Goal: Information Seeking & Learning: Learn about a topic

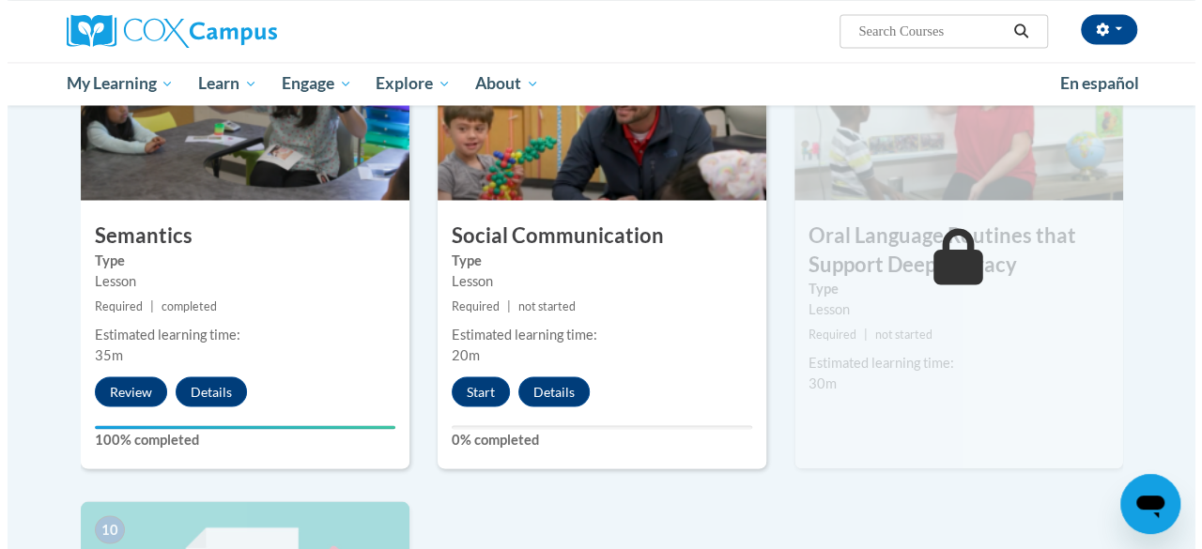
scroll to position [1563, 0]
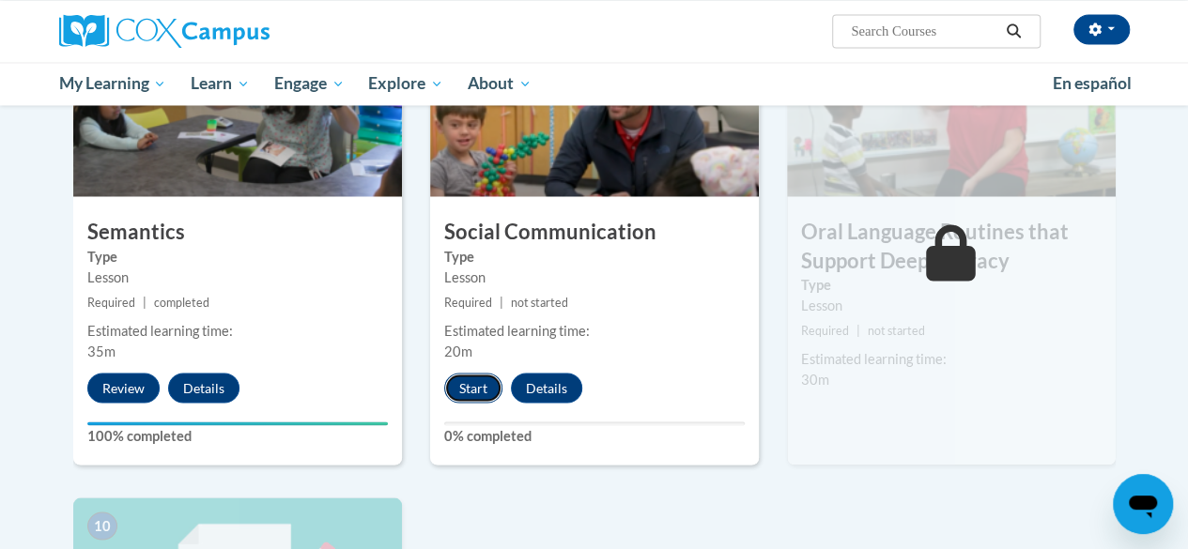
click at [464, 392] on button "Start" at bounding box center [473, 388] width 58 height 30
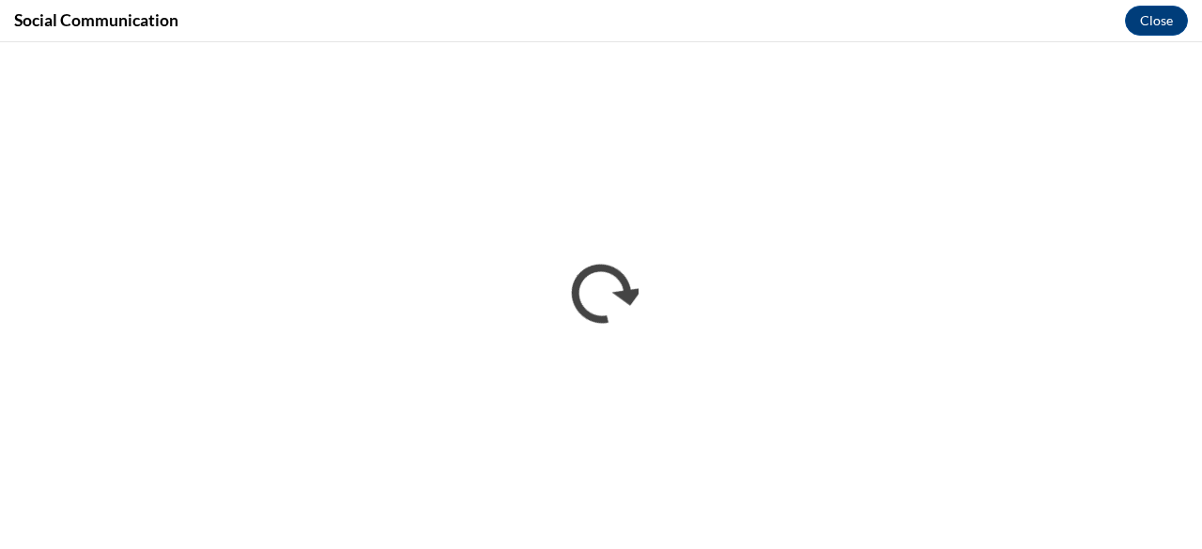
scroll to position [0, 0]
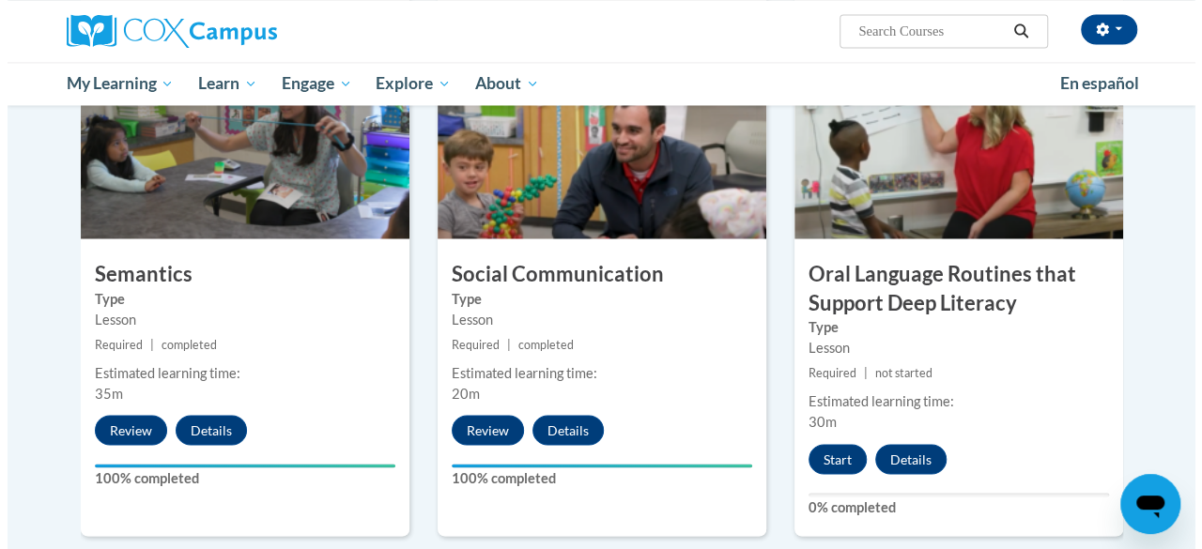
scroll to position [1719, 0]
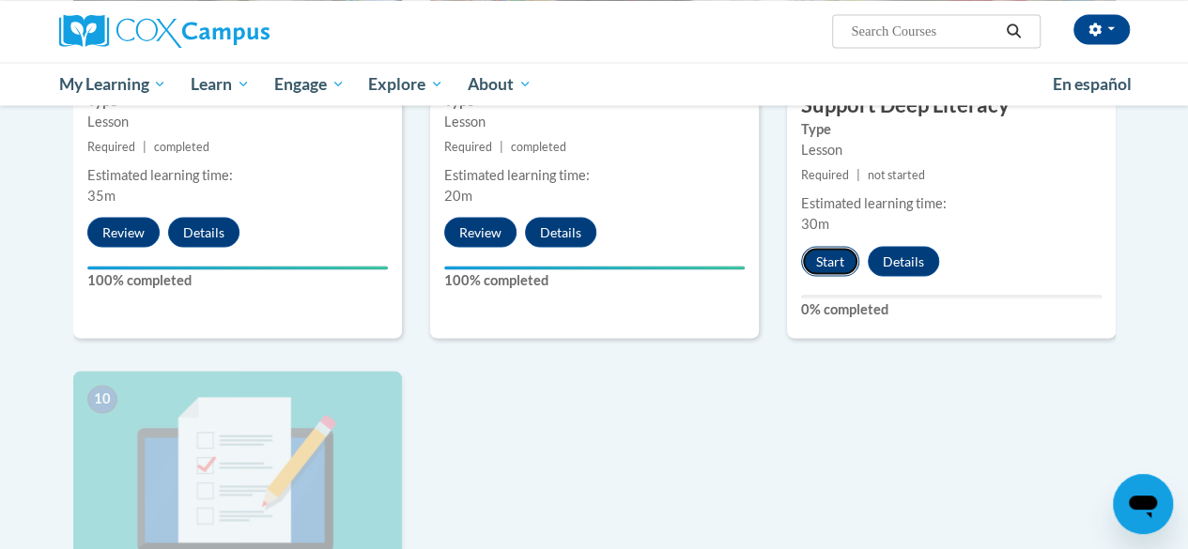
click at [827, 266] on button "Start" at bounding box center [830, 261] width 58 height 30
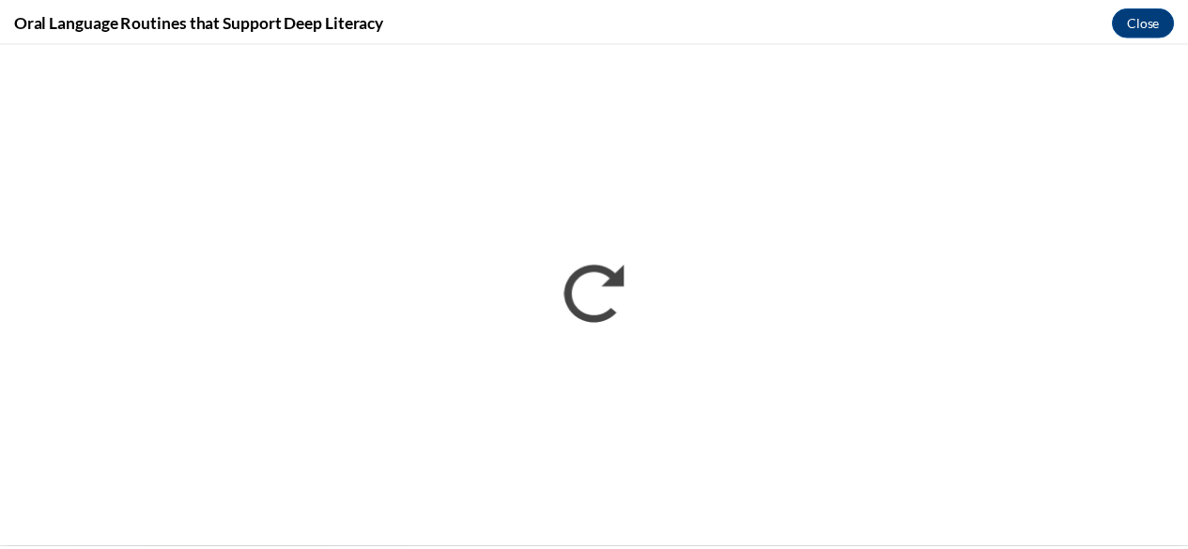
scroll to position [0, 0]
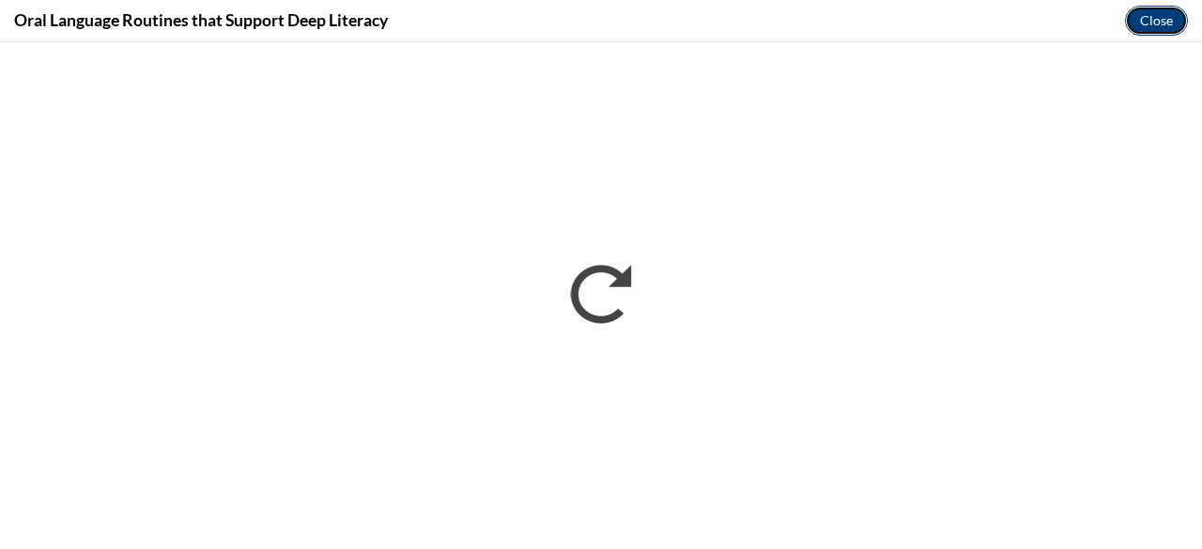
click at [1153, 29] on button "Close" at bounding box center [1156, 21] width 63 height 30
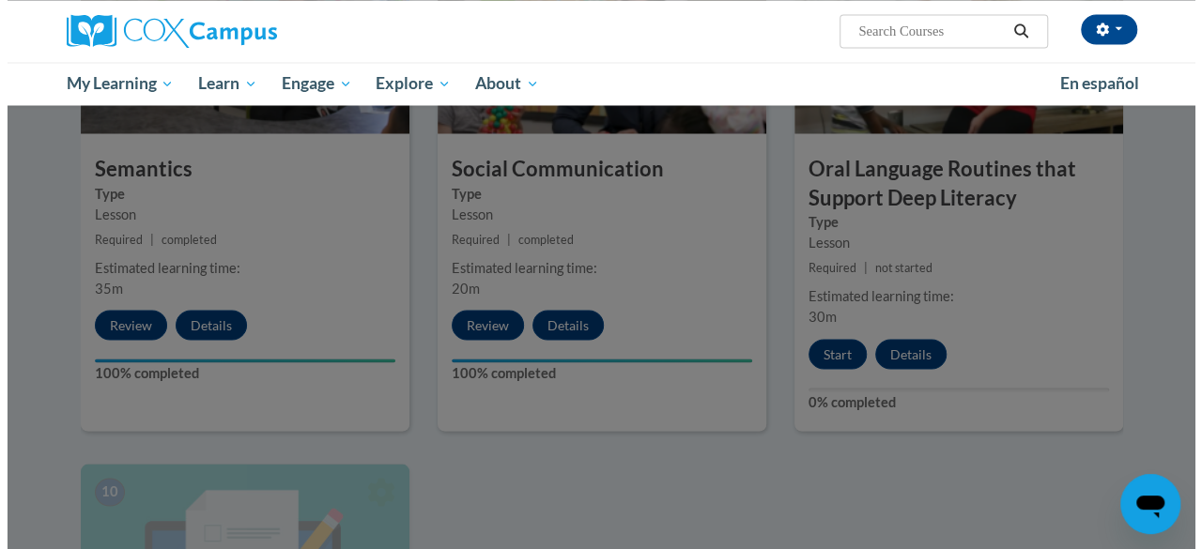
scroll to position [1618, 0]
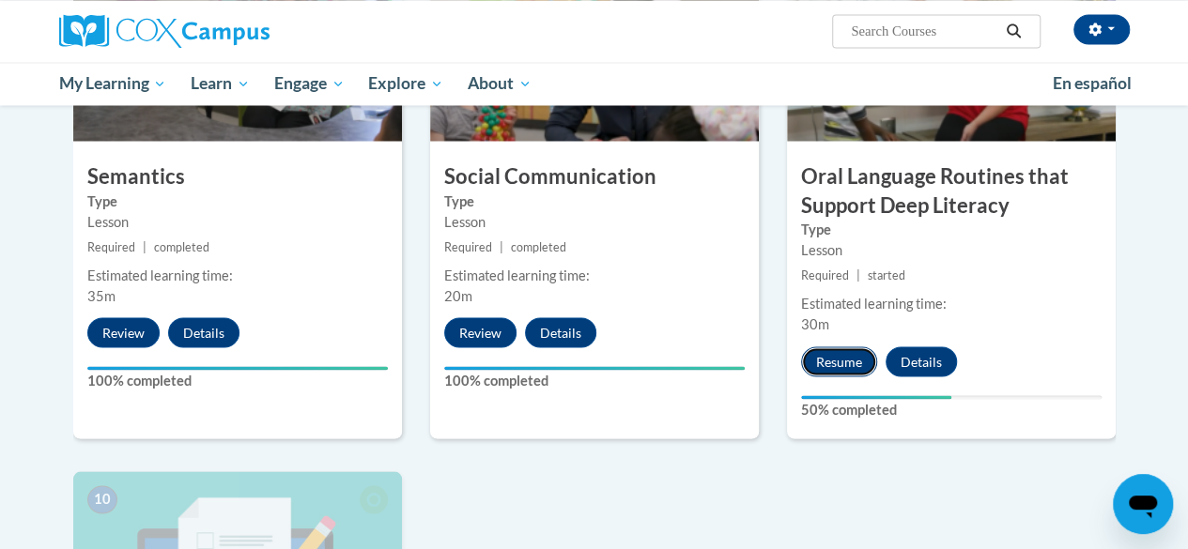
click at [834, 368] on button "Resume" at bounding box center [839, 362] width 76 height 30
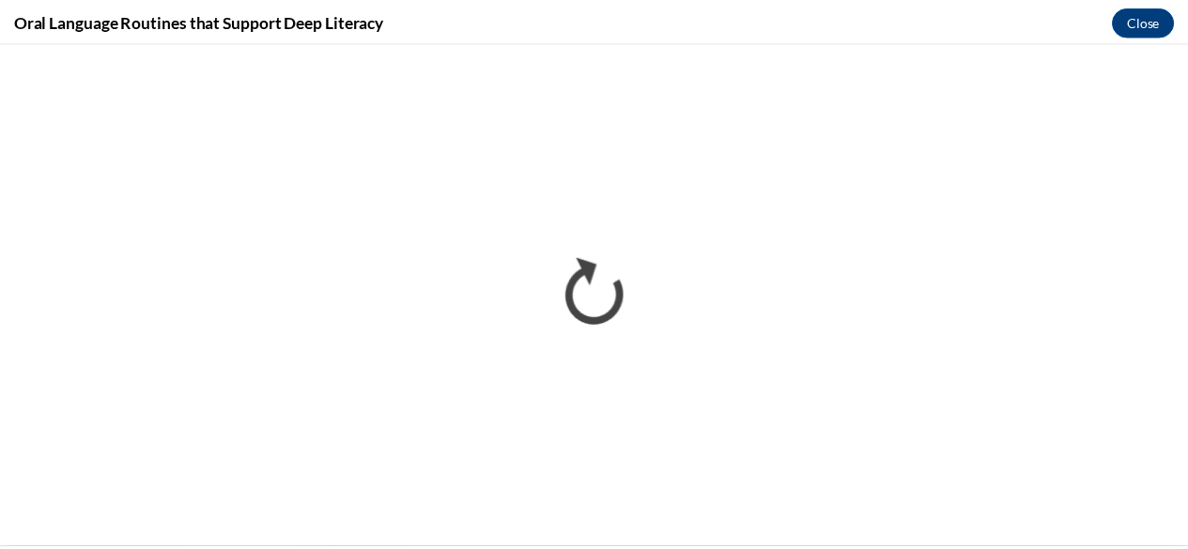
scroll to position [0, 0]
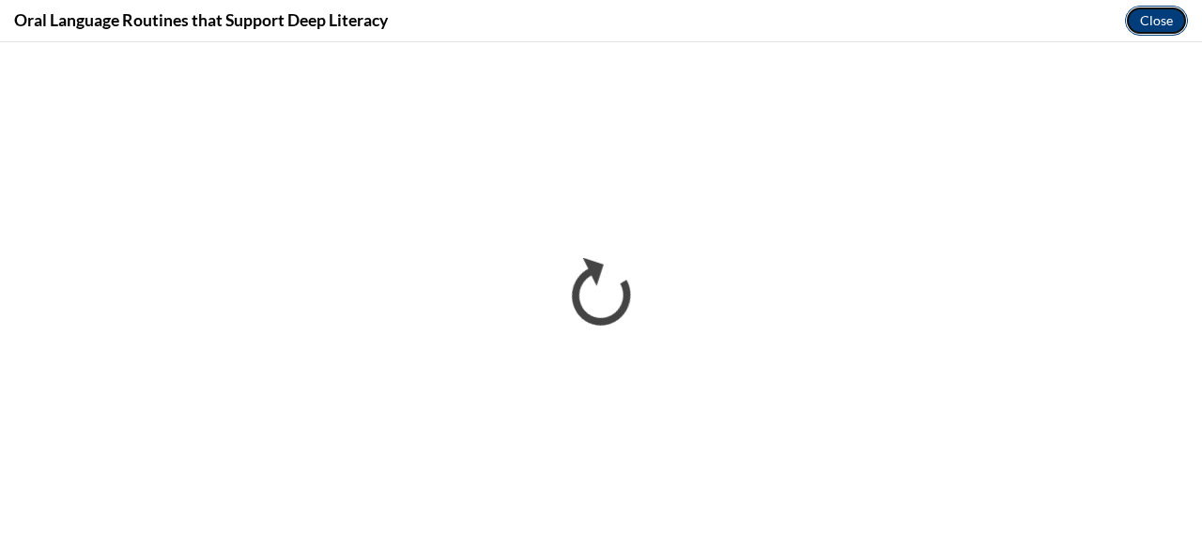
click at [1165, 19] on button "Close" at bounding box center [1156, 21] width 63 height 30
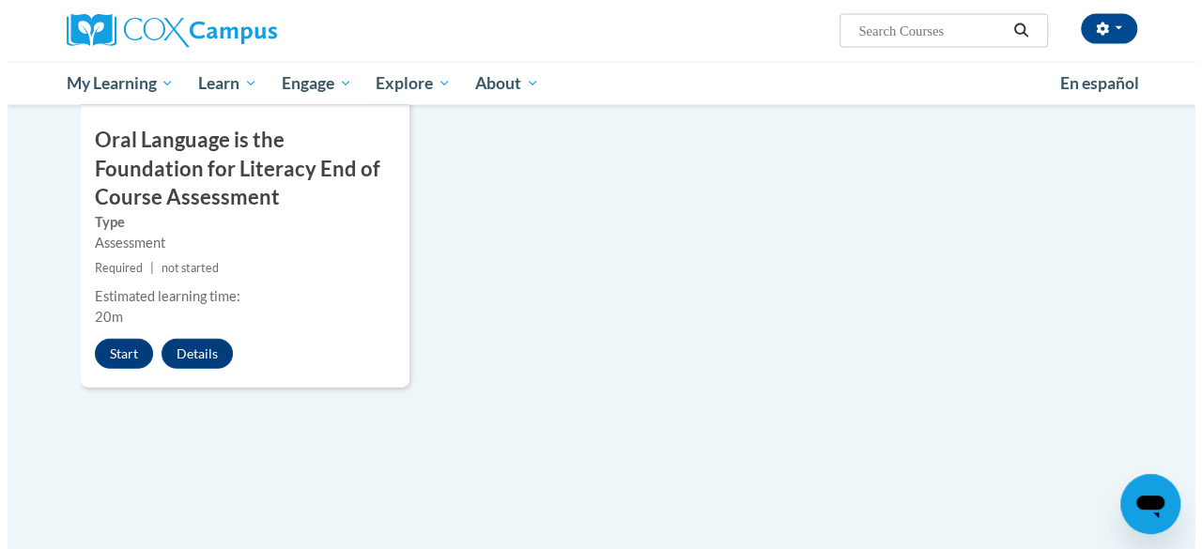
scroll to position [2183, 0]
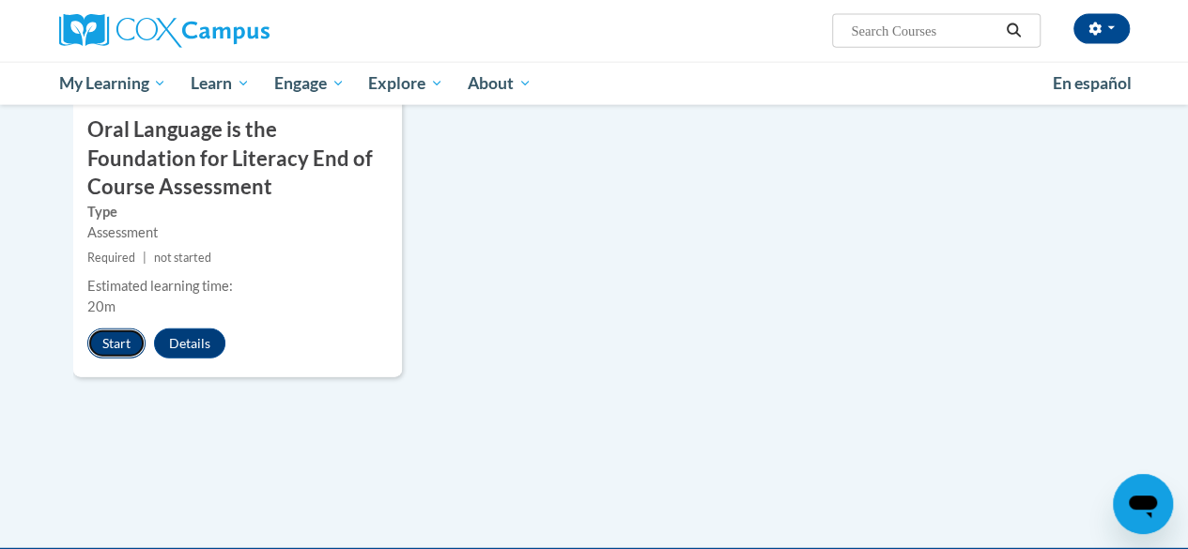
click at [116, 344] on button "Start" at bounding box center [116, 344] width 58 height 30
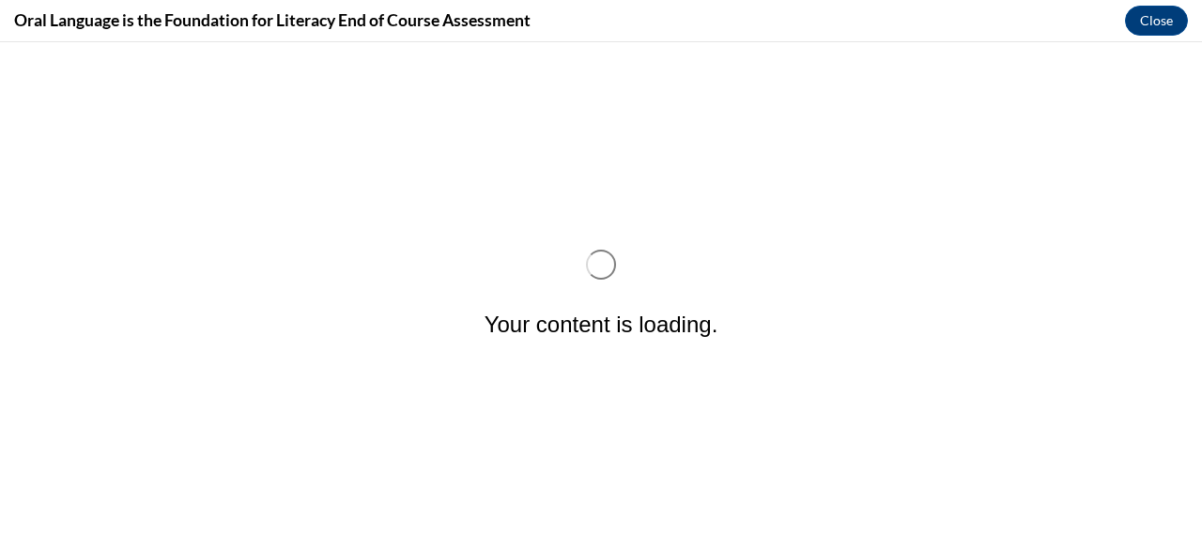
scroll to position [0, 0]
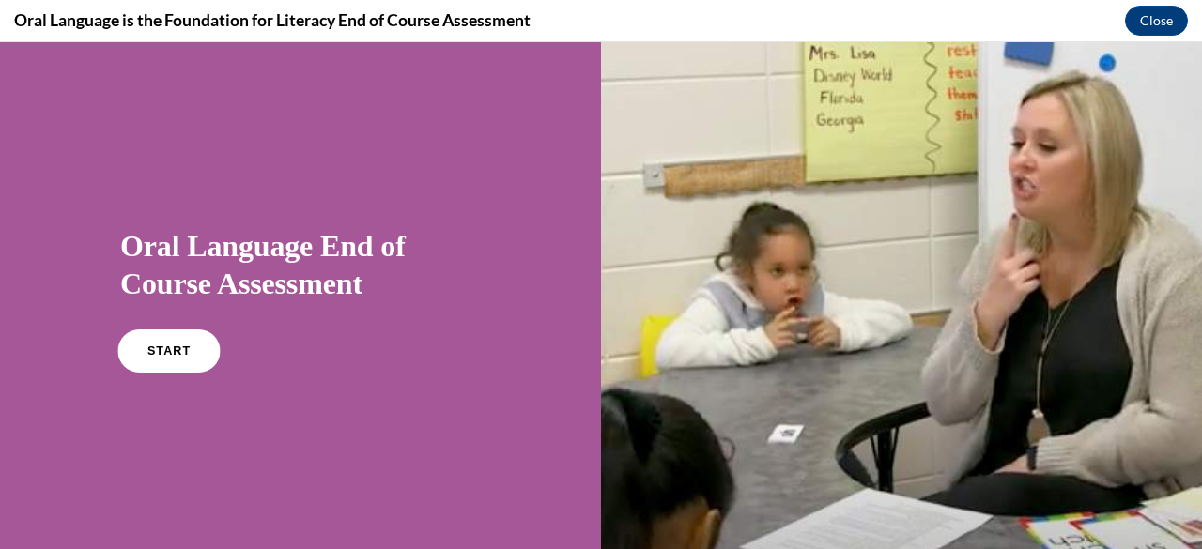
click at [166, 361] on link "START" at bounding box center [168, 351] width 102 height 43
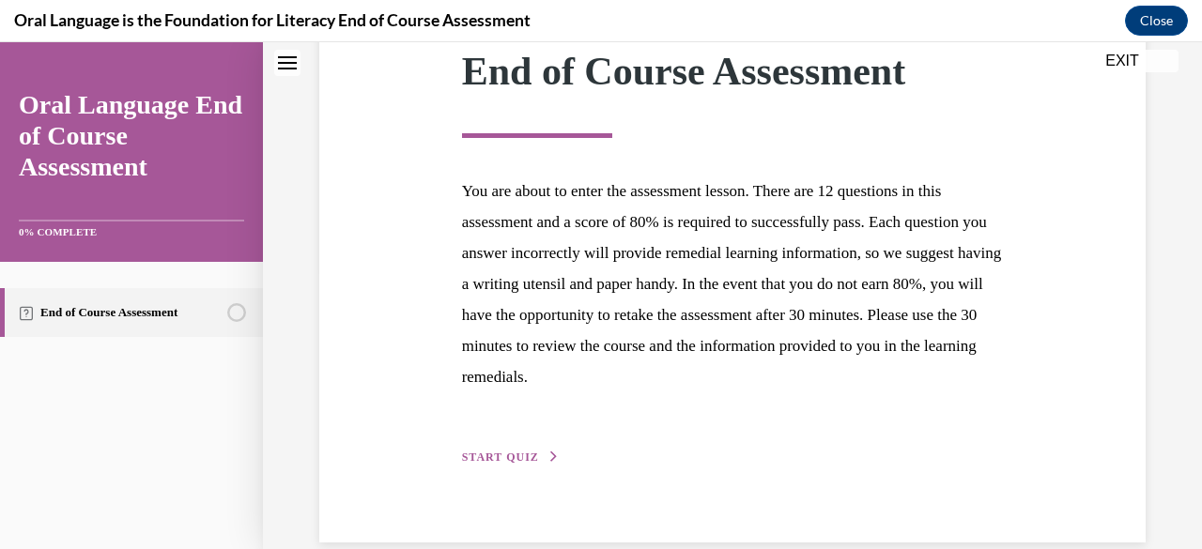
scroll to position [312, 0]
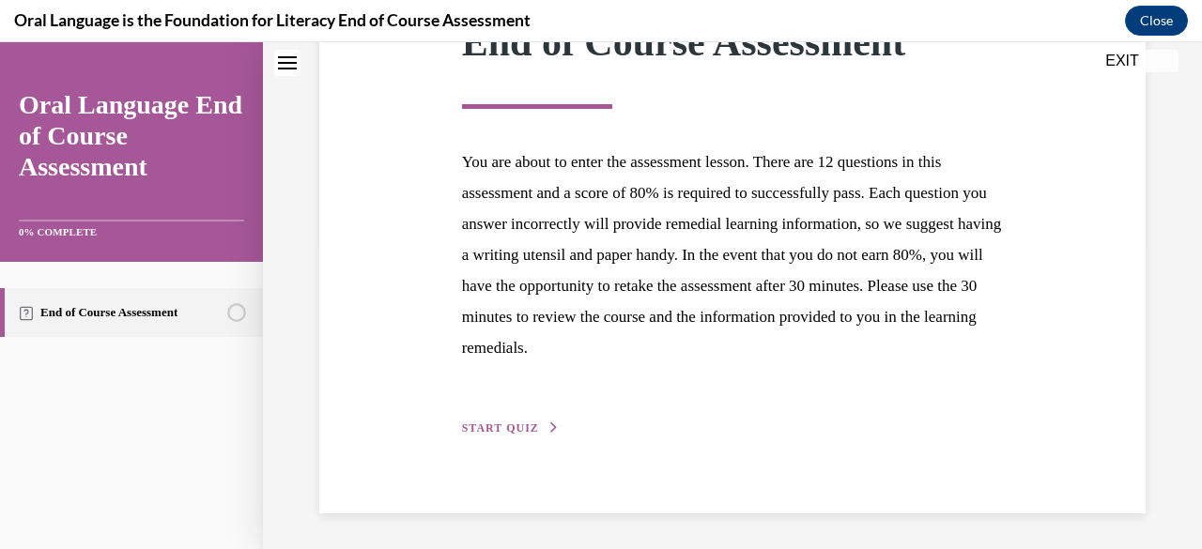
click at [522, 433] on button "START QUIZ" at bounding box center [511, 428] width 98 height 17
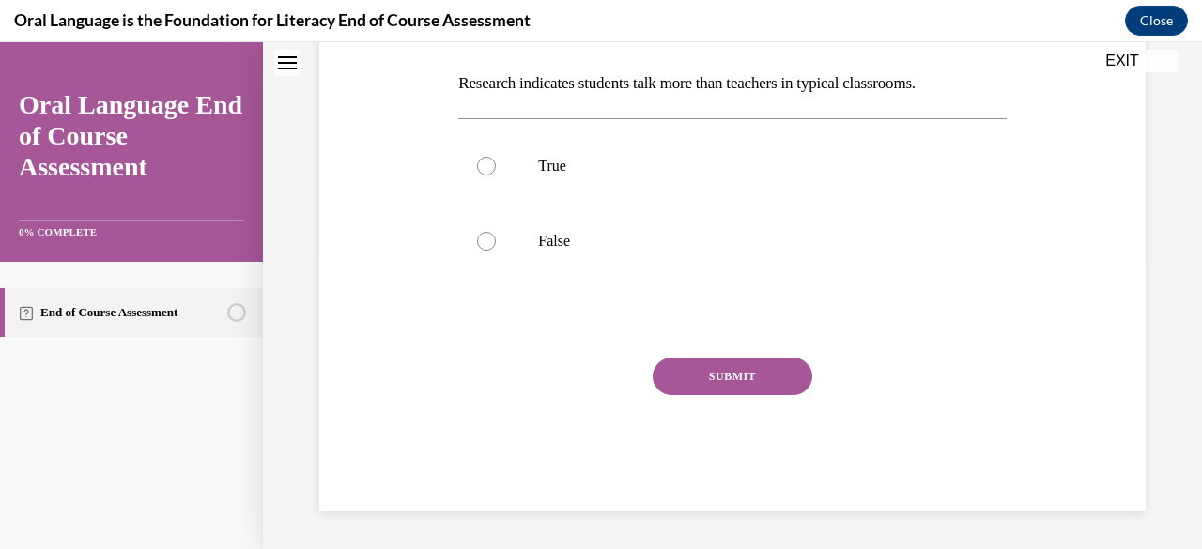
scroll to position [57, 0]
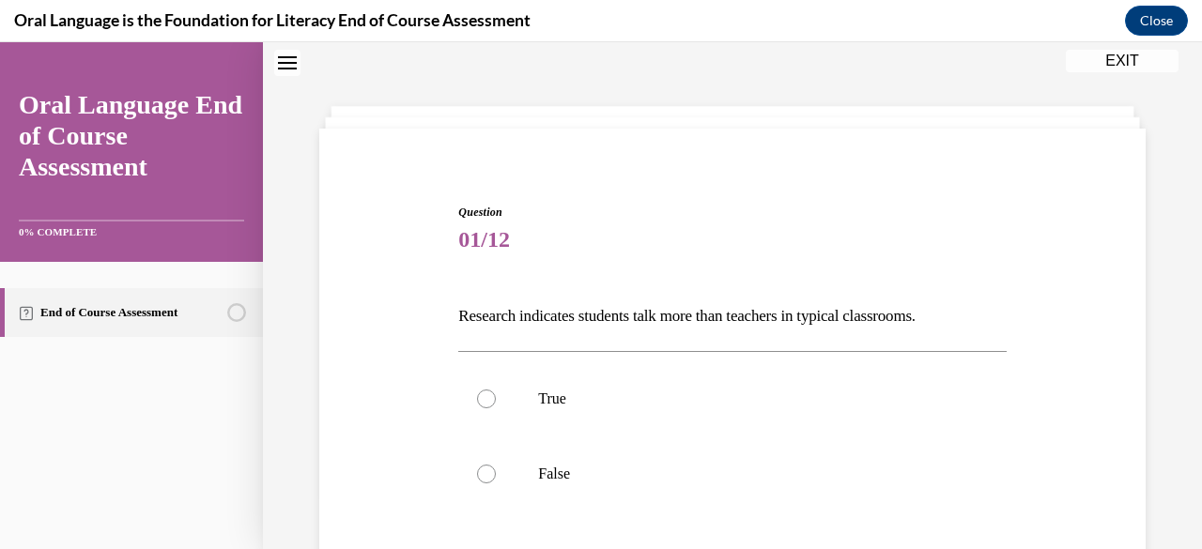
click at [556, 308] on p "Research indicates students talk more than teachers in typical classrooms." at bounding box center [732, 317] width 548 height 32
click at [488, 471] on div at bounding box center [486, 474] width 19 height 19
click at [488, 471] on input "False" at bounding box center [486, 474] width 19 height 19
radio input "true"
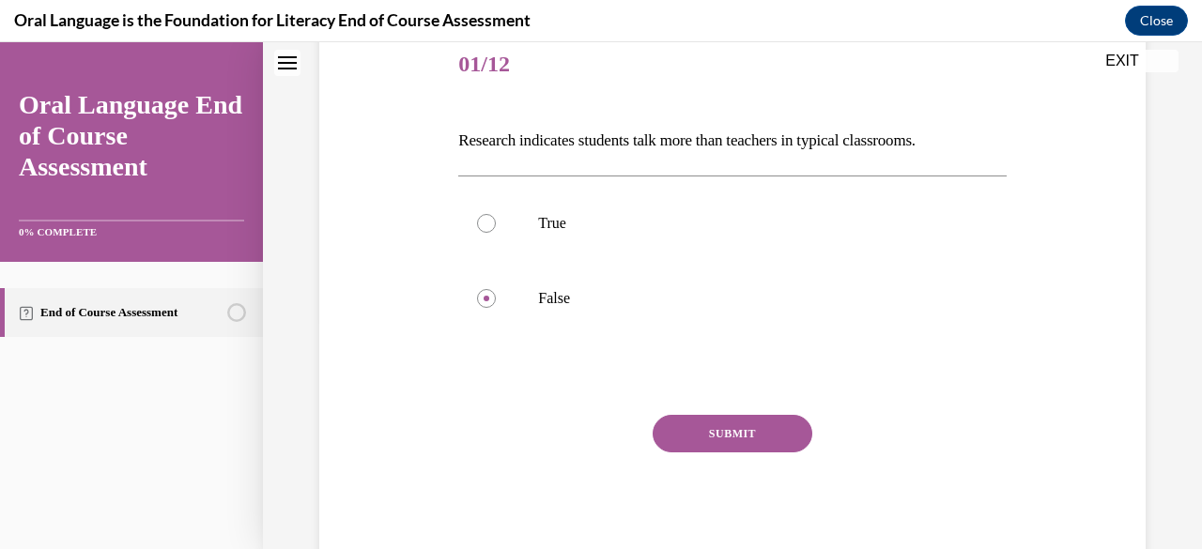
click at [748, 425] on button "SUBMIT" at bounding box center [733, 434] width 160 height 38
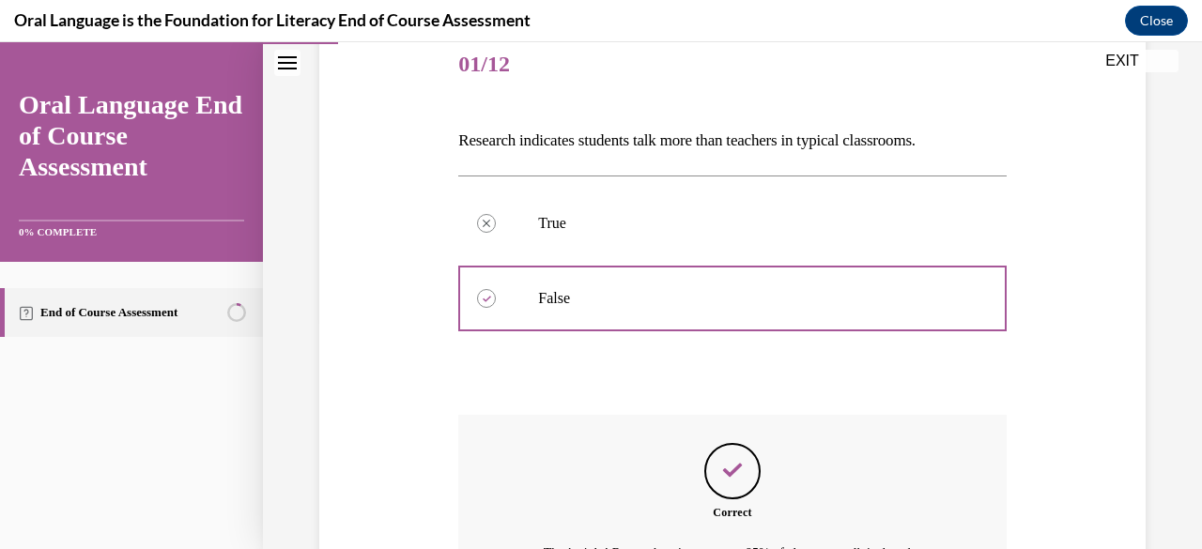
scroll to position [463, 0]
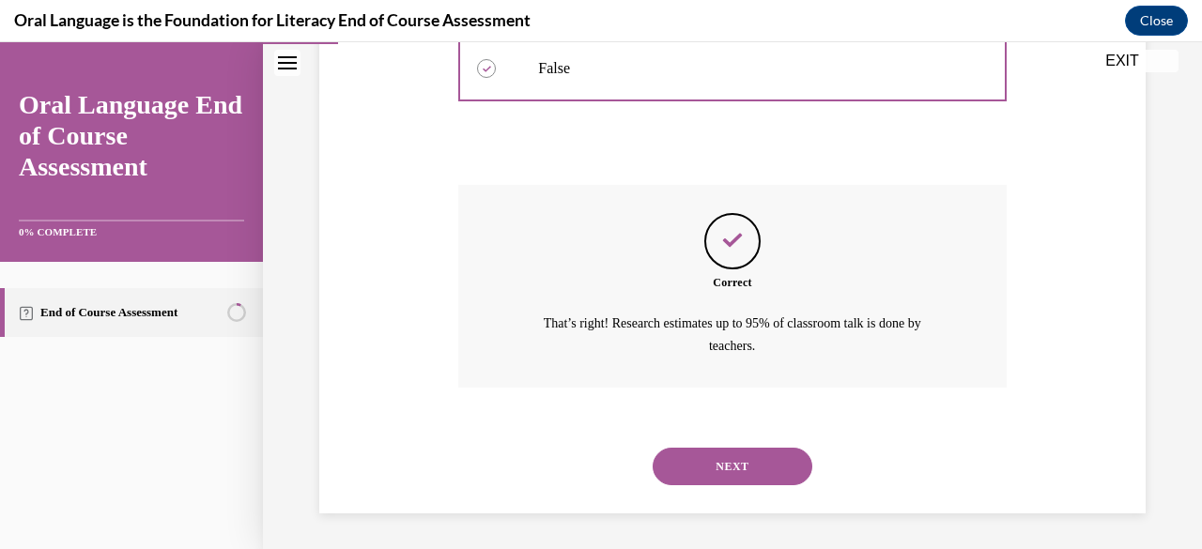
click at [733, 472] on button "NEXT" at bounding box center [733, 467] width 160 height 38
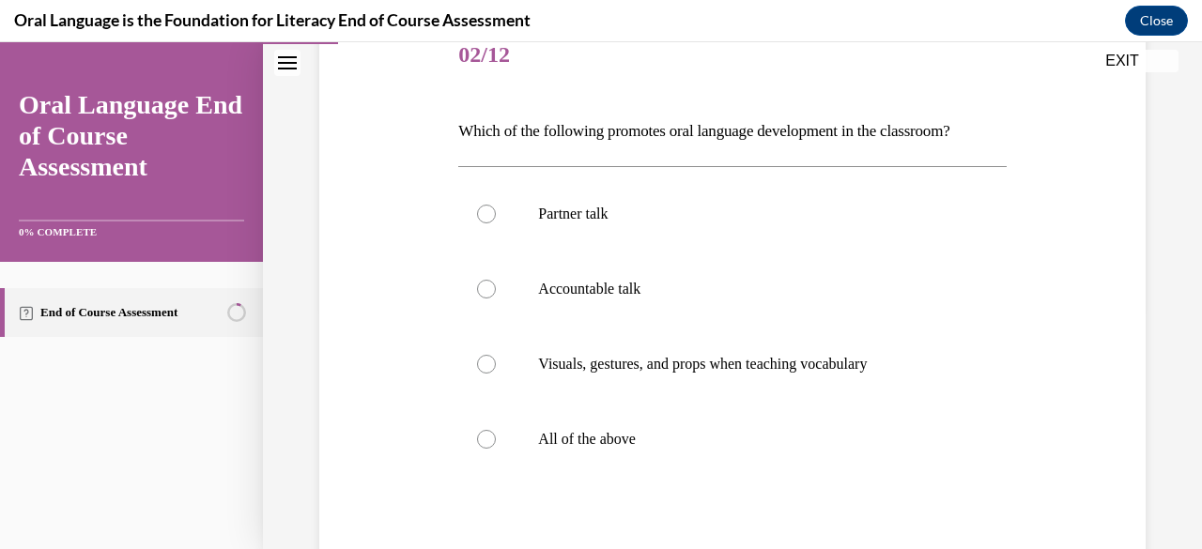
scroll to position [243, 0]
click at [486, 215] on div at bounding box center [486, 213] width 19 height 19
click at [486, 215] on input "Partner talk" at bounding box center [486, 213] width 19 height 19
radio input "true"
click at [487, 294] on div at bounding box center [486, 288] width 19 height 19
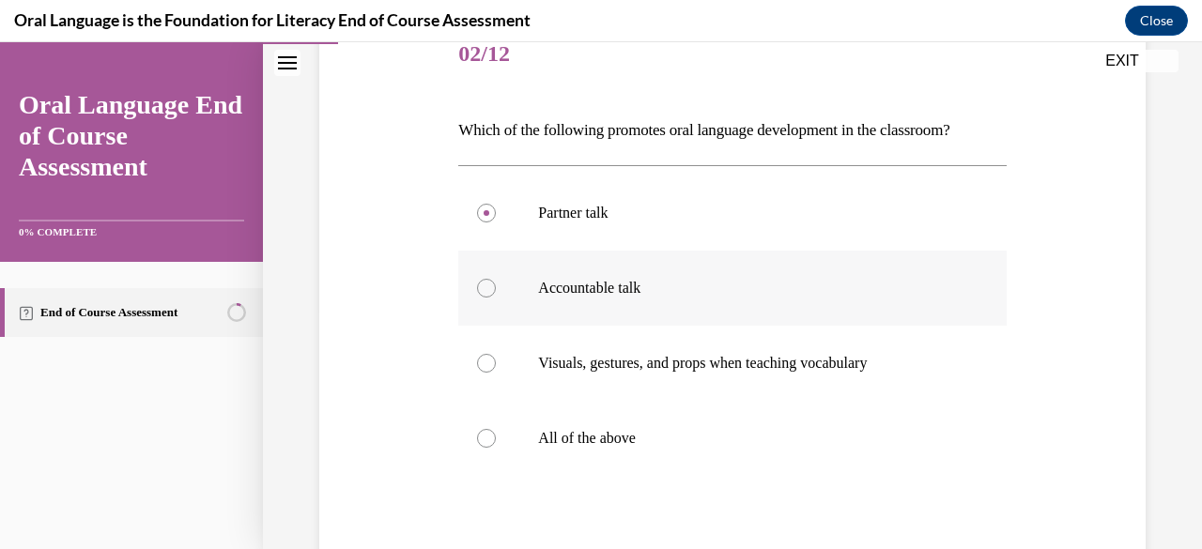
click at [487, 294] on input "Accountable talk" at bounding box center [486, 288] width 19 height 19
radio input "true"
click at [484, 356] on div at bounding box center [486, 363] width 19 height 19
click at [484, 356] on input "Visuals, gestures, and props when teaching vocabulary" at bounding box center [486, 363] width 19 height 19
radio input "true"
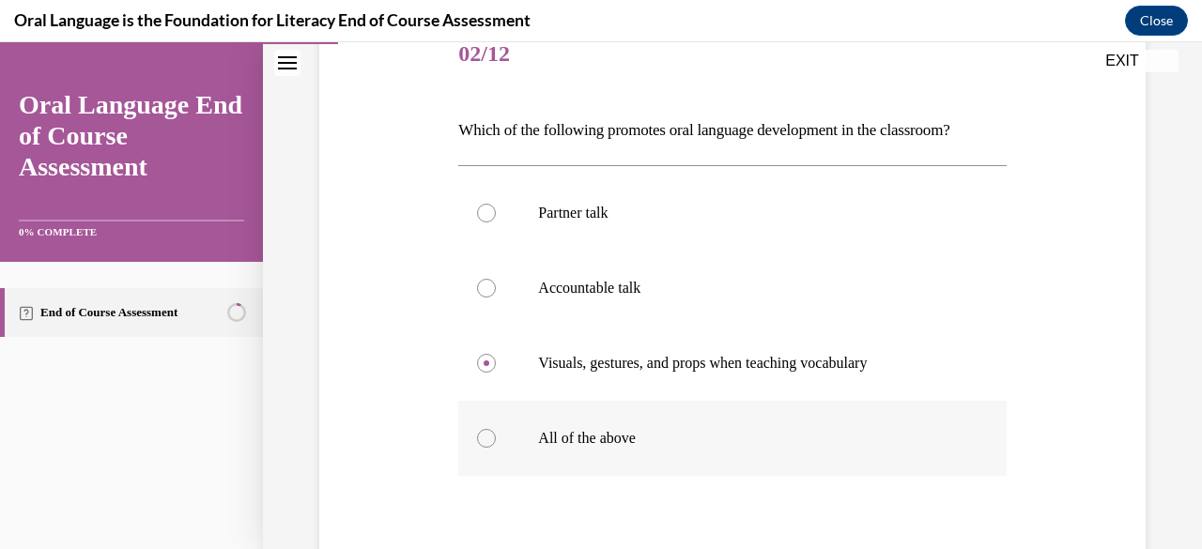
click at [485, 439] on div at bounding box center [486, 438] width 19 height 19
click at [485, 439] on input "All of the above" at bounding box center [486, 438] width 19 height 19
radio input "true"
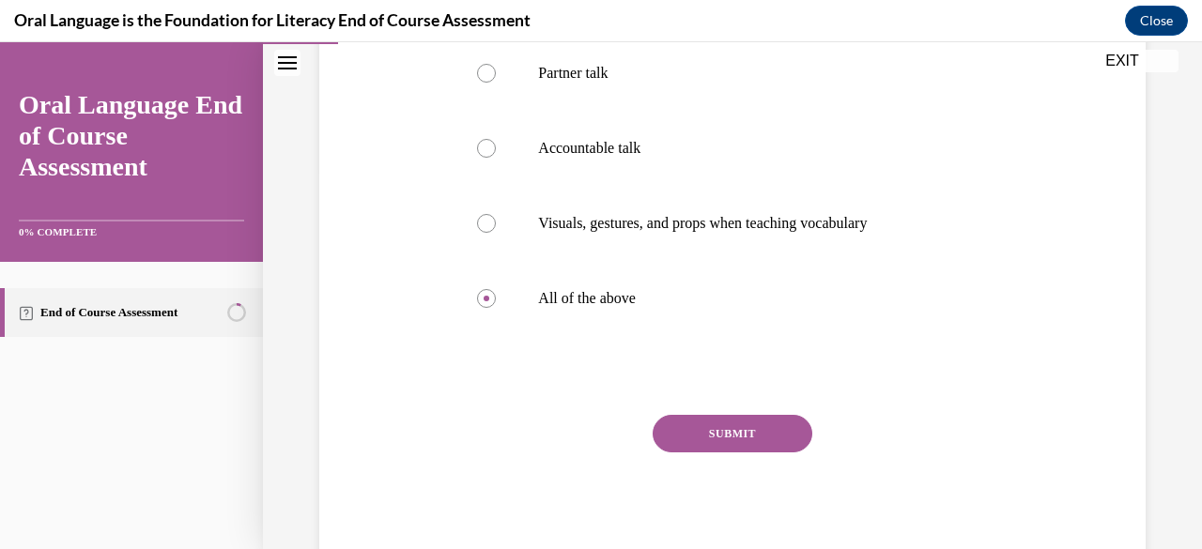
click at [738, 429] on button "SUBMIT" at bounding box center [733, 434] width 160 height 38
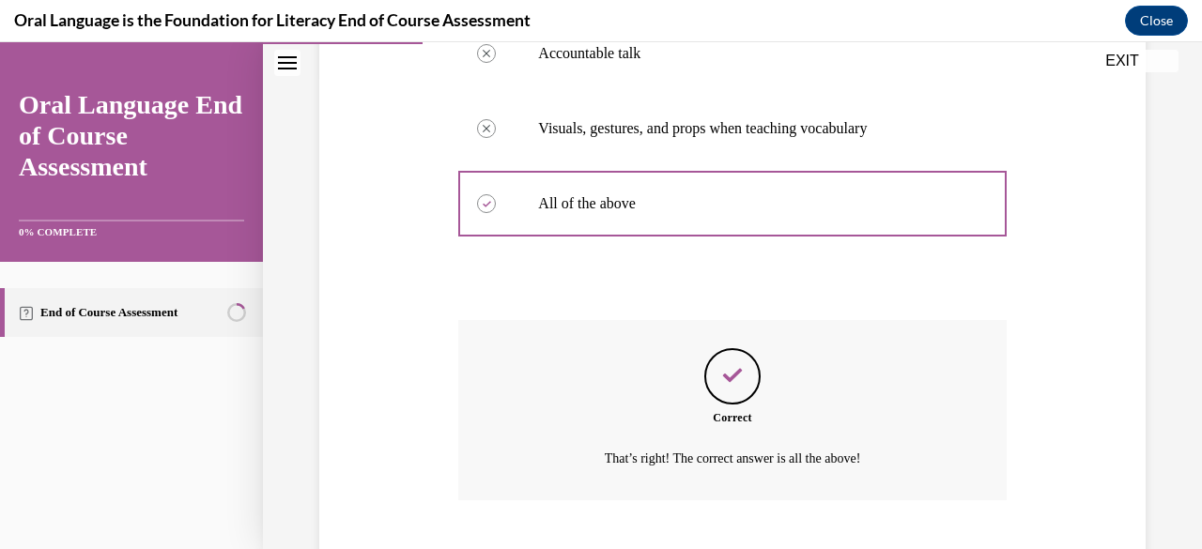
scroll to position [592, 0]
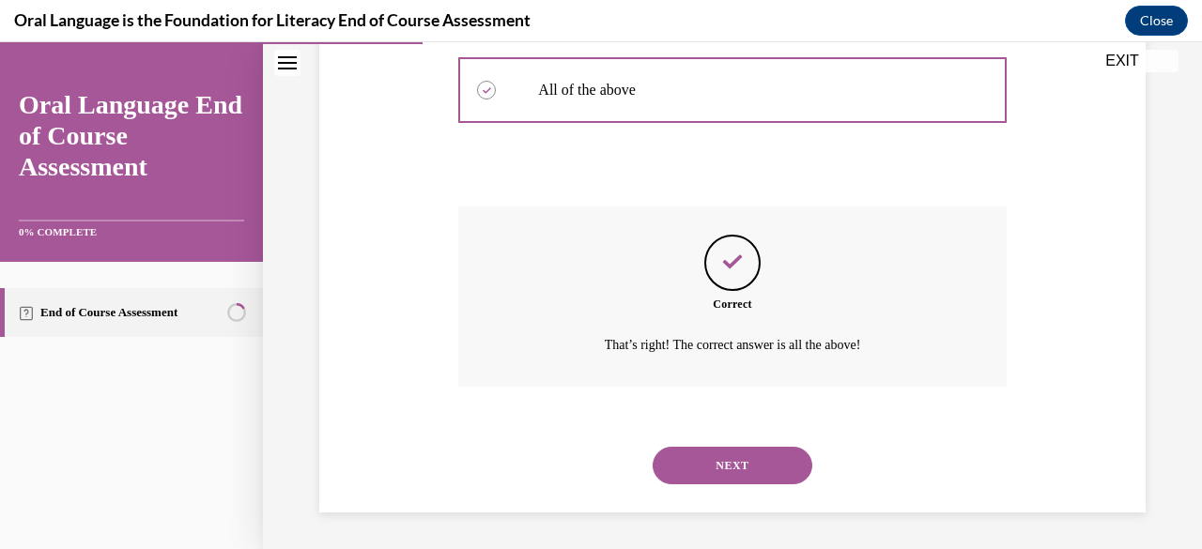
click at [727, 472] on button "NEXT" at bounding box center [733, 466] width 160 height 38
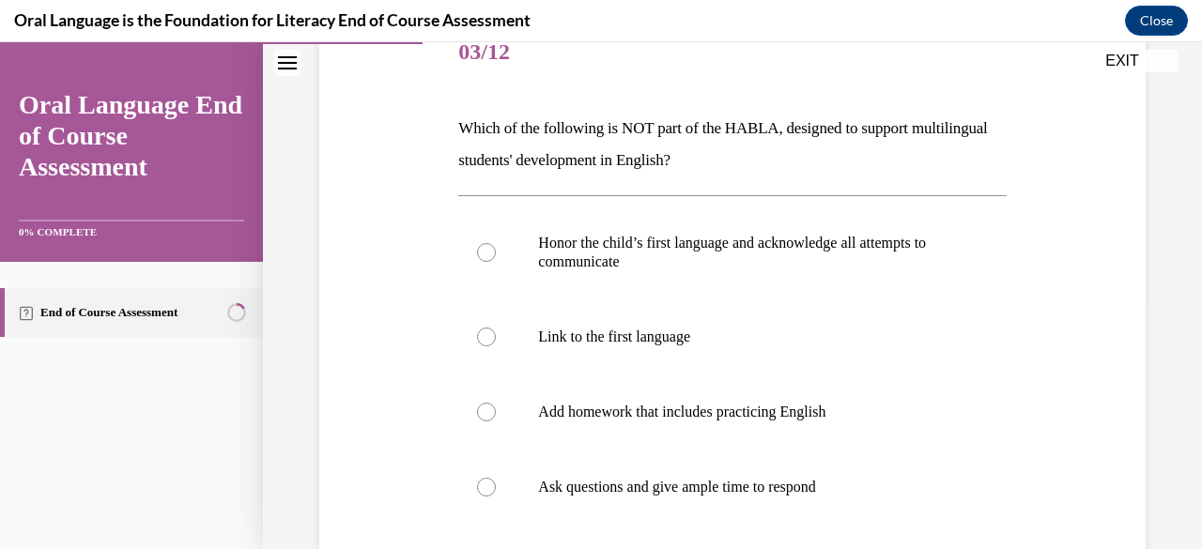
scroll to position [295, 0]
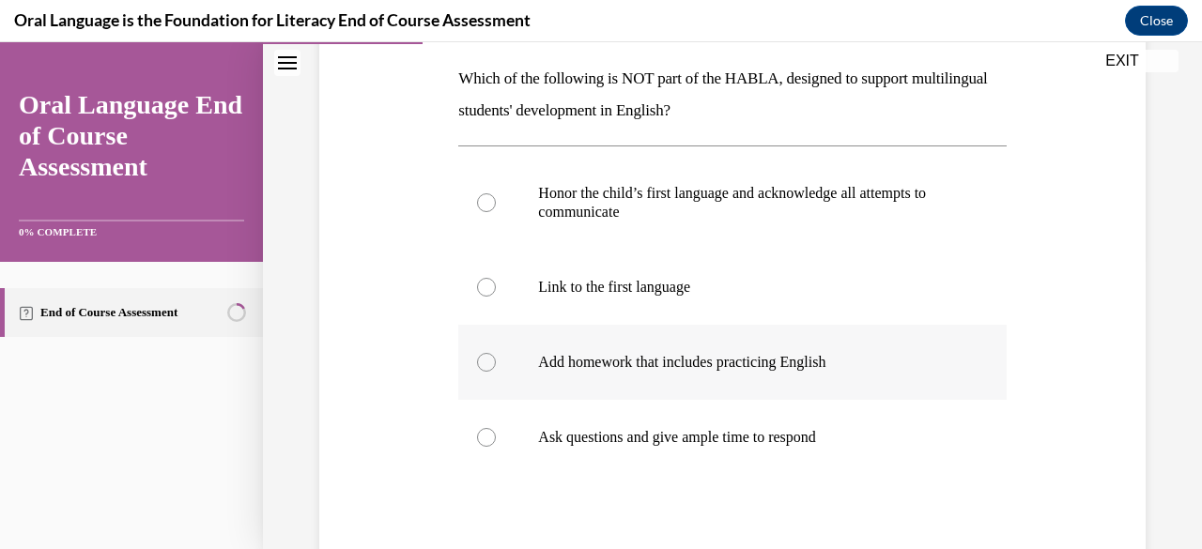
click at [487, 365] on div at bounding box center [486, 362] width 19 height 19
click at [487, 365] on input "Add homework that includes practicing English" at bounding box center [486, 362] width 19 height 19
radio input "true"
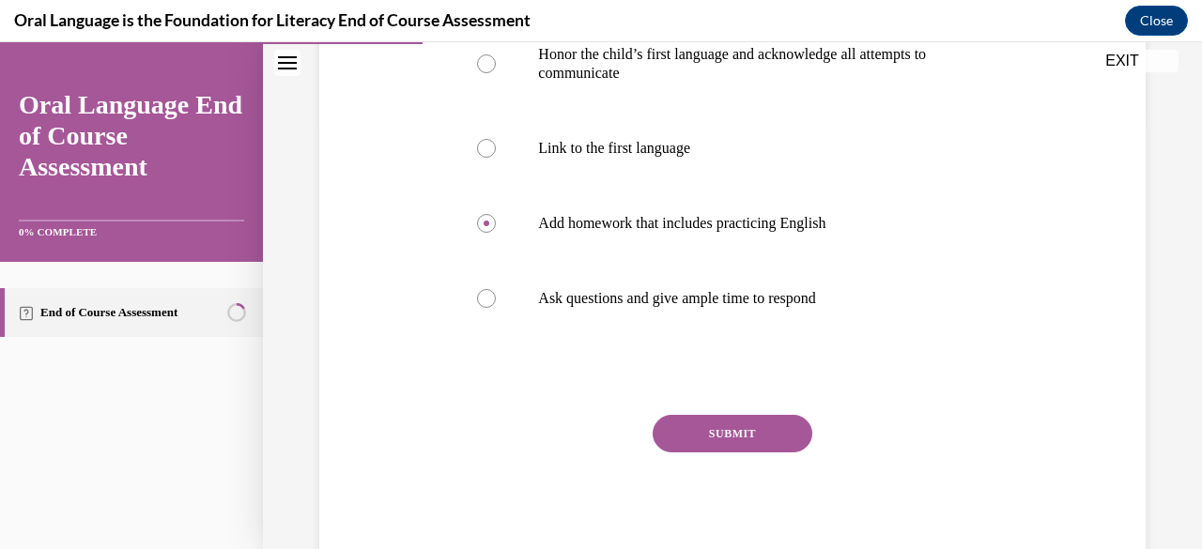
click at [736, 424] on button "SUBMIT" at bounding box center [733, 434] width 160 height 38
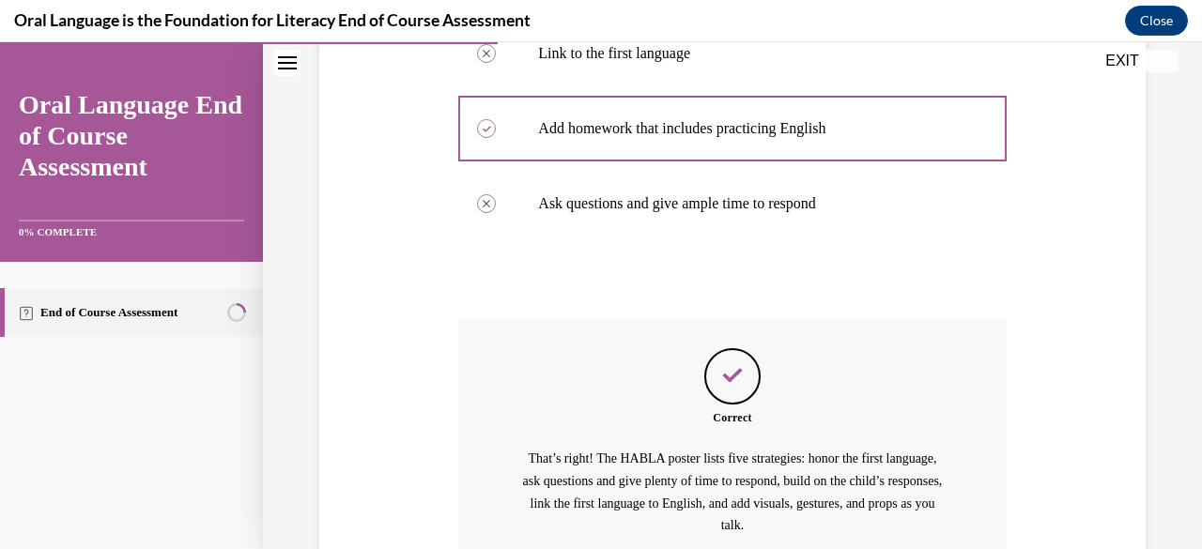
scroll to position [709, 0]
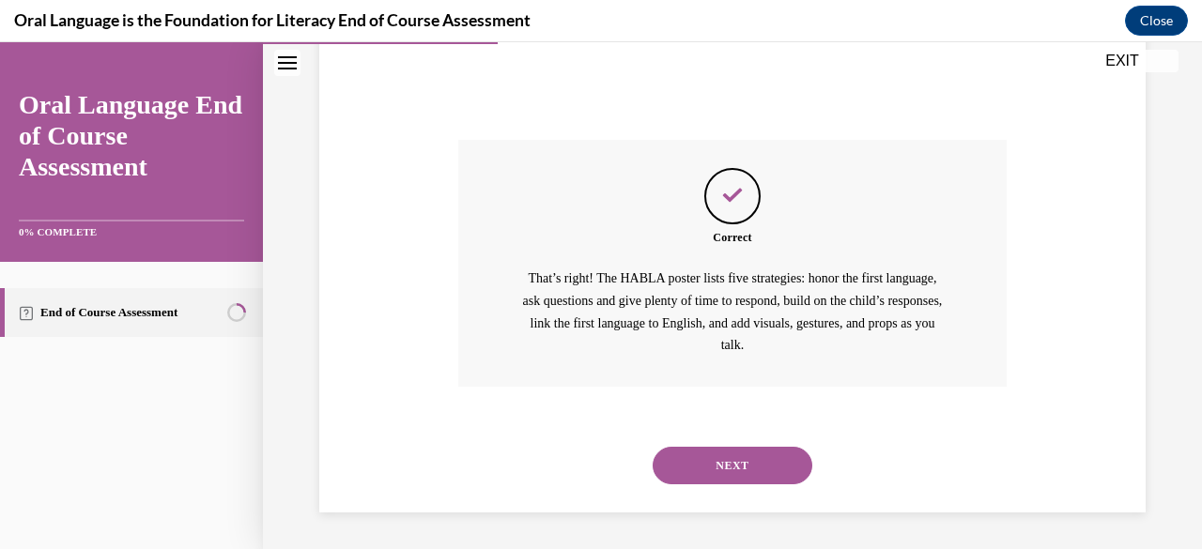
click at [718, 472] on button "NEXT" at bounding box center [733, 466] width 160 height 38
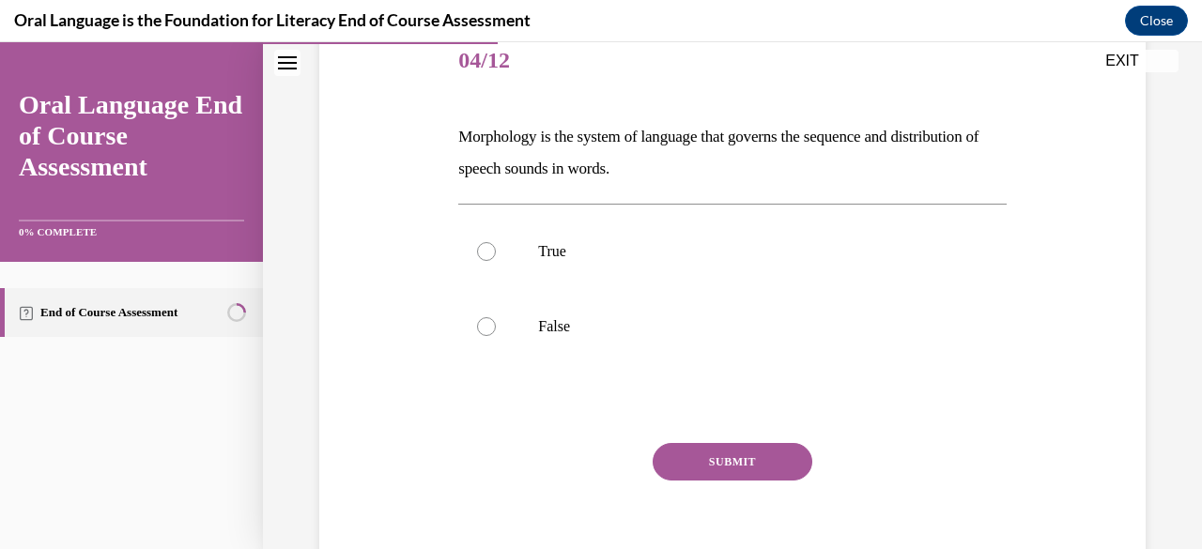
scroll to position [243, 0]
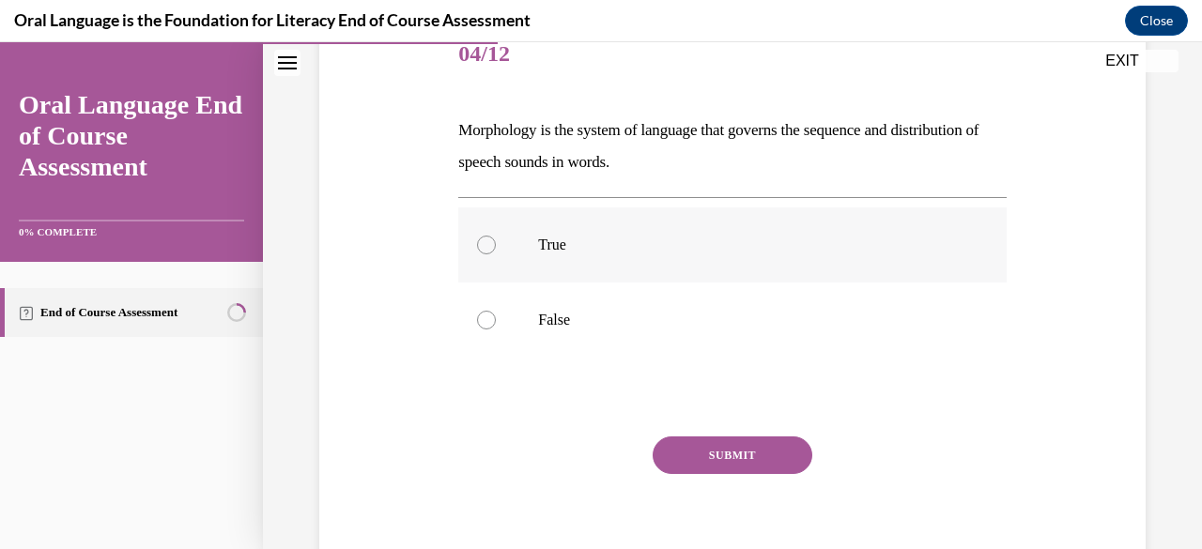
click at [480, 255] on label "True" at bounding box center [732, 245] width 548 height 75
click at [480, 255] on input "True" at bounding box center [486, 245] width 19 height 19
radio input "true"
click at [678, 456] on button "SUBMIT" at bounding box center [733, 456] width 160 height 38
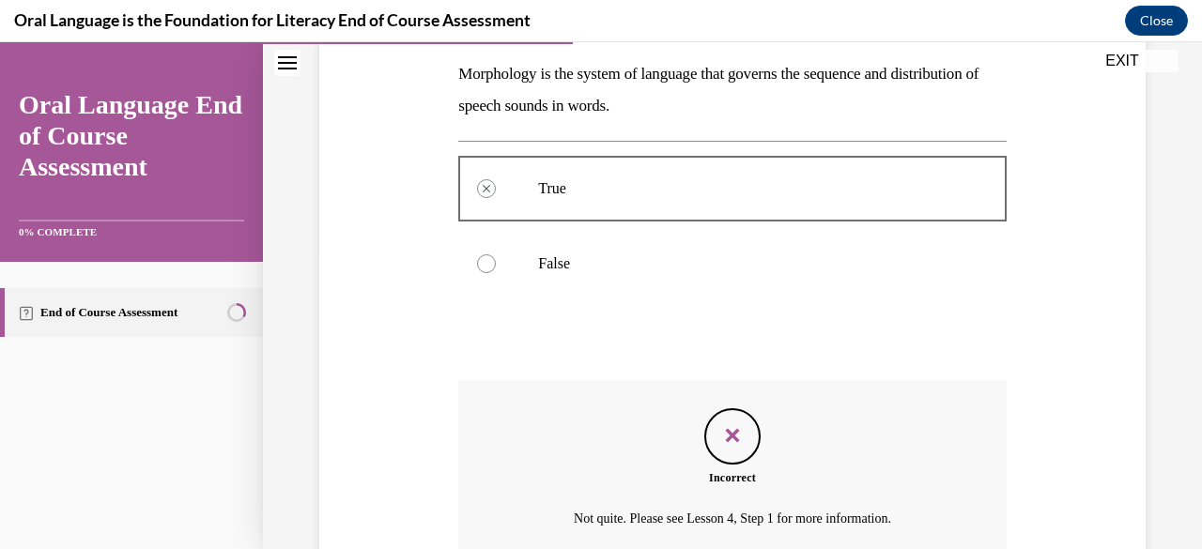
scroll to position [299, 0]
click at [485, 270] on div at bounding box center [486, 264] width 19 height 19
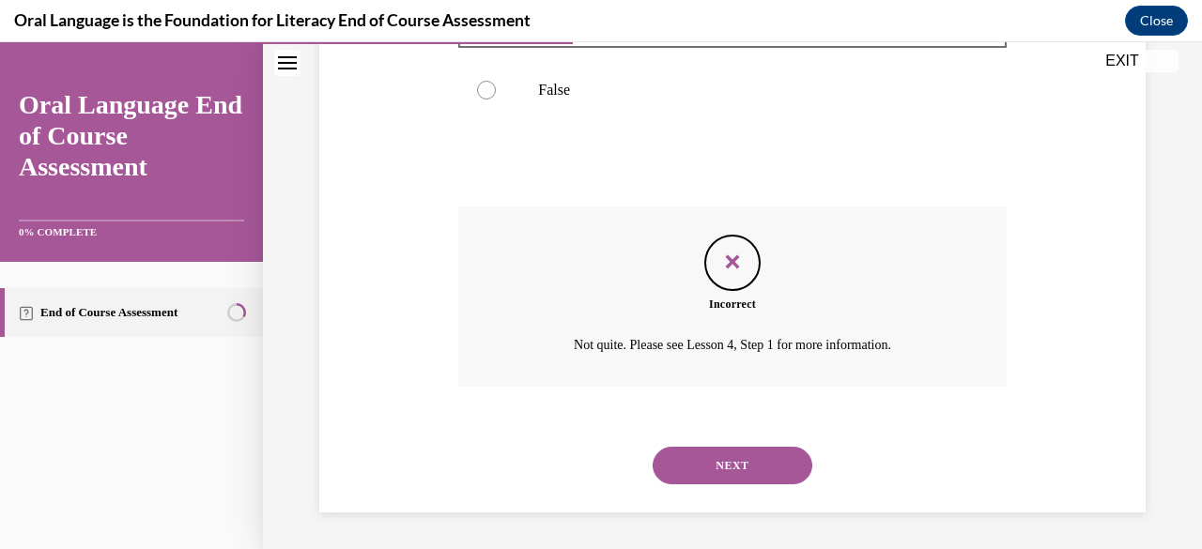
click at [729, 460] on button "NEXT" at bounding box center [733, 466] width 160 height 38
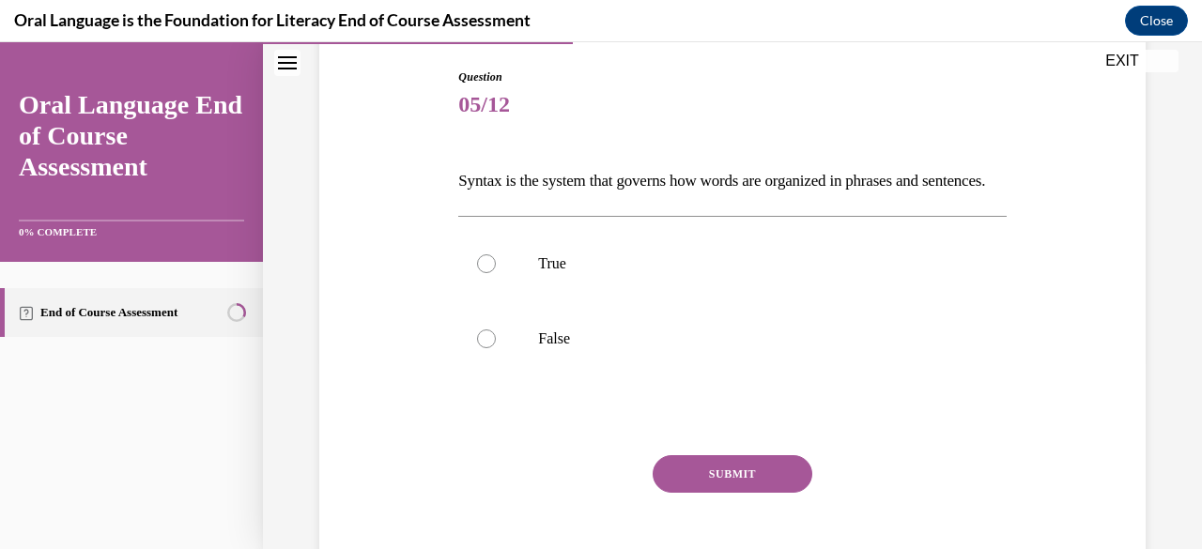
scroll to position [196, 0]
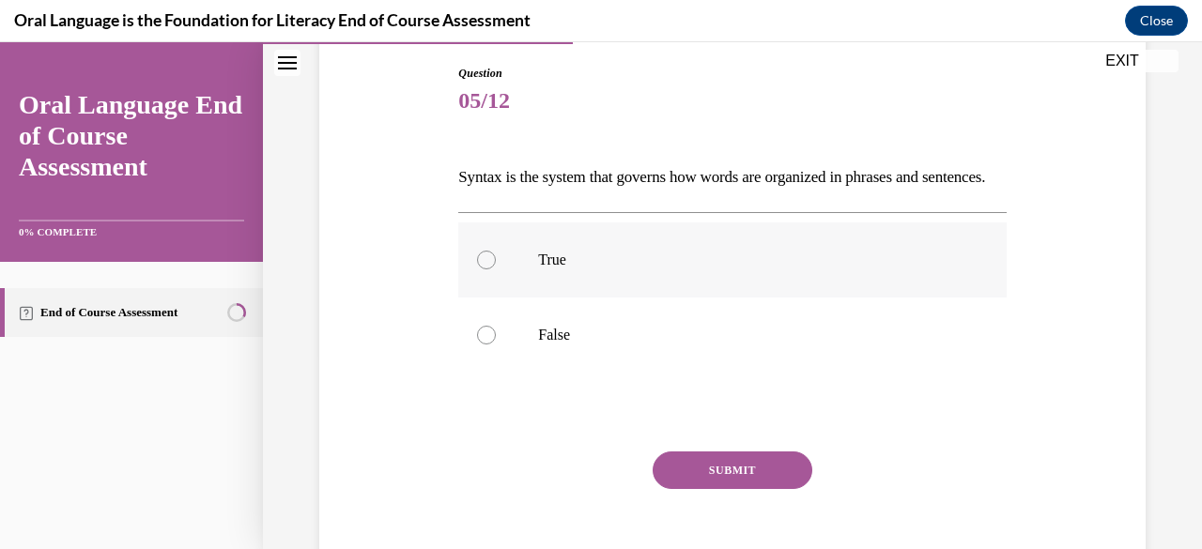
click at [487, 270] on div at bounding box center [486, 260] width 19 height 19
click at [487, 270] on input "True" at bounding box center [486, 260] width 19 height 19
radio input "true"
click at [688, 489] on button "SUBMIT" at bounding box center [733, 471] width 160 height 38
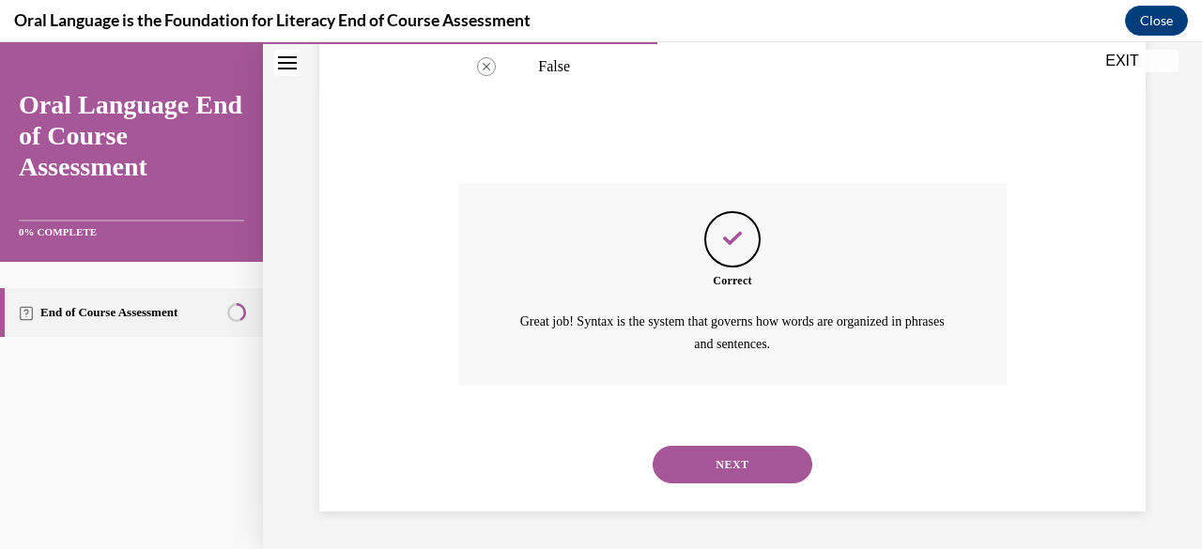
scroll to position [483, 0]
click at [711, 484] on button "NEXT" at bounding box center [733, 465] width 160 height 38
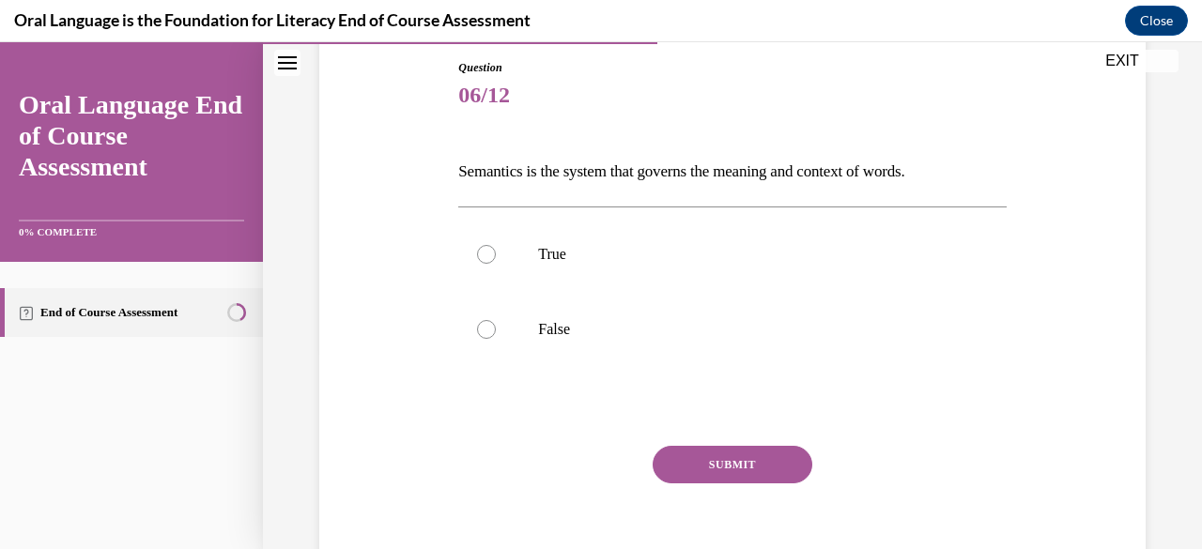
scroll to position [233, 0]
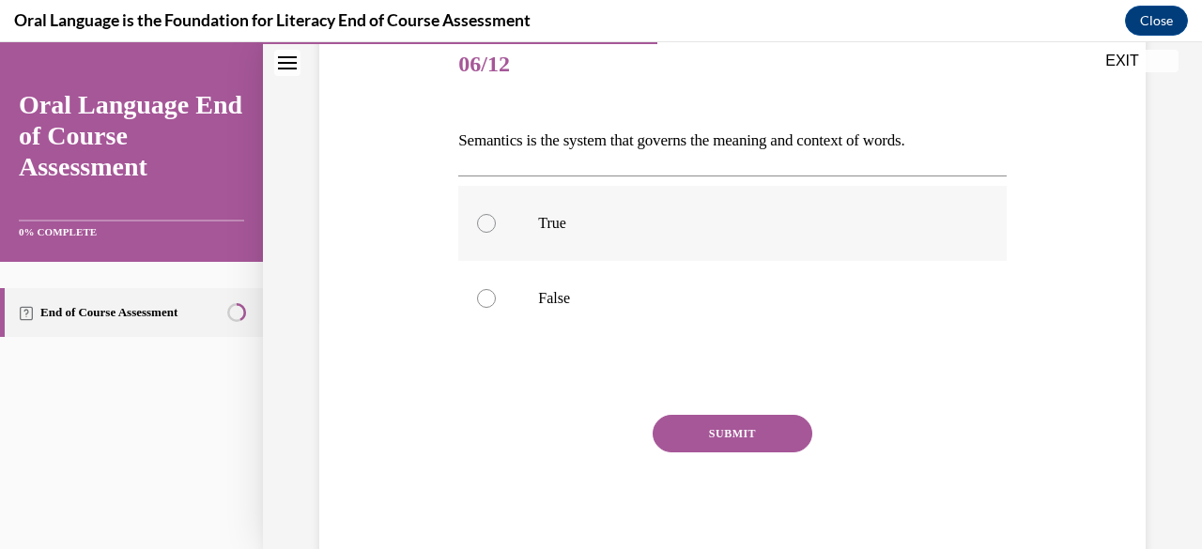
click at [482, 228] on div at bounding box center [486, 223] width 19 height 19
click at [482, 228] on input "True" at bounding box center [486, 223] width 19 height 19
radio input "true"
click at [697, 435] on button "SUBMIT" at bounding box center [733, 434] width 160 height 38
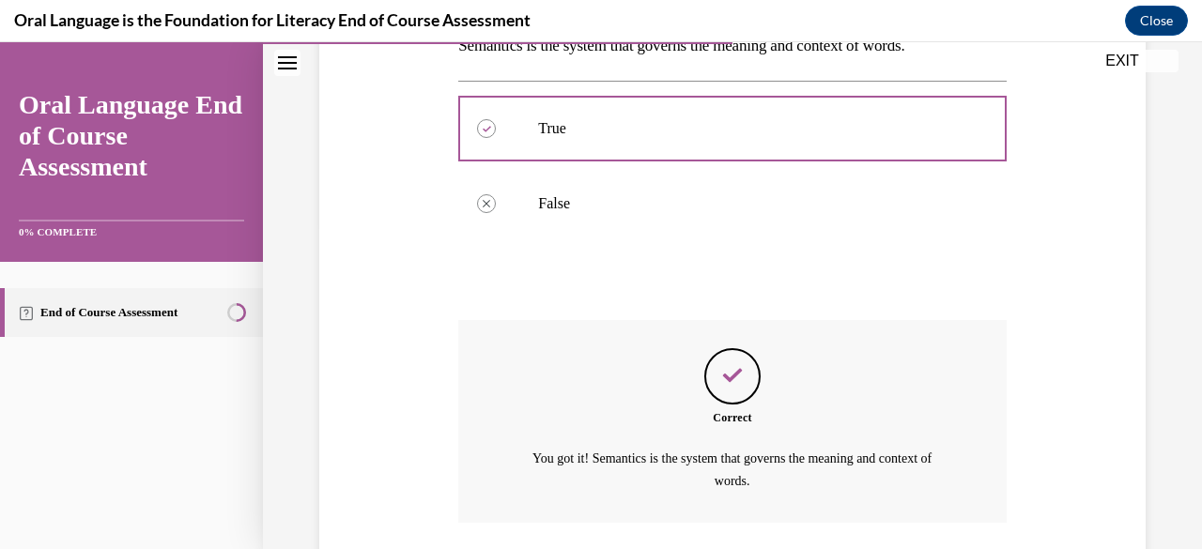
scroll to position [463, 0]
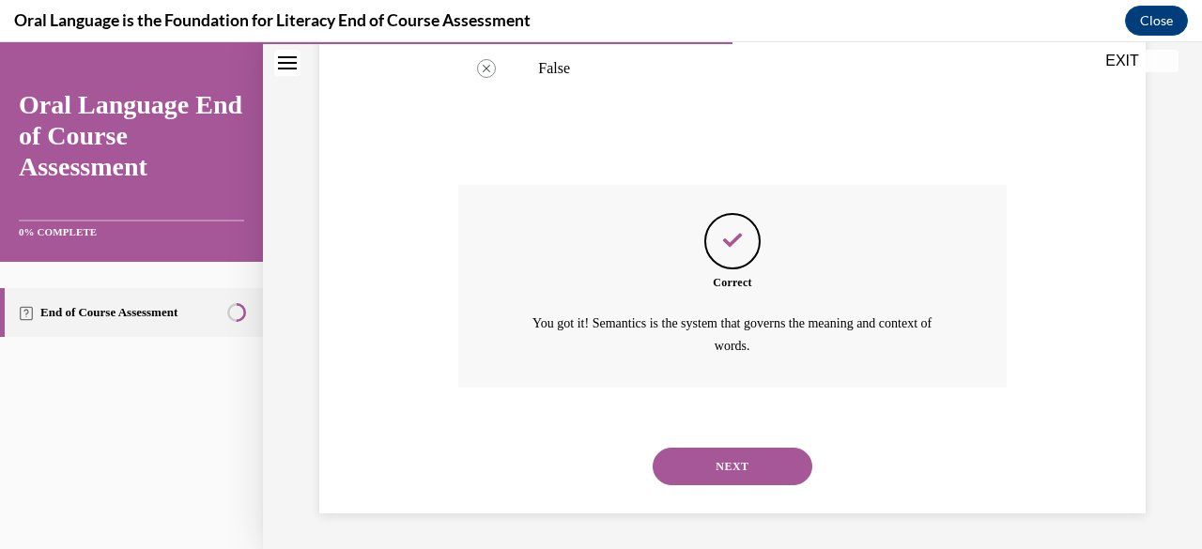
click at [716, 467] on button "NEXT" at bounding box center [733, 467] width 160 height 38
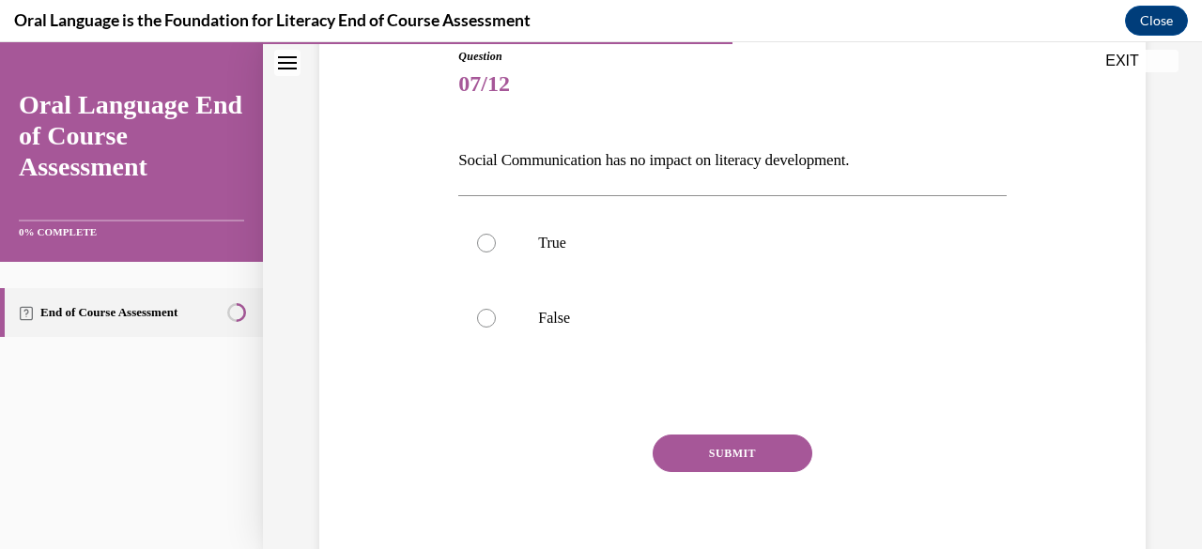
scroll to position [217, 0]
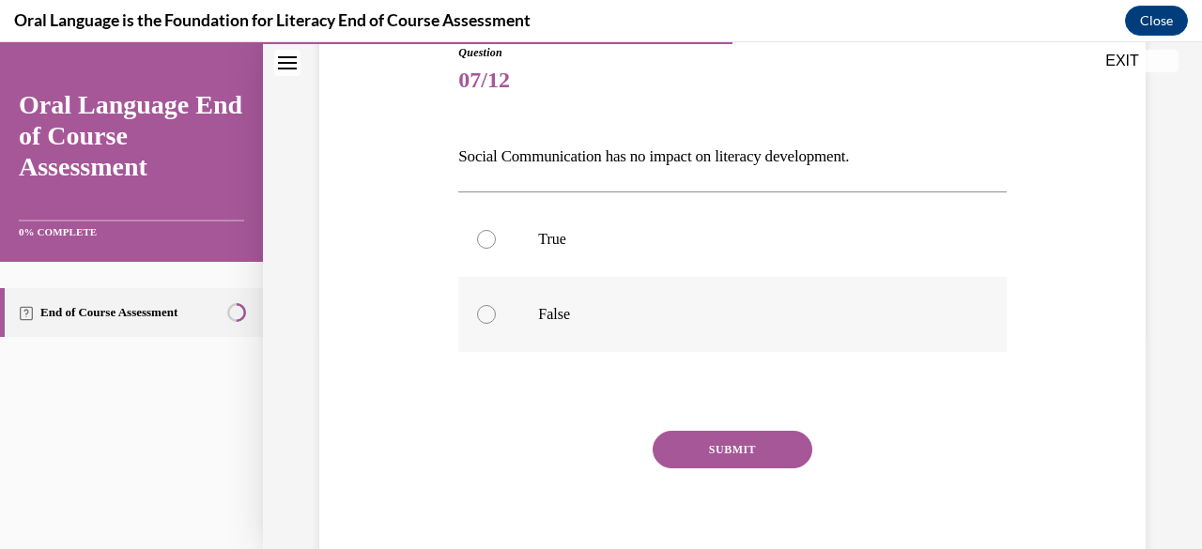
click at [481, 320] on div at bounding box center [486, 314] width 19 height 19
click at [481, 320] on input "False" at bounding box center [486, 314] width 19 height 19
radio input "true"
click at [718, 443] on button "SUBMIT" at bounding box center [733, 450] width 160 height 38
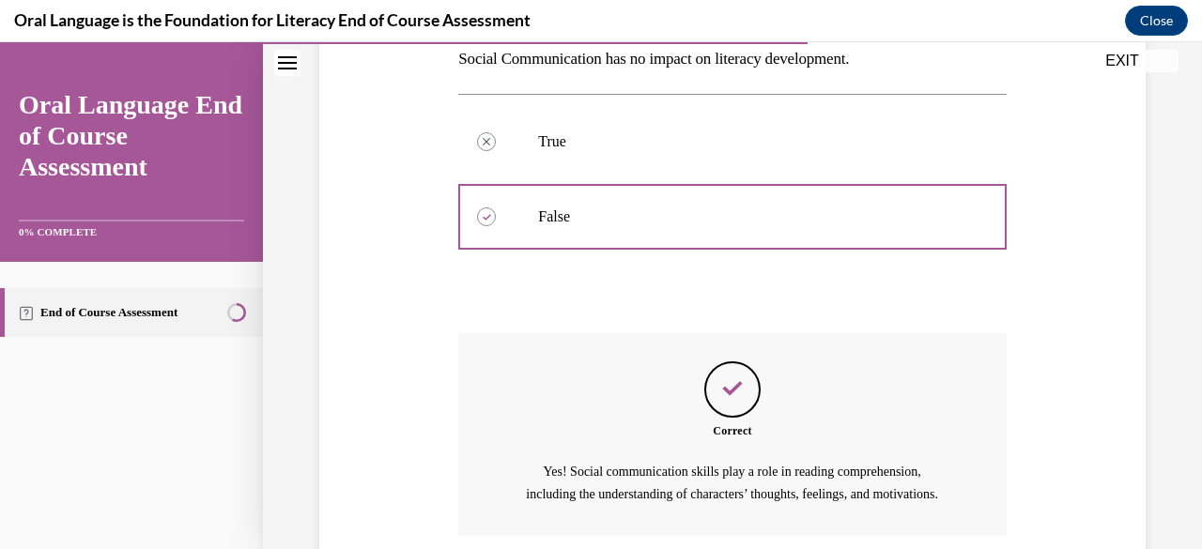
scroll to position [390, 0]
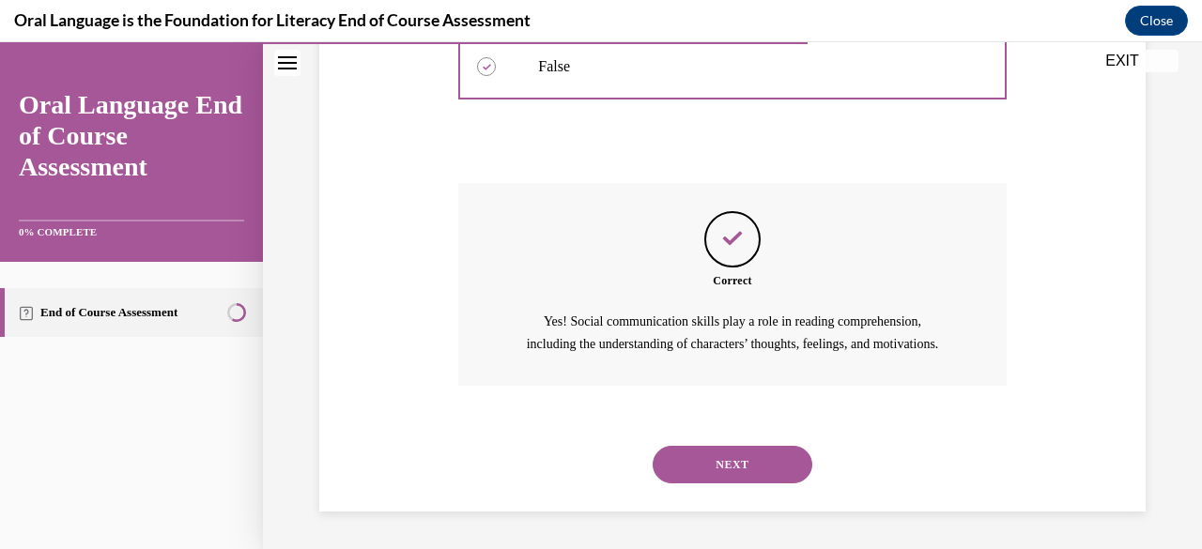
click at [714, 472] on button "NEXT" at bounding box center [733, 465] width 160 height 38
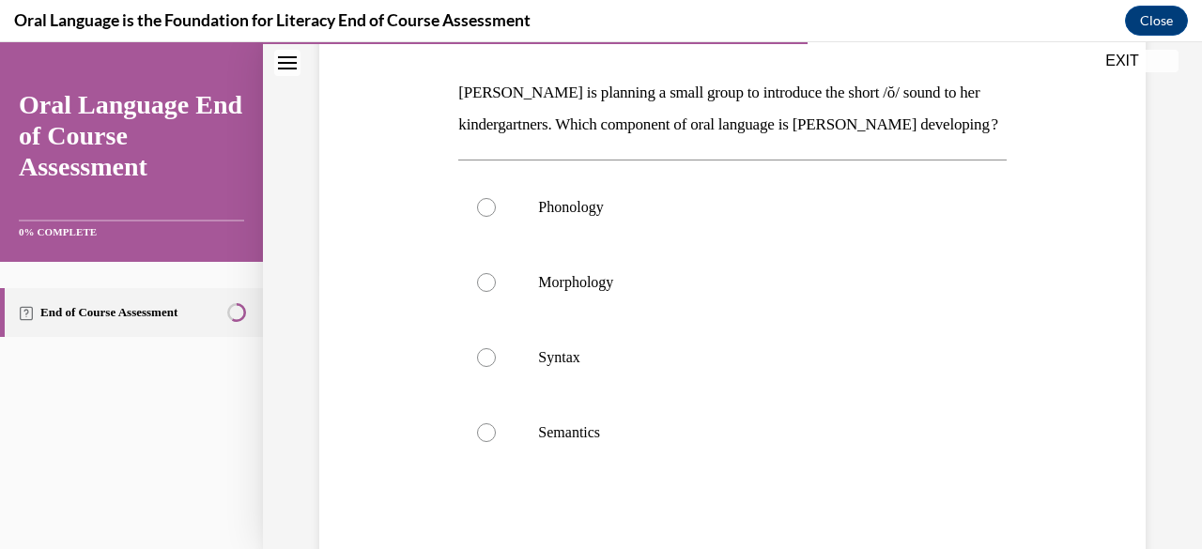
scroll to position [282, 0]
click at [485, 216] on div at bounding box center [486, 206] width 19 height 19
click at [485, 216] on input "Phonology" at bounding box center [486, 206] width 19 height 19
radio input "true"
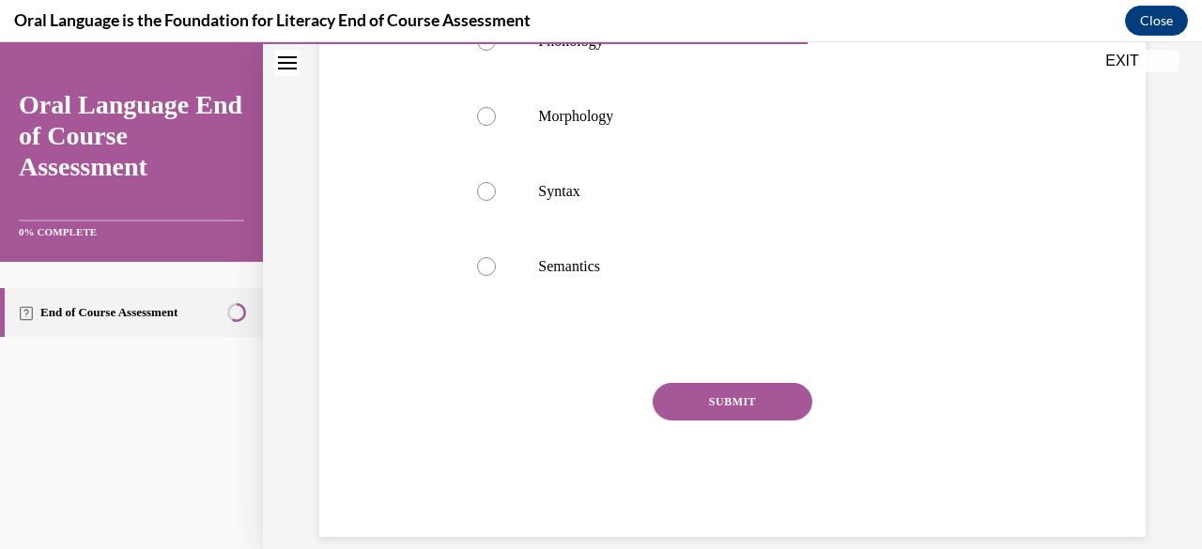
click at [712, 421] on button "SUBMIT" at bounding box center [733, 402] width 160 height 38
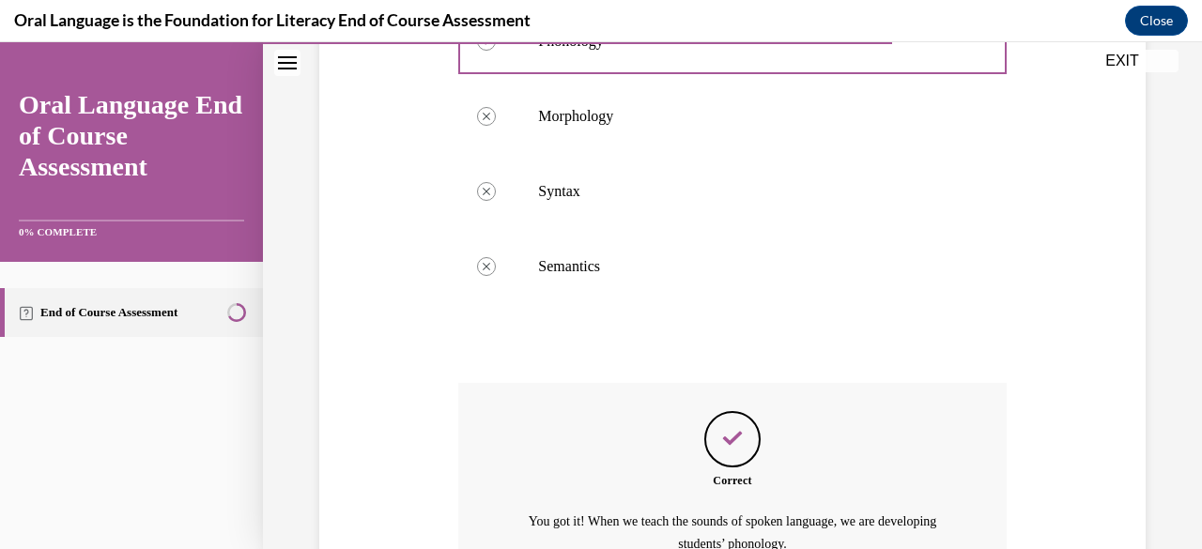
scroll to position [677, 0]
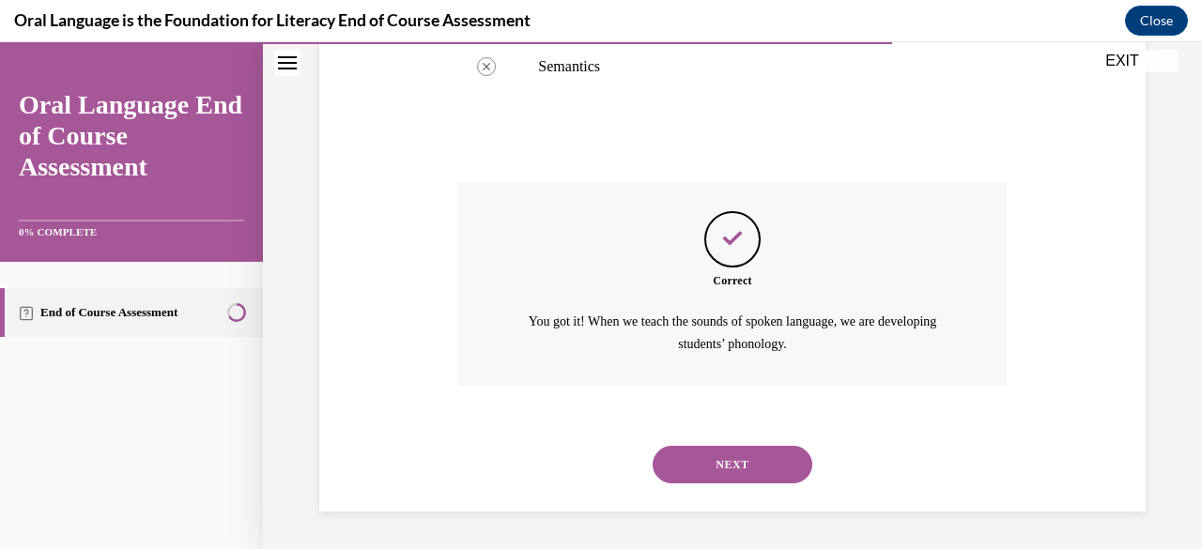
click at [718, 461] on button "NEXT" at bounding box center [733, 465] width 160 height 38
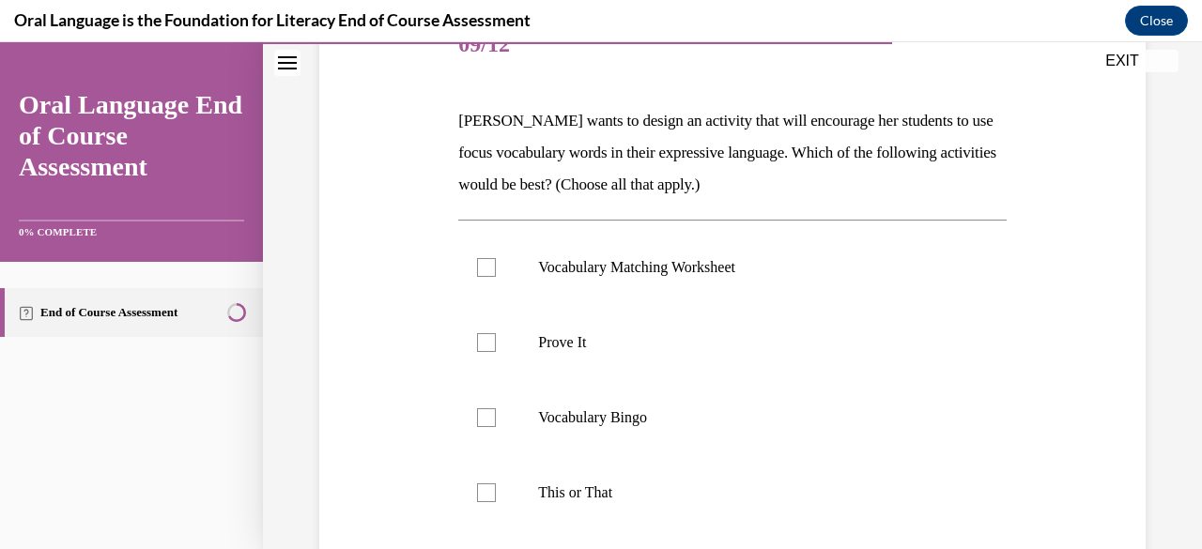
scroll to position [254, 0]
click at [480, 337] on div at bounding box center [486, 341] width 19 height 19
click at [480, 337] on input "Prove It" at bounding box center [486, 341] width 19 height 19
checkbox input "true"
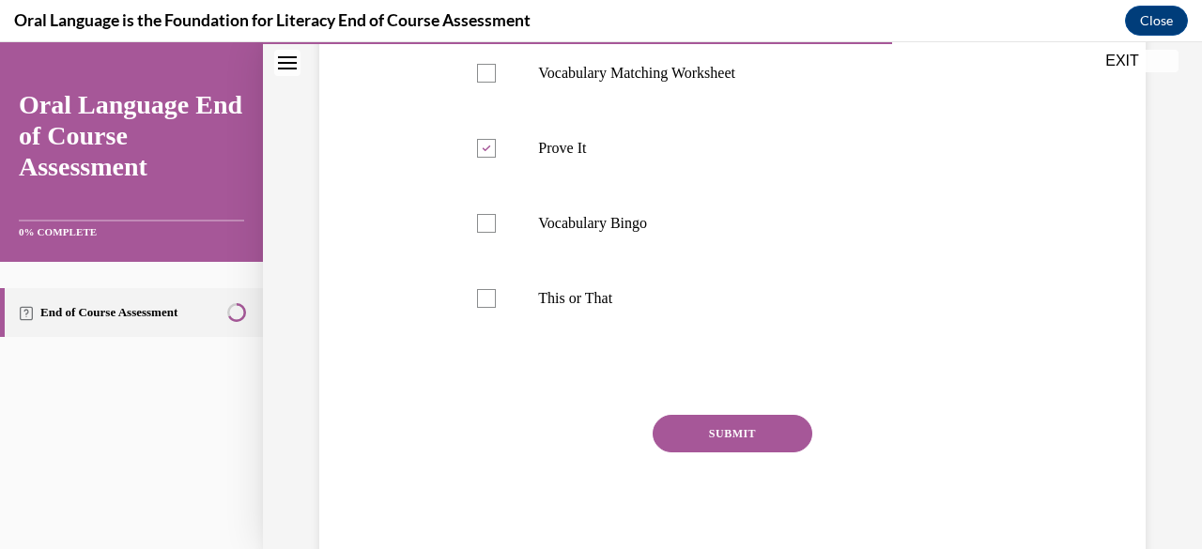
click at [727, 437] on button "SUBMIT" at bounding box center [733, 434] width 160 height 38
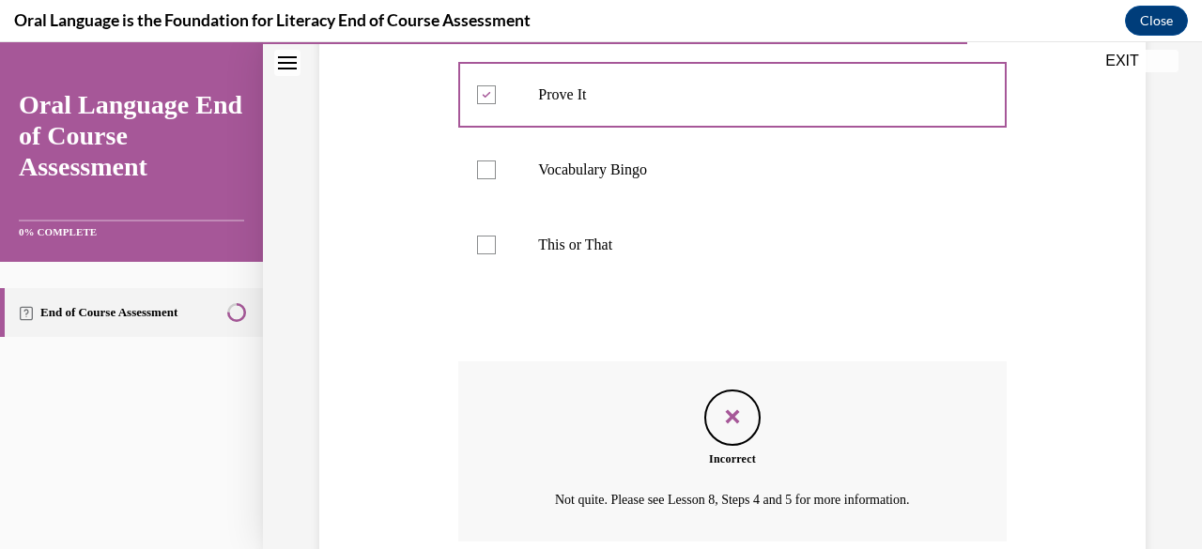
scroll to position [656, 0]
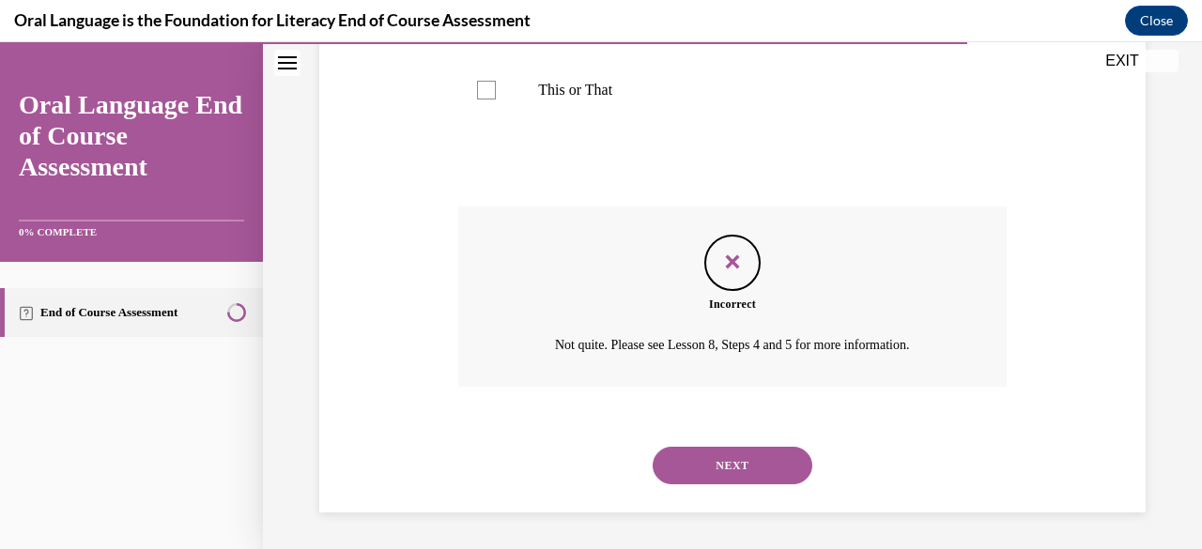
click at [751, 459] on button "NEXT" at bounding box center [733, 466] width 160 height 38
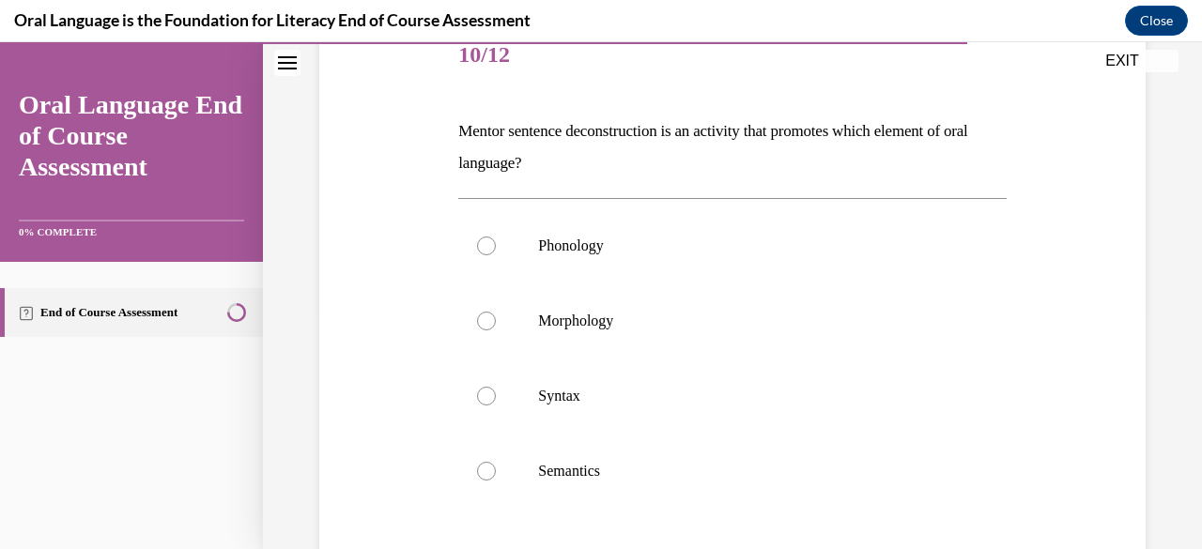
scroll to position [244, 0]
click at [487, 399] on div at bounding box center [486, 394] width 19 height 19
click at [487, 399] on input "Syntax" at bounding box center [486, 394] width 19 height 19
radio input "true"
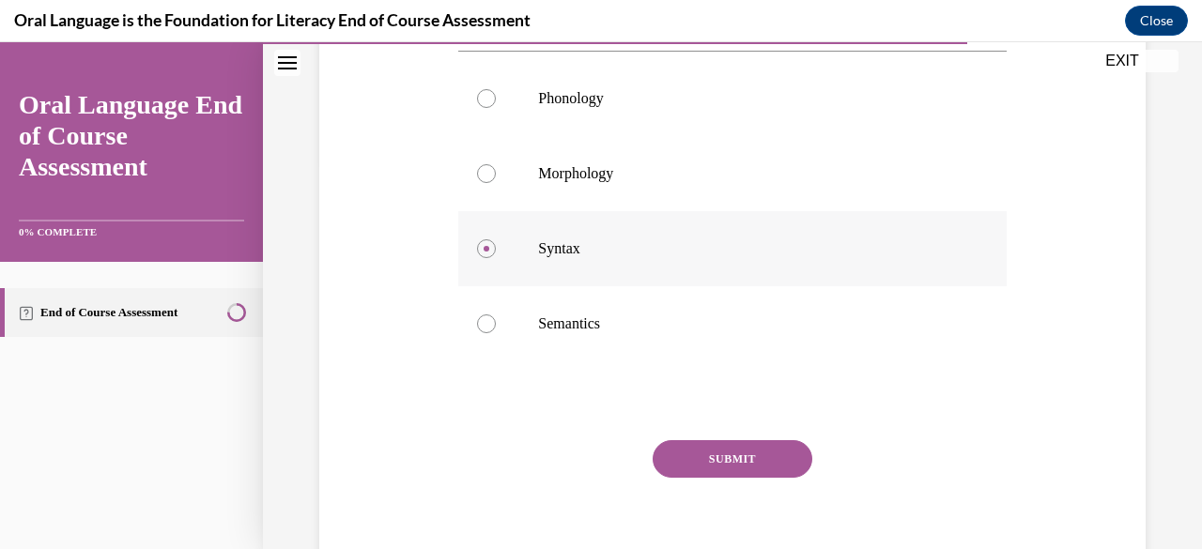
scroll to position [415, 0]
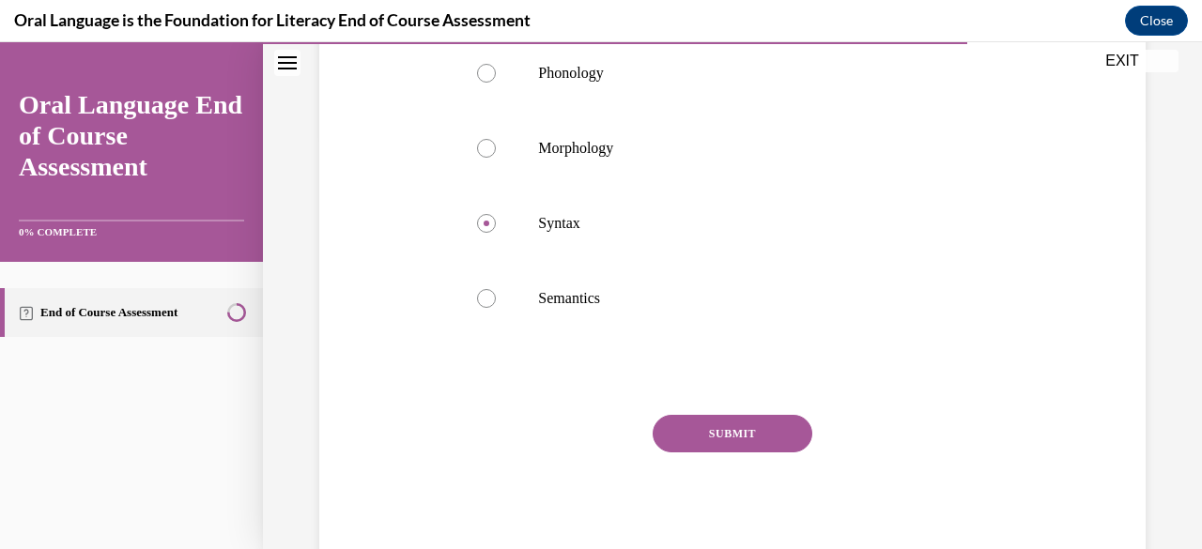
click at [748, 424] on button "SUBMIT" at bounding box center [733, 434] width 160 height 38
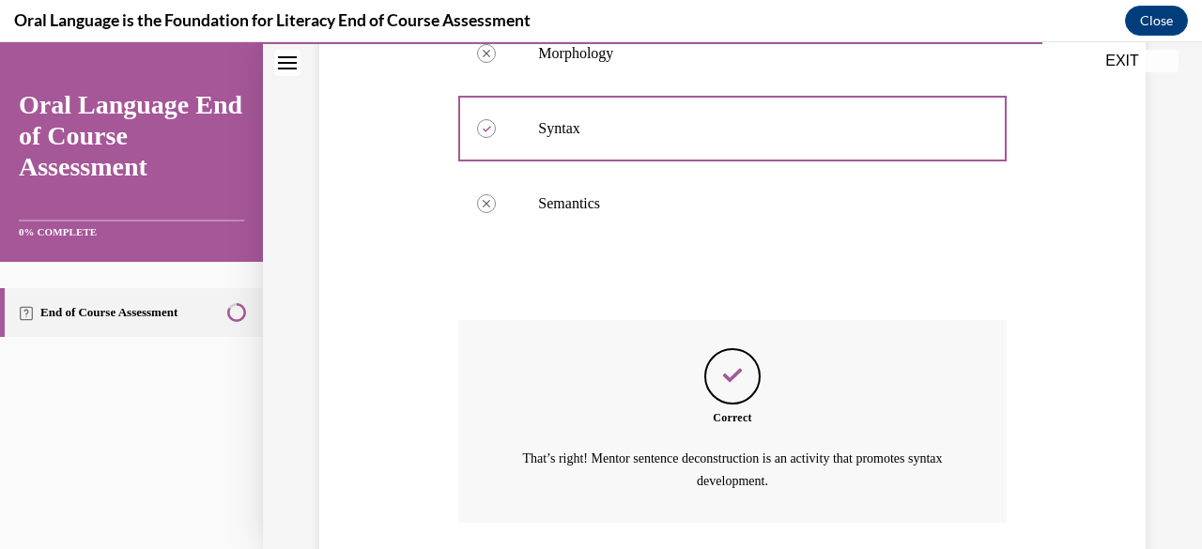
scroll to position [599, 0]
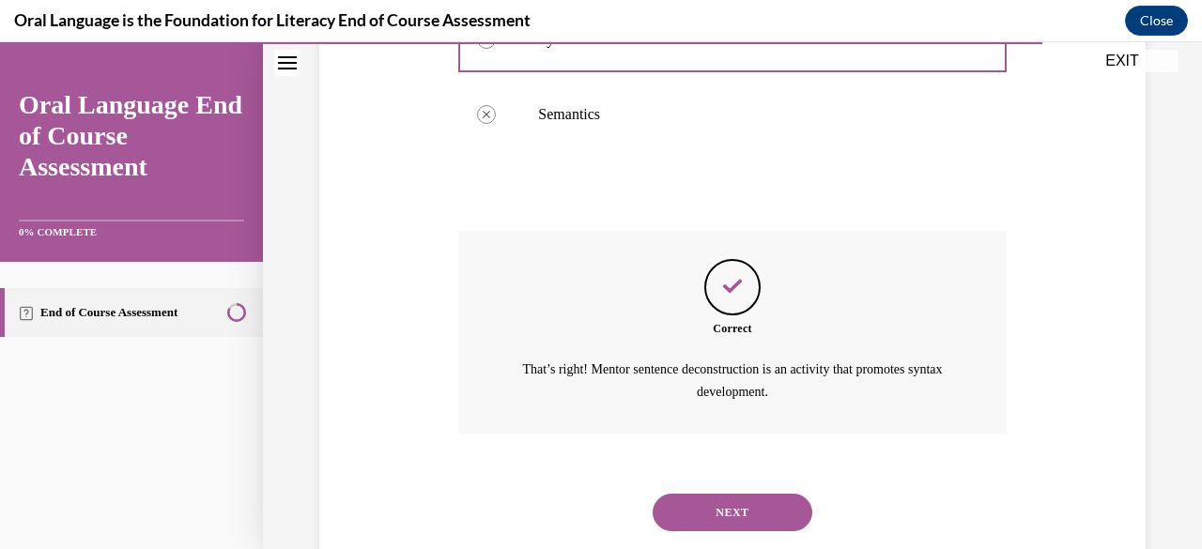
drag, startPoint x: 713, startPoint y: 518, endPoint x: 669, endPoint y: 510, distance: 44.8
click at [669, 510] on button "NEXT" at bounding box center [733, 513] width 160 height 38
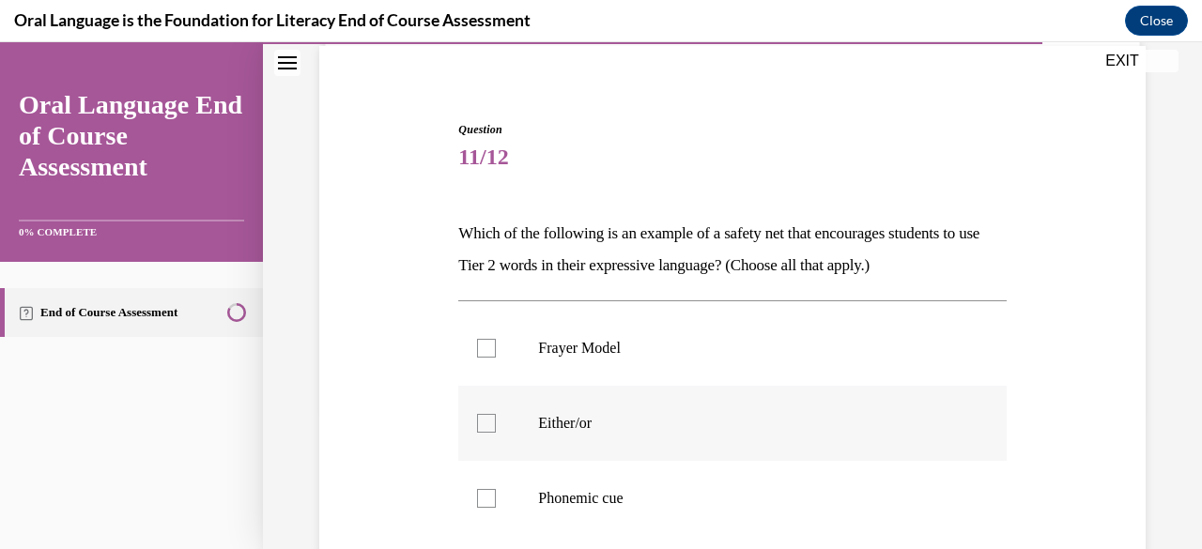
scroll to position [234, 0]
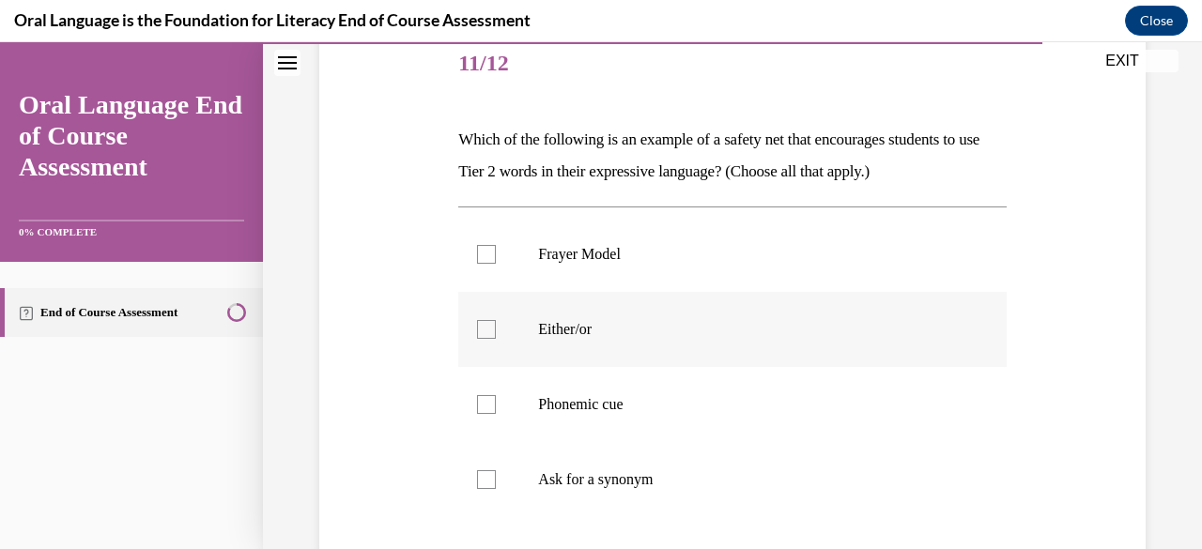
click at [486, 330] on div at bounding box center [486, 329] width 19 height 19
click at [486, 330] on input "Either/or" at bounding box center [486, 329] width 19 height 19
checkbox input "true"
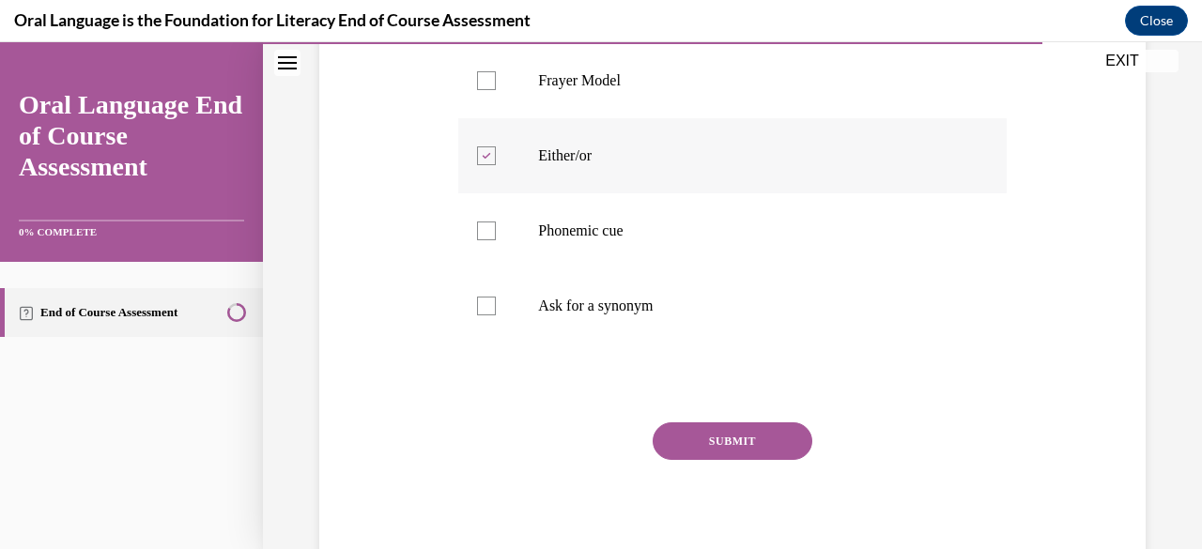
scroll to position [409, 0]
click at [718, 438] on button "SUBMIT" at bounding box center [733, 441] width 160 height 38
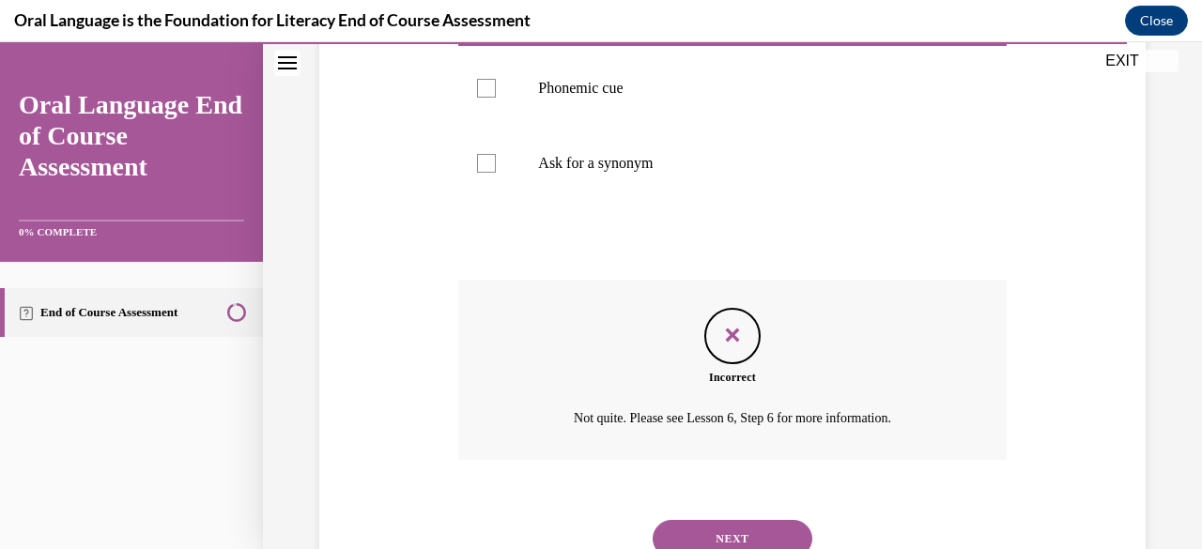
scroll to position [624, 0]
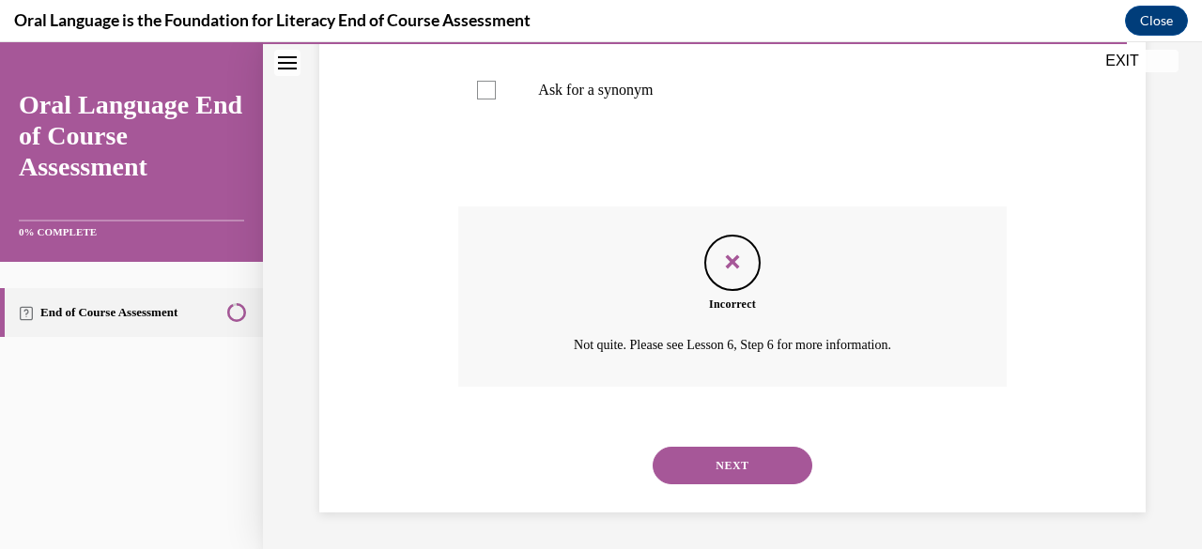
click at [718, 461] on button "NEXT" at bounding box center [733, 466] width 160 height 38
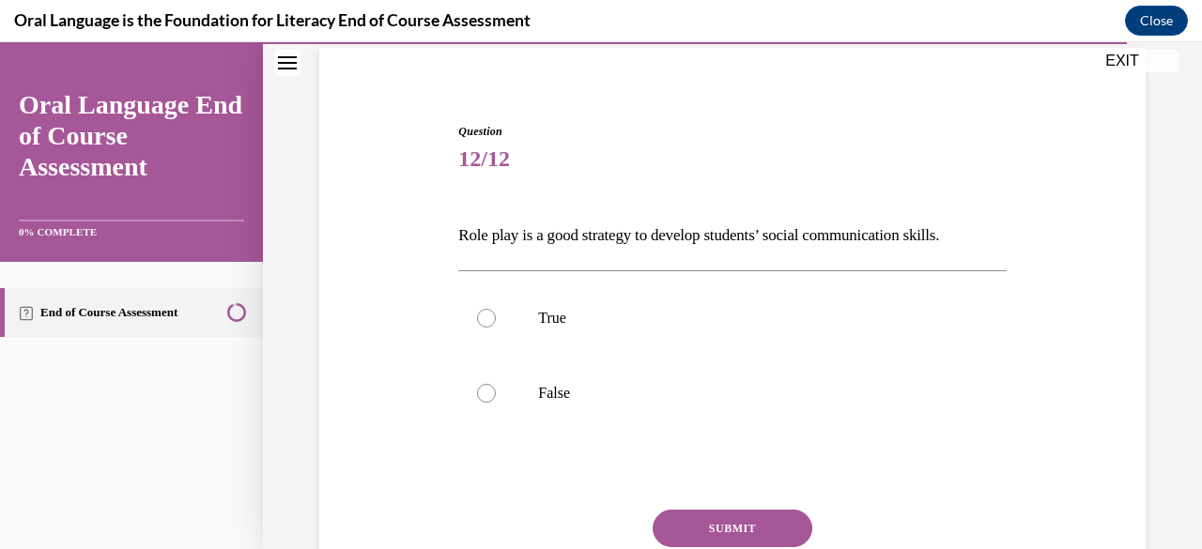
scroll to position [178, 0]
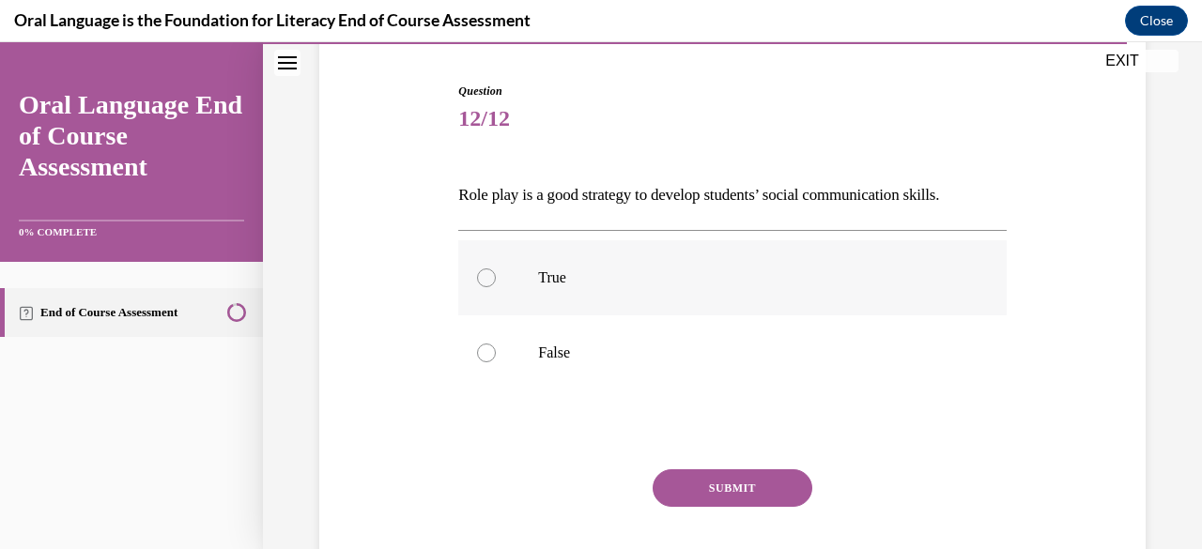
click at [485, 270] on div at bounding box center [486, 278] width 19 height 19
click at [485, 270] on input "True" at bounding box center [486, 278] width 19 height 19
radio input "true"
click at [703, 471] on button "SUBMIT" at bounding box center [733, 489] width 160 height 38
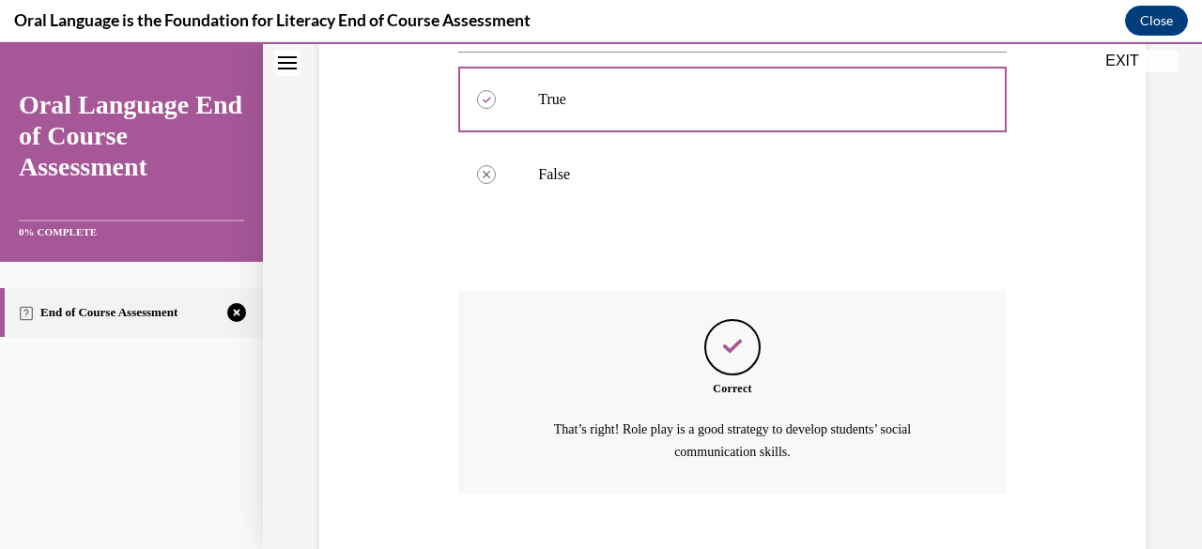
scroll to position [463, 0]
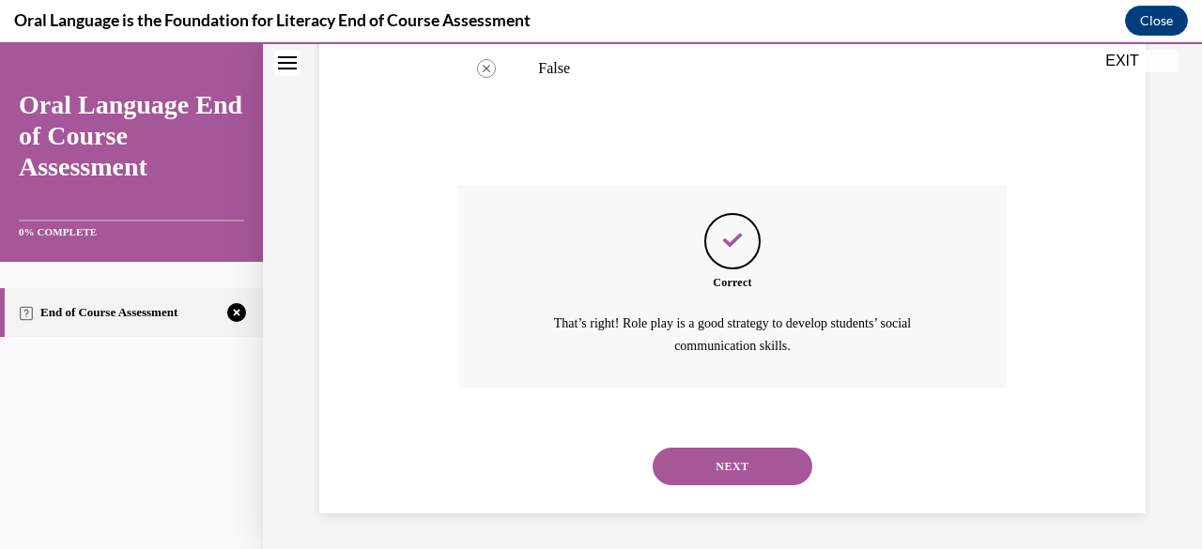
click at [724, 472] on button "NEXT" at bounding box center [733, 467] width 160 height 38
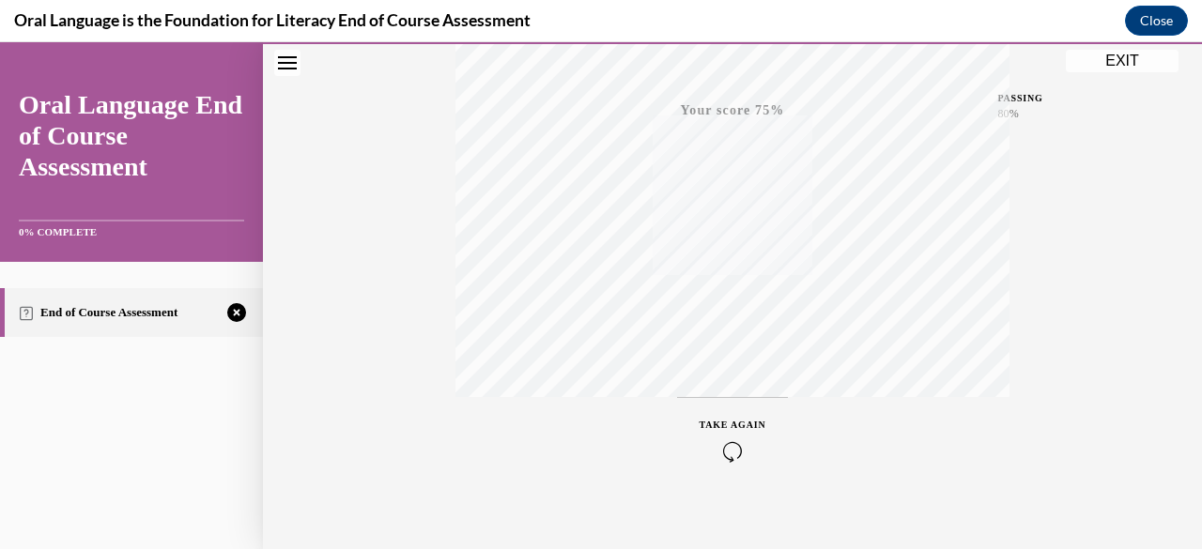
scroll to position [455, 0]
click at [723, 432] on icon "button" at bounding box center [733, 435] width 67 height 21
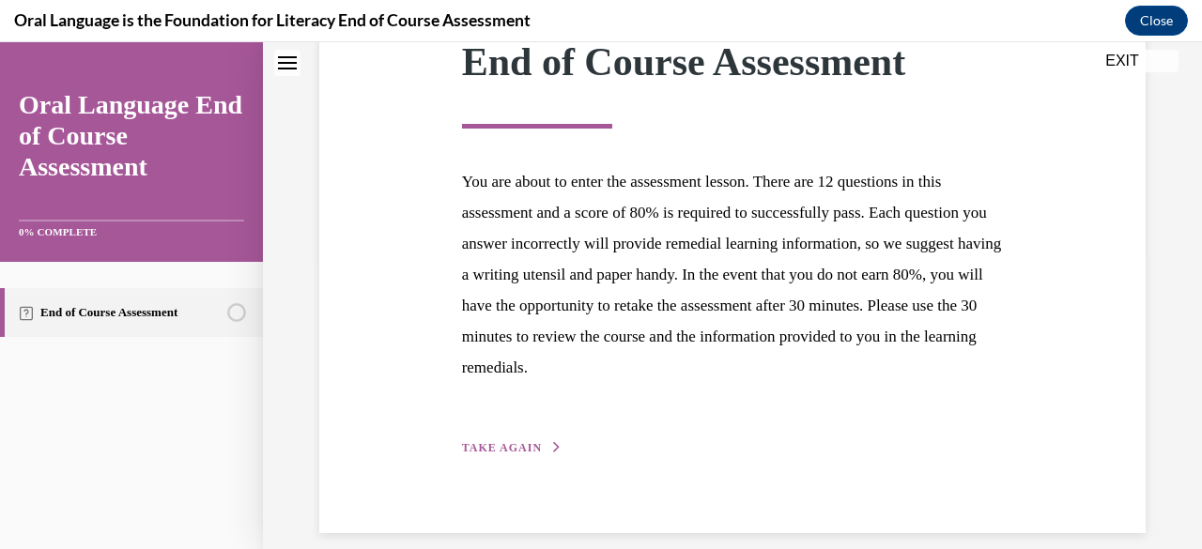
scroll to position [312, 0]
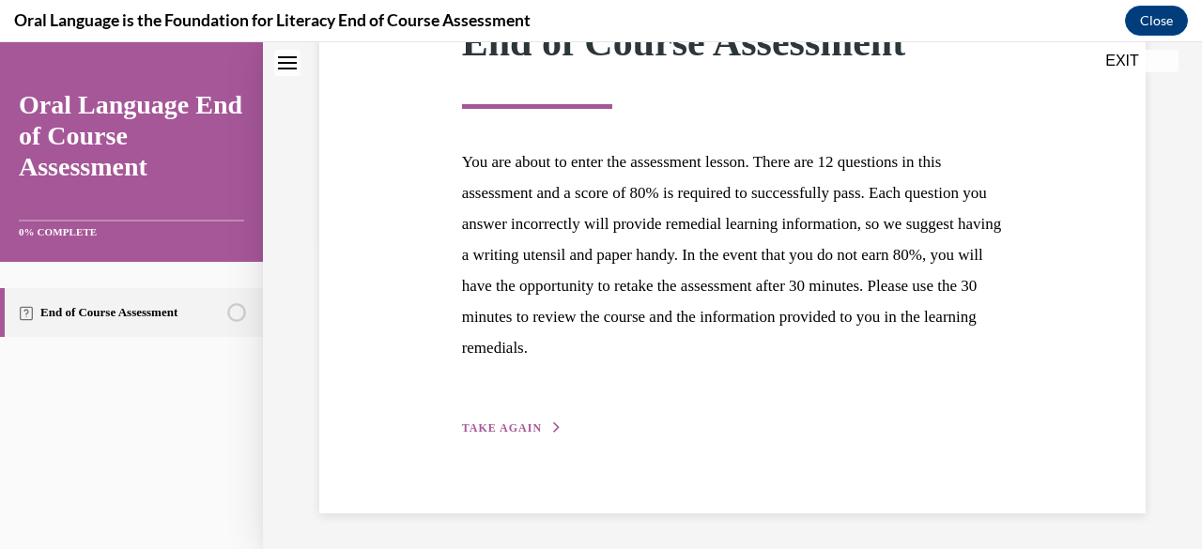
click at [490, 422] on span "TAKE AGAIN" at bounding box center [502, 428] width 80 height 13
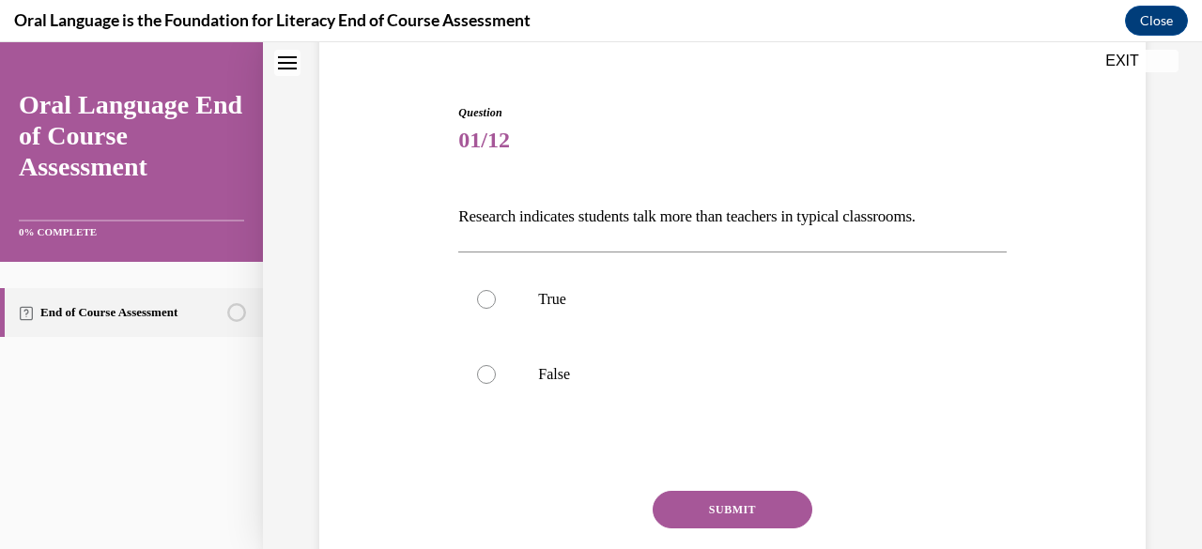
scroll to position [160, 0]
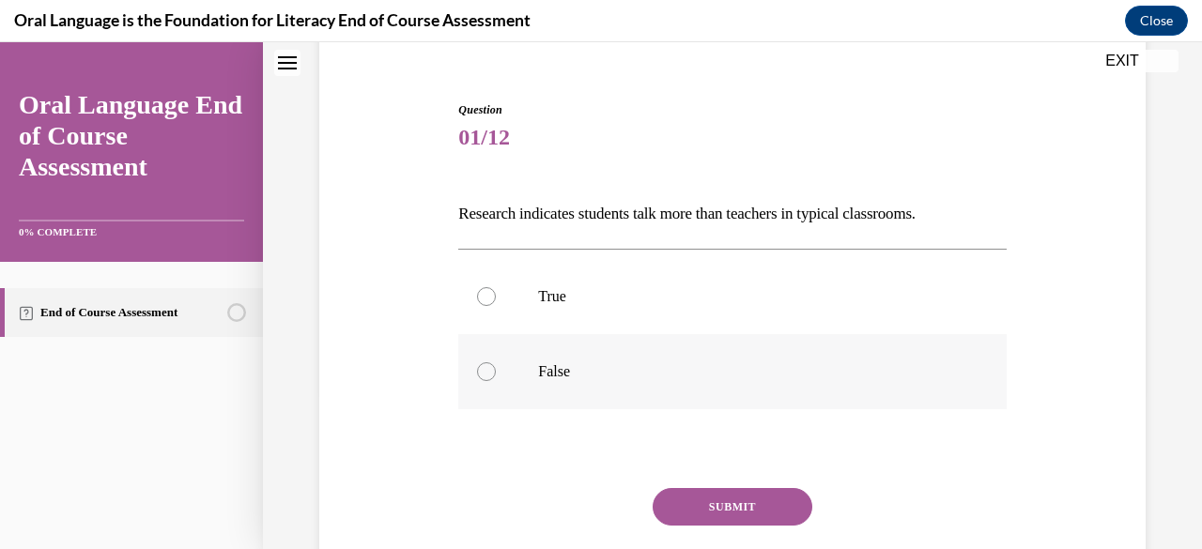
click at [492, 366] on div at bounding box center [486, 372] width 19 height 19
click at [492, 366] on input "False" at bounding box center [486, 372] width 19 height 19
radio input "true"
click at [714, 504] on button "SUBMIT" at bounding box center [733, 507] width 160 height 38
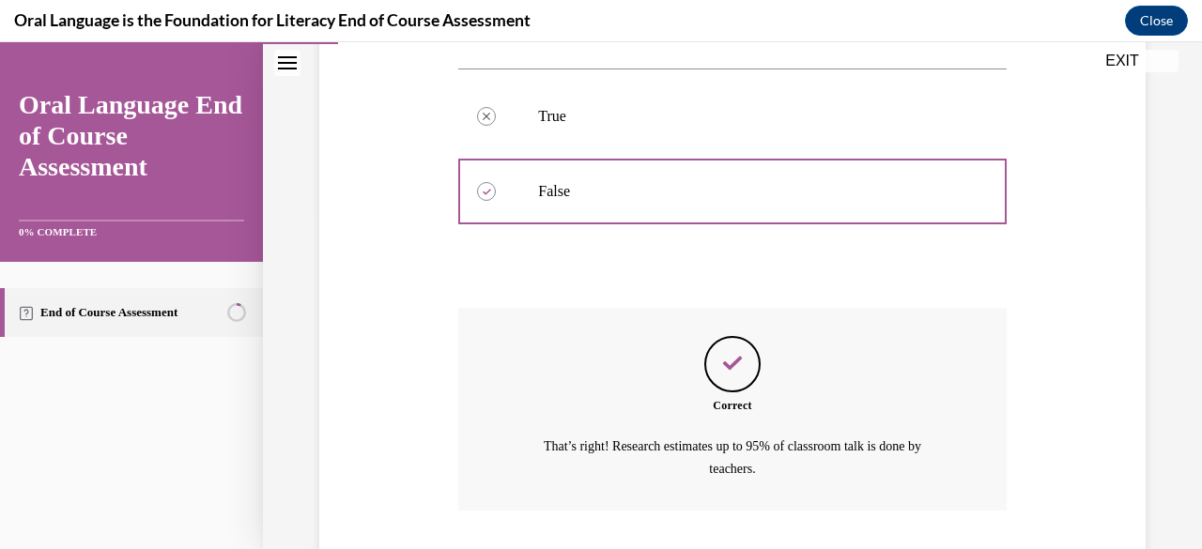
scroll to position [463, 0]
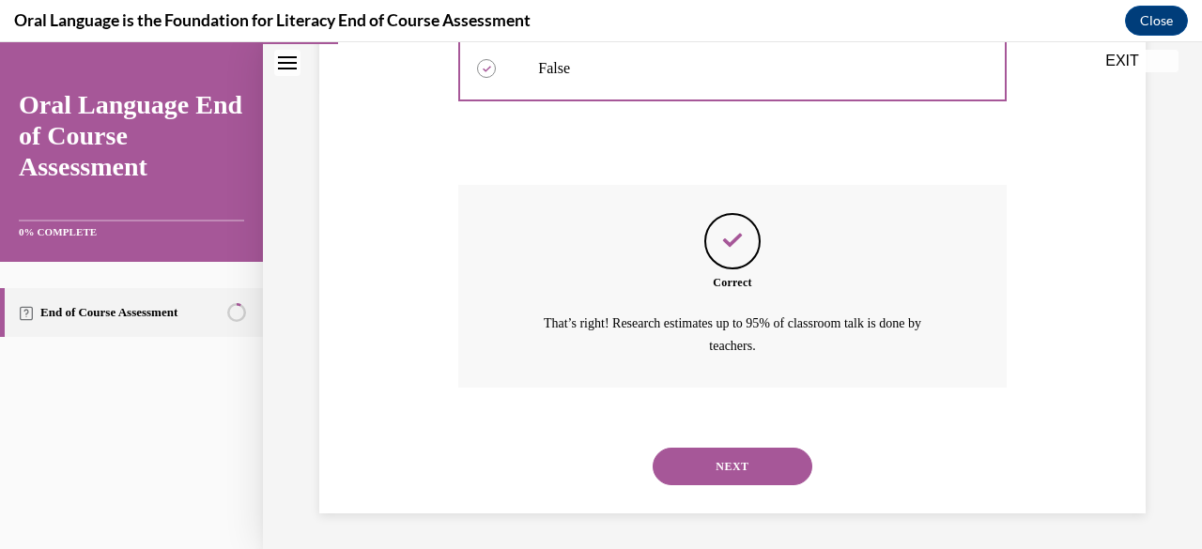
click at [716, 461] on button "NEXT" at bounding box center [733, 467] width 160 height 38
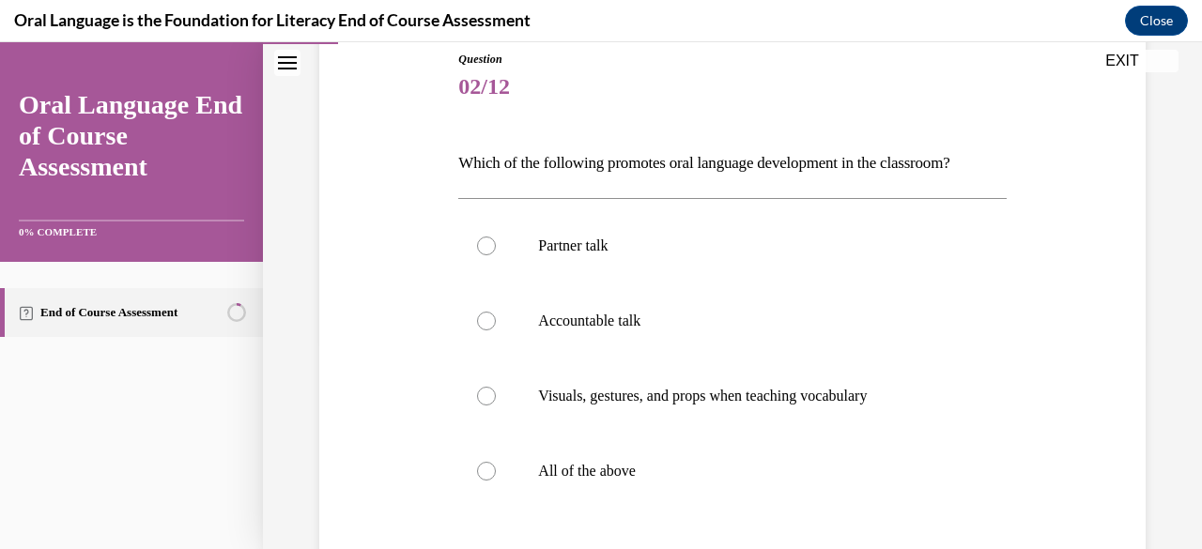
scroll to position [262, 0]
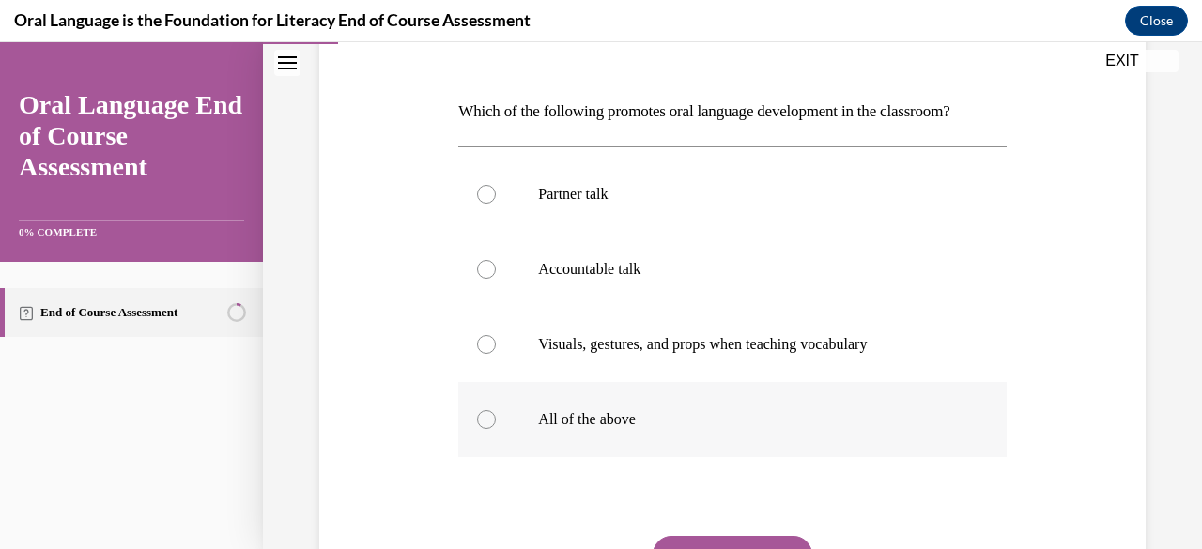
click at [488, 425] on div at bounding box center [486, 419] width 19 height 19
click at [488, 425] on input "All of the above" at bounding box center [486, 419] width 19 height 19
radio input "true"
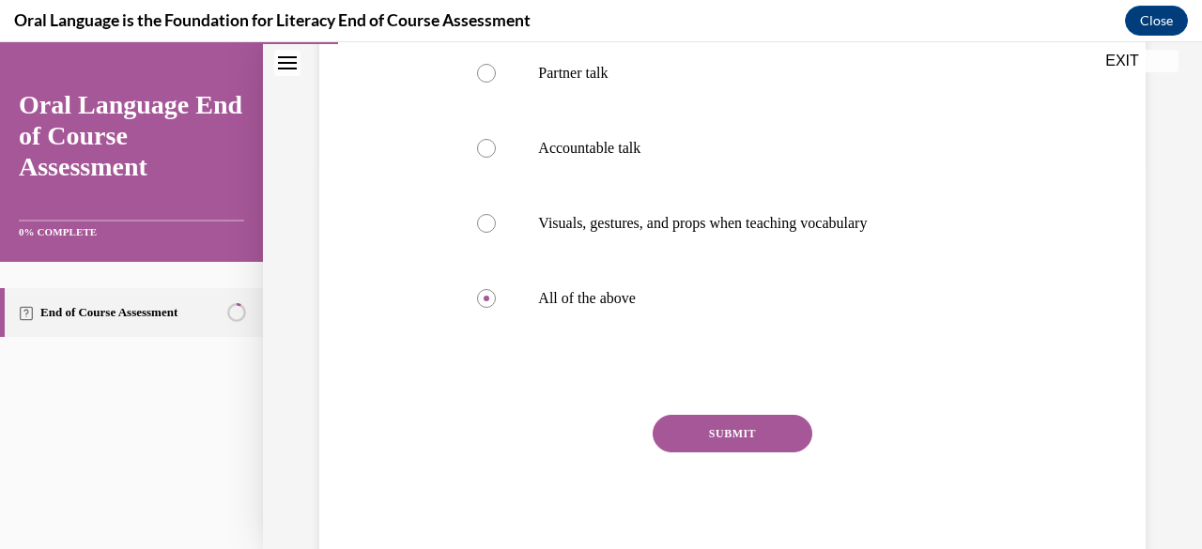
click at [721, 426] on button "SUBMIT" at bounding box center [733, 434] width 160 height 38
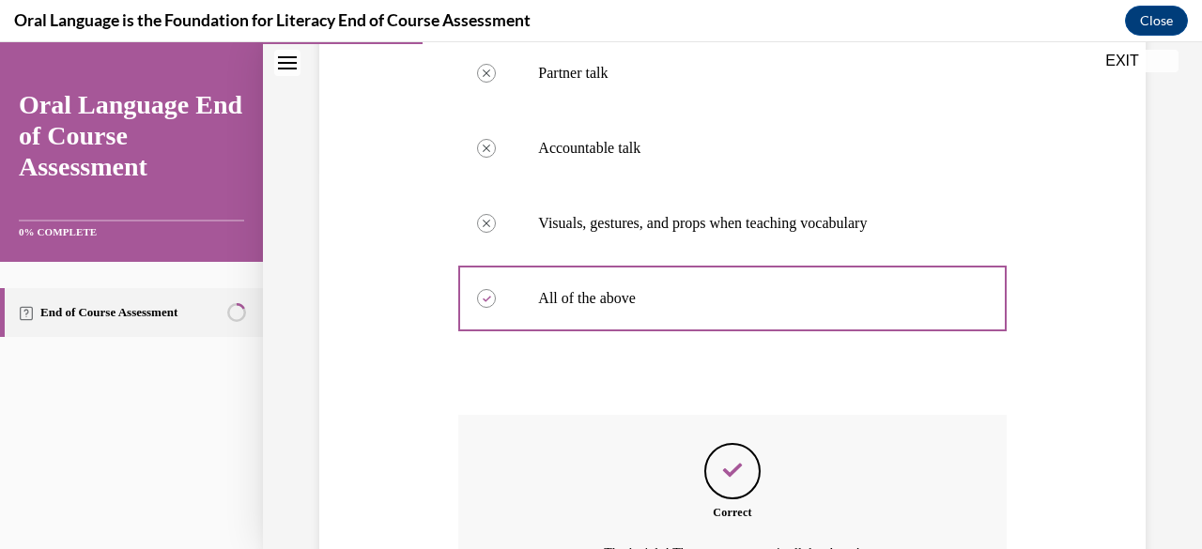
scroll to position [592, 0]
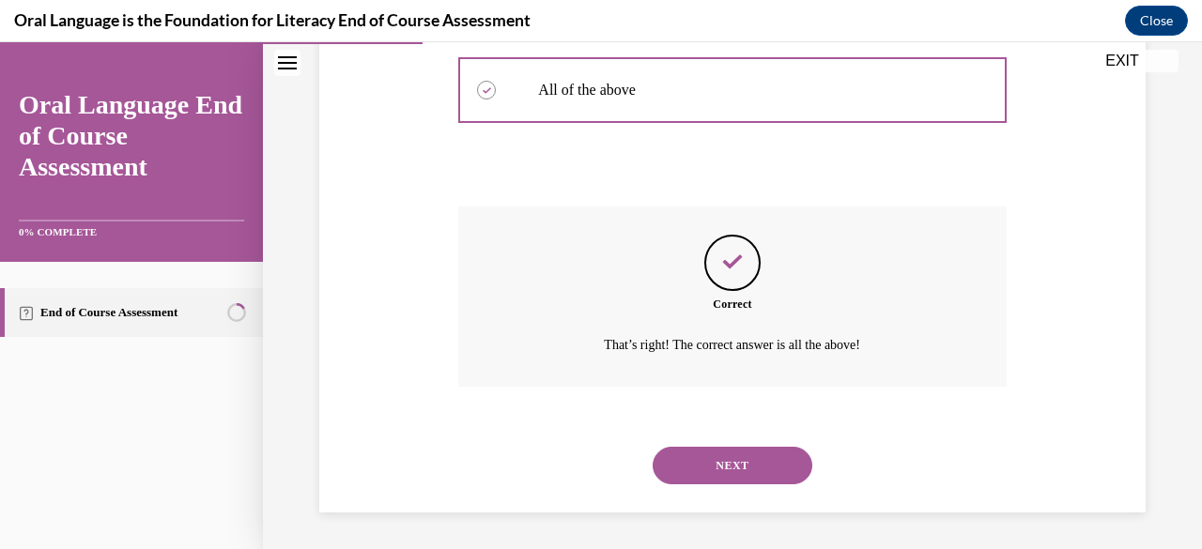
click at [718, 461] on button "NEXT" at bounding box center [733, 466] width 160 height 38
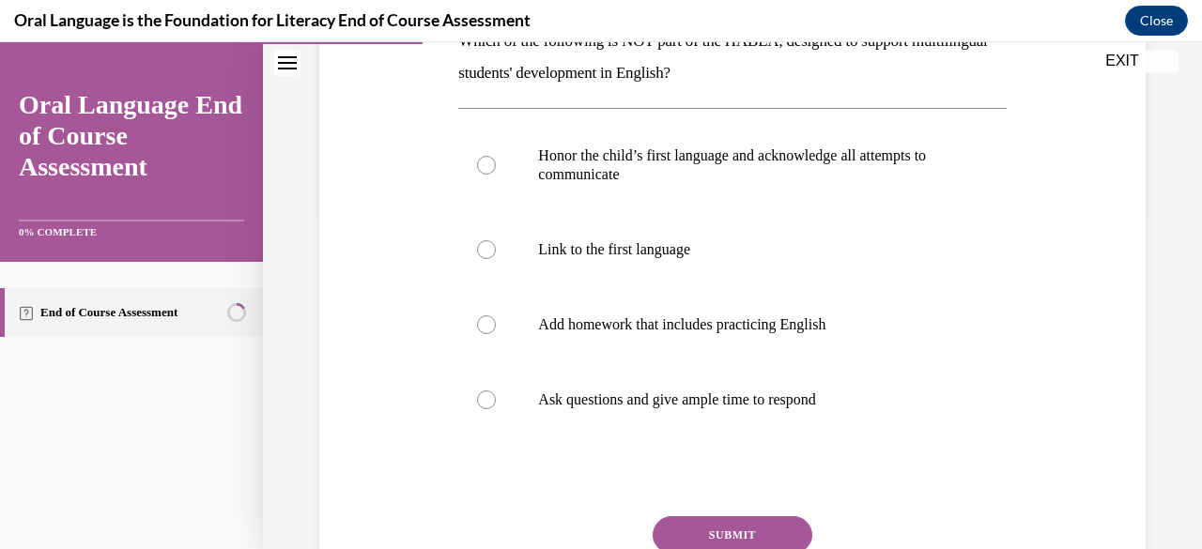
scroll to position [333, 0]
click at [477, 327] on div at bounding box center [486, 324] width 19 height 19
click at [477, 327] on input "Add homework that includes practicing English" at bounding box center [486, 324] width 19 height 19
radio input "true"
click at [703, 533] on button "SUBMIT" at bounding box center [733, 535] width 160 height 38
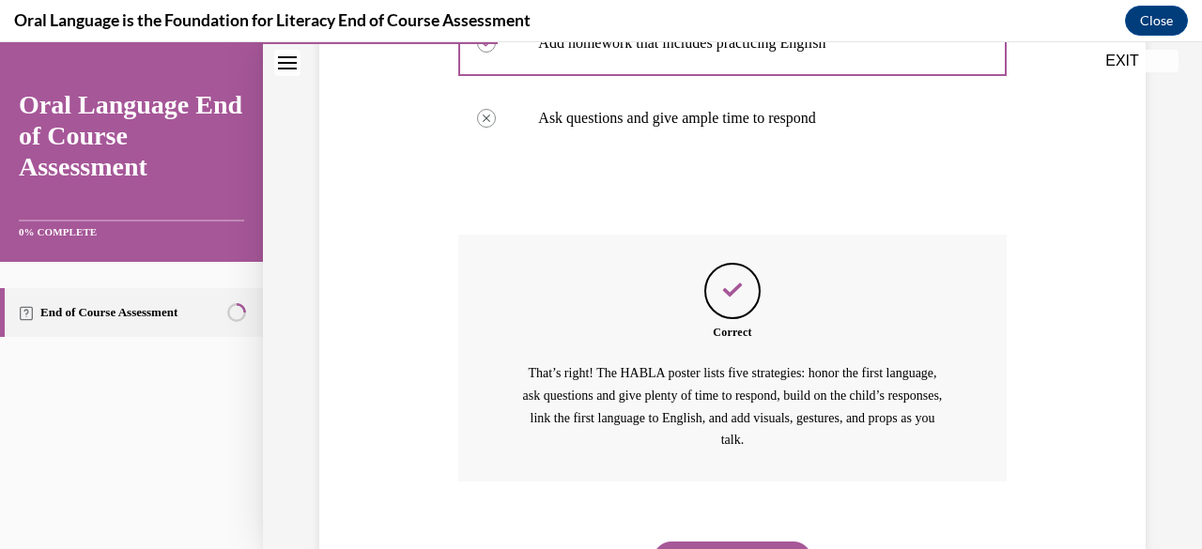
scroll to position [709, 0]
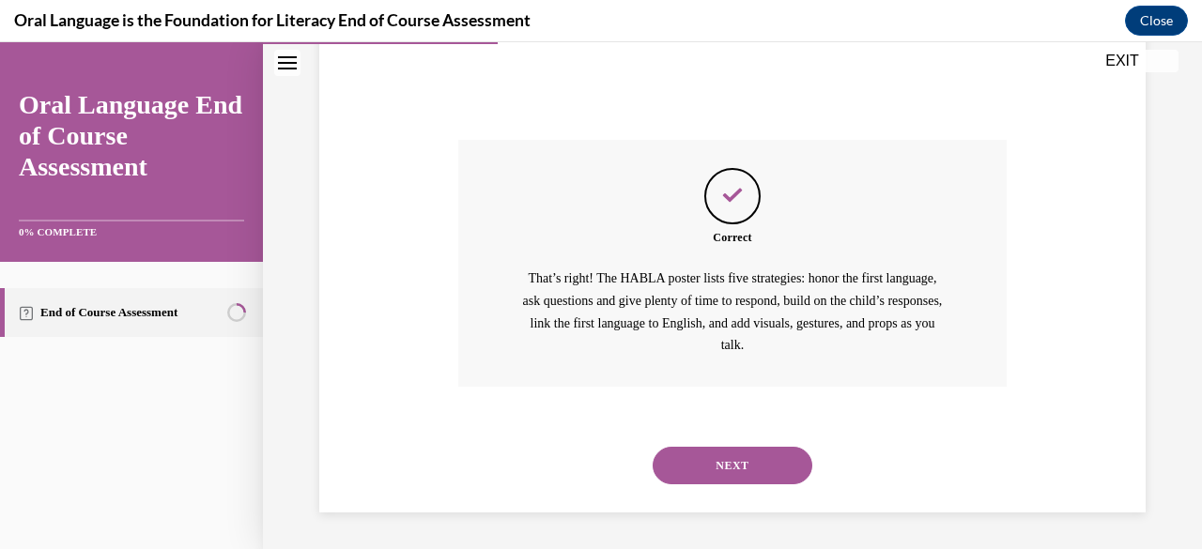
click at [710, 469] on button "NEXT" at bounding box center [733, 466] width 160 height 38
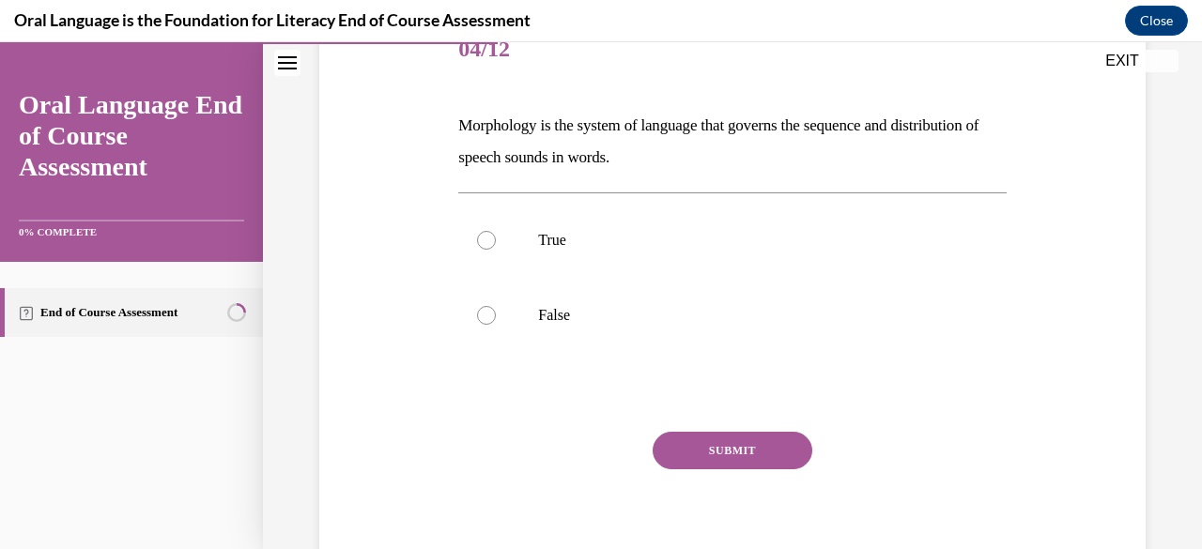
scroll to position [265, 0]
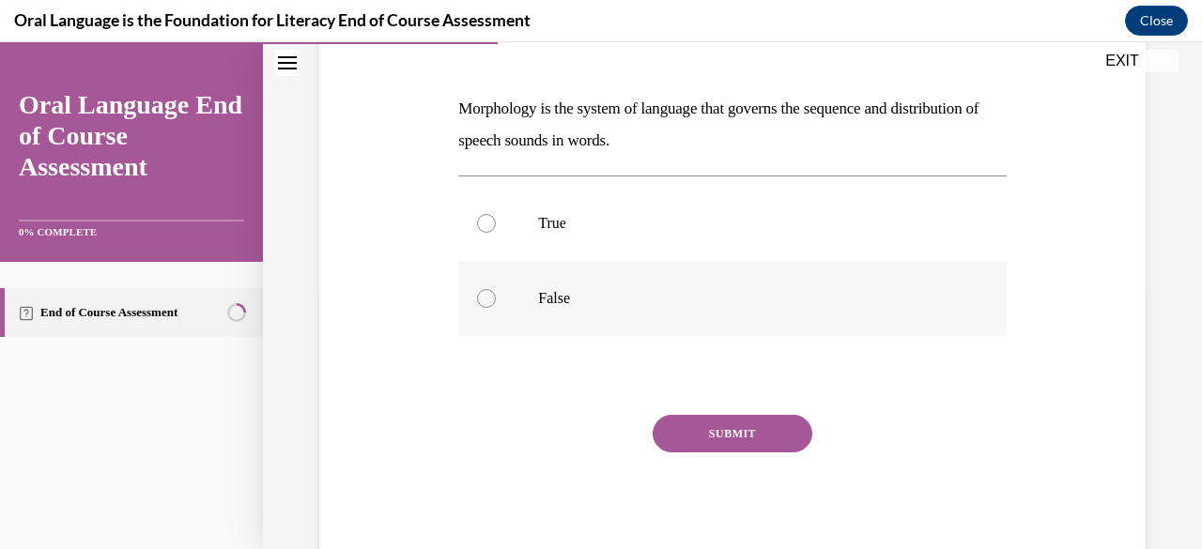
click at [490, 299] on div at bounding box center [486, 298] width 19 height 19
click at [490, 299] on input "False" at bounding box center [486, 298] width 19 height 19
radio input "true"
click at [706, 432] on button "SUBMIT" at bounding box center [733, 434] width 160 height 38
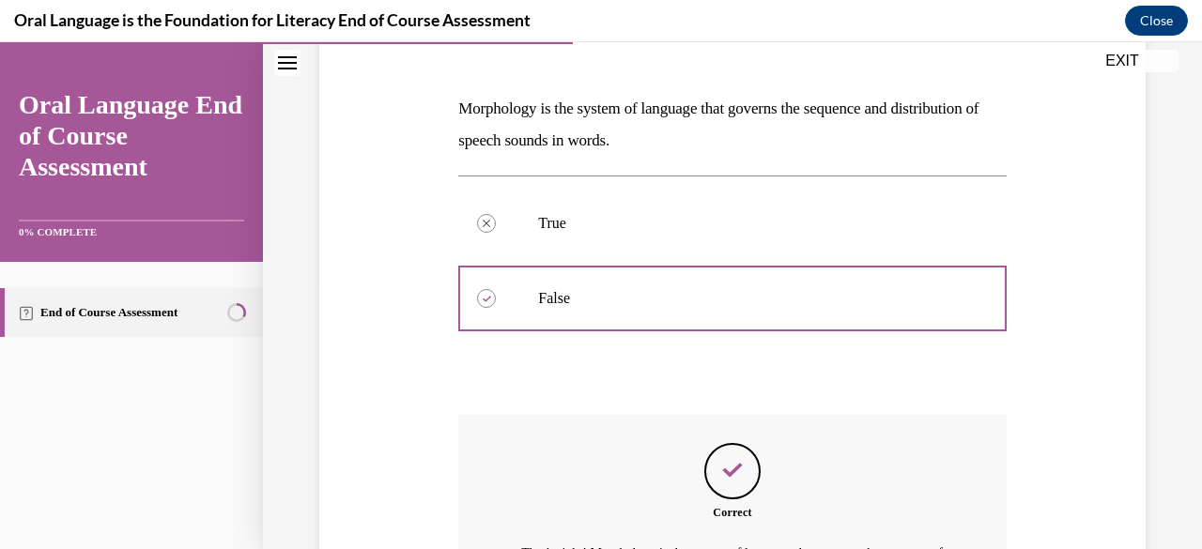
scroll to position [518, 0]
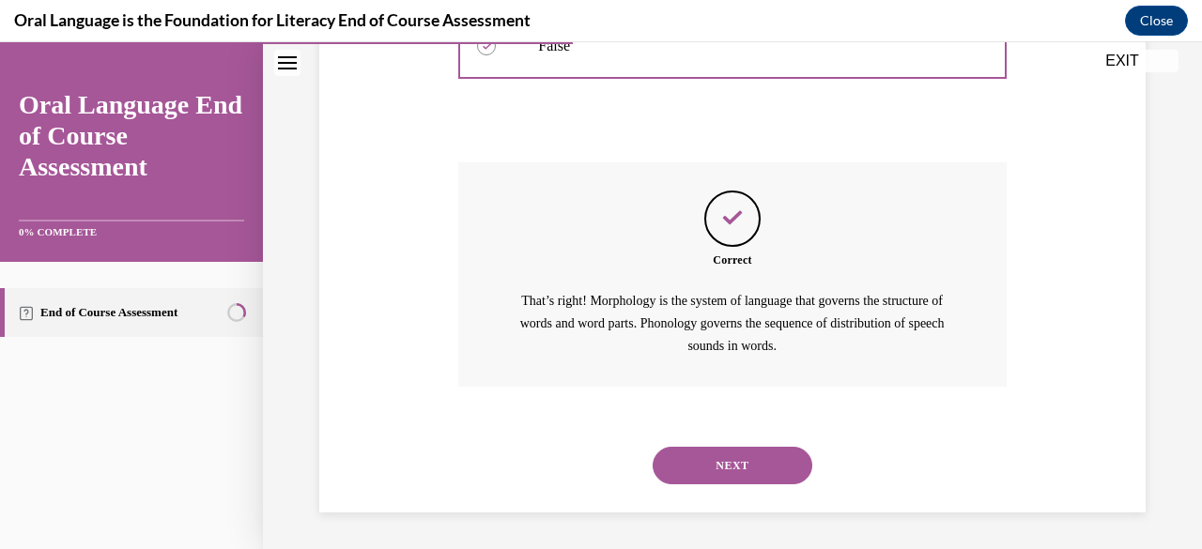
click at [708, 461] on button "NEXT" at bounding box center [733, 466] width 160 height 38
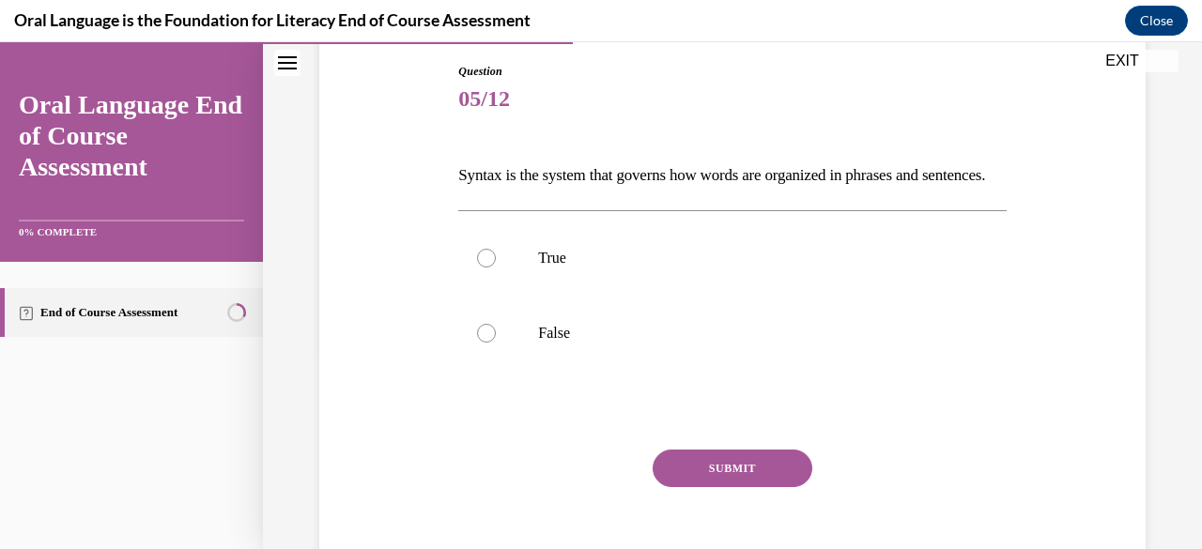
scroll to position [225, 0]
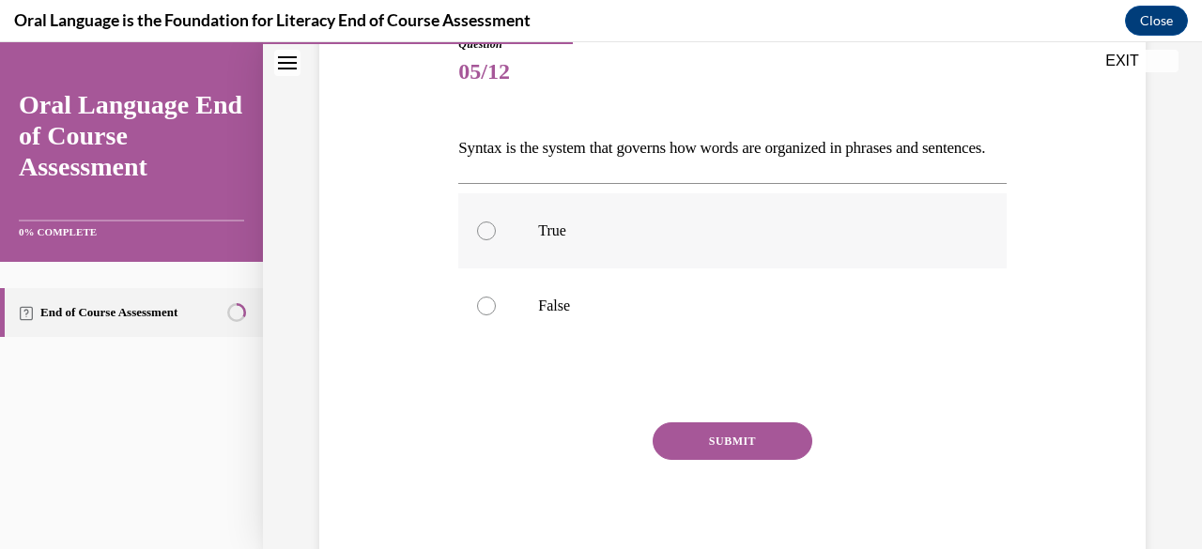
click at [487, 240] on div at bounding box center [486, 231] width 19 height 19
click at [487, 240] on input "True" at bounding box center [486, 231] width 19 height 19
radio input "true"
click at [719, 460] on button "SUBMIT" at bounding box center [733, 442] width 160 height 38
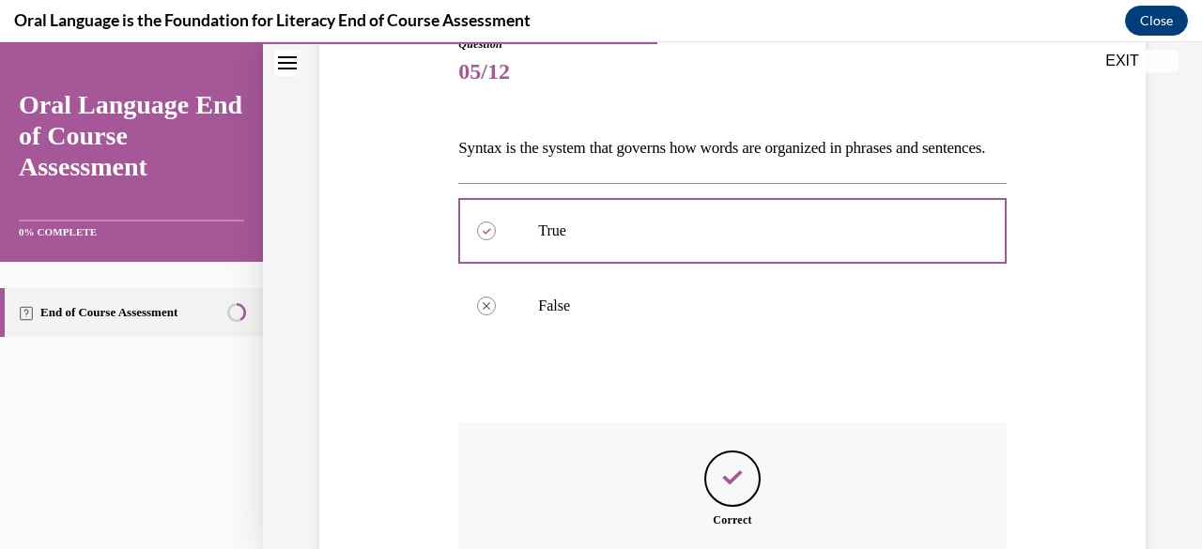
scroll to position [495, 0]
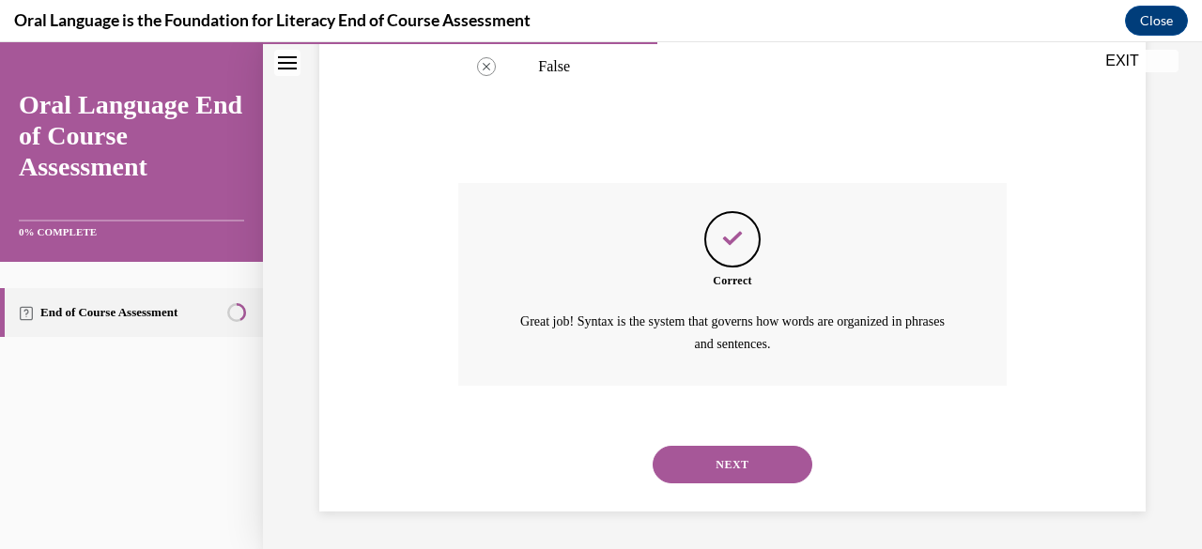
click at [732, 457] on button "NEXT" at bounding box center [733, 465] width 160 height 38
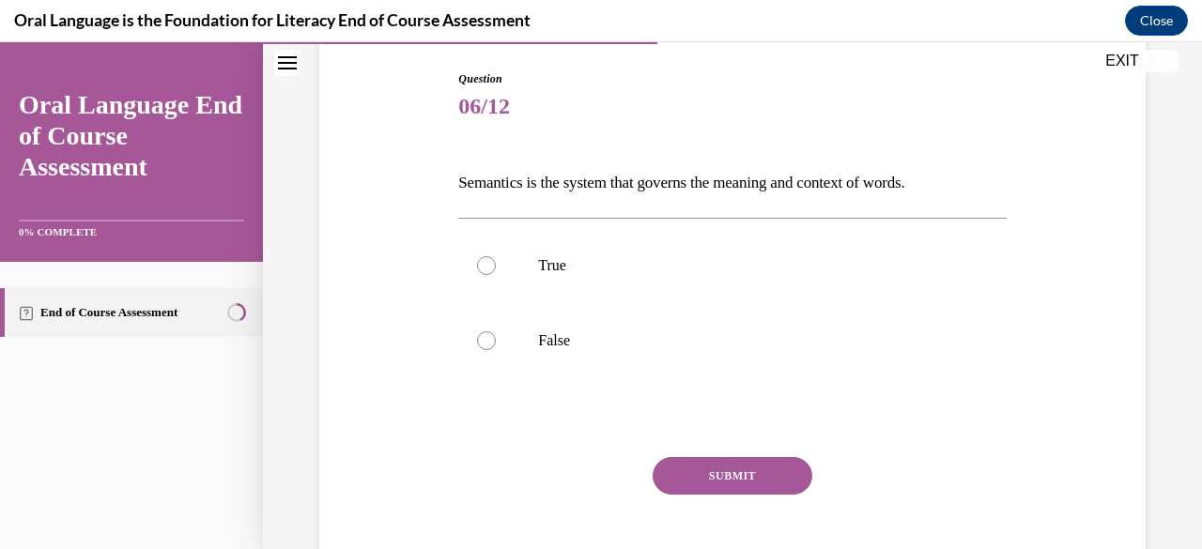
scroll to position [193, 0]
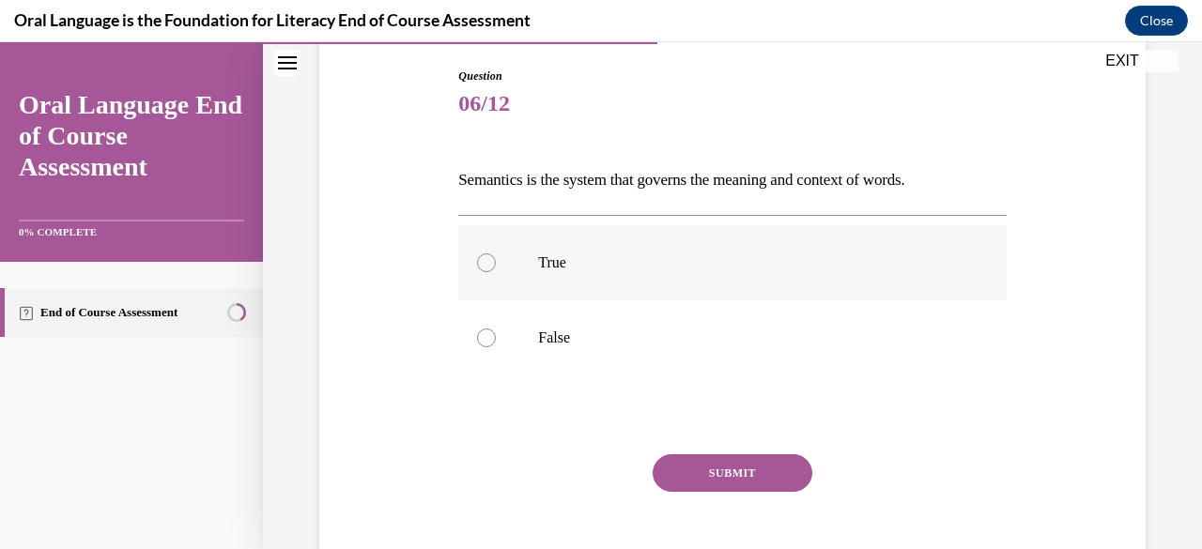
click at [487, 268] on div at bounding box center [486, 263] width 19 height 19
click at [487, 268] on input "True" at bounding box center [486, 263] width 19 height 19
radio input "true"
click at [694, 471] on button "SUBMIT" at bounding box center [733, 474] width 160 height 38
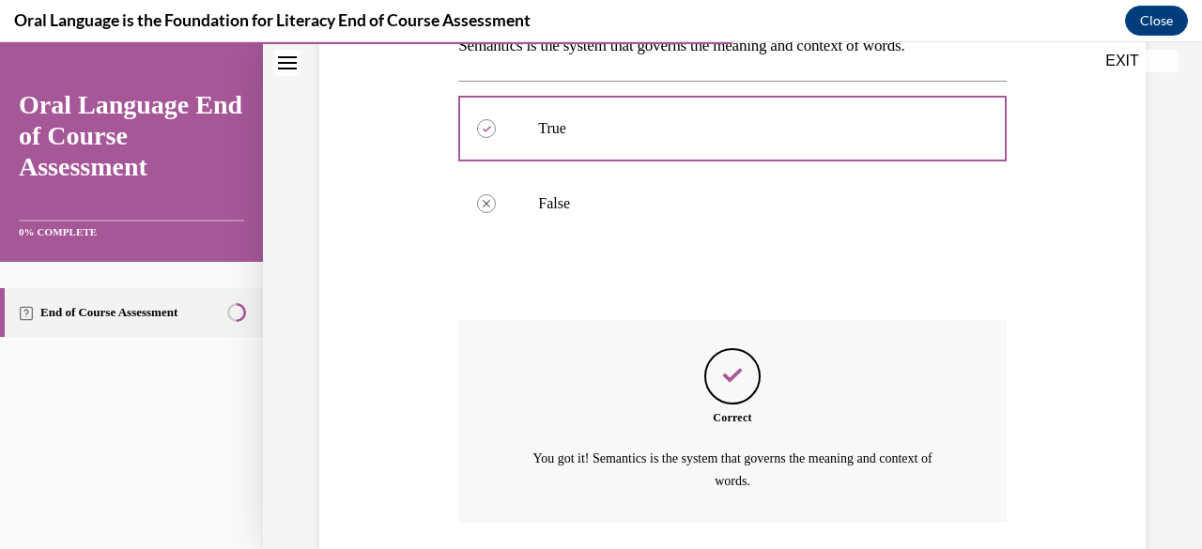
scroll to position [463, 0]
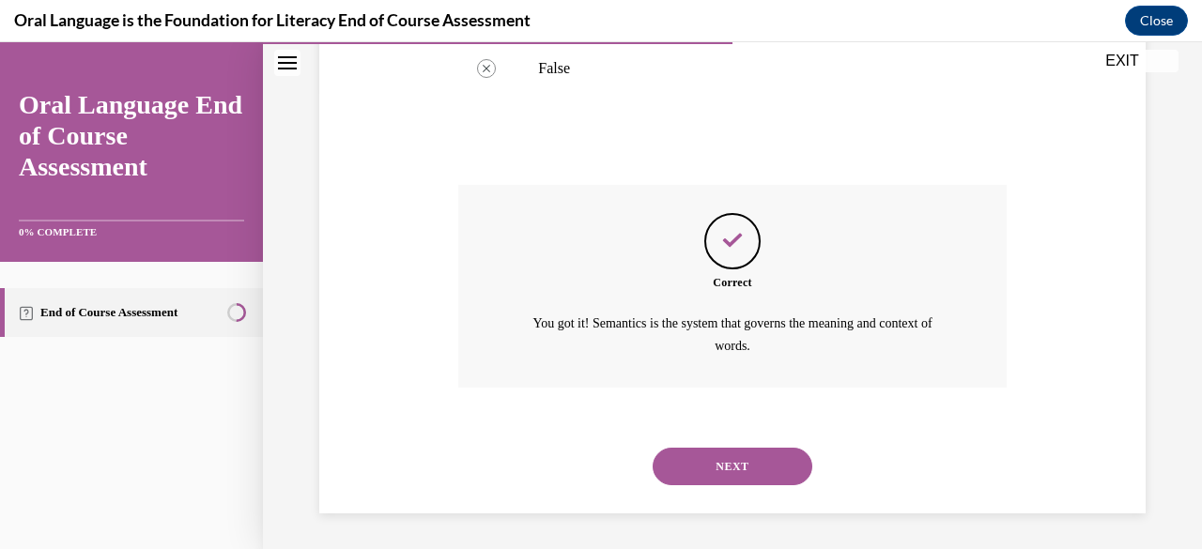
click at [709, 450] on button "NEXT" at bounding box center [733, 467] width 160 height 38
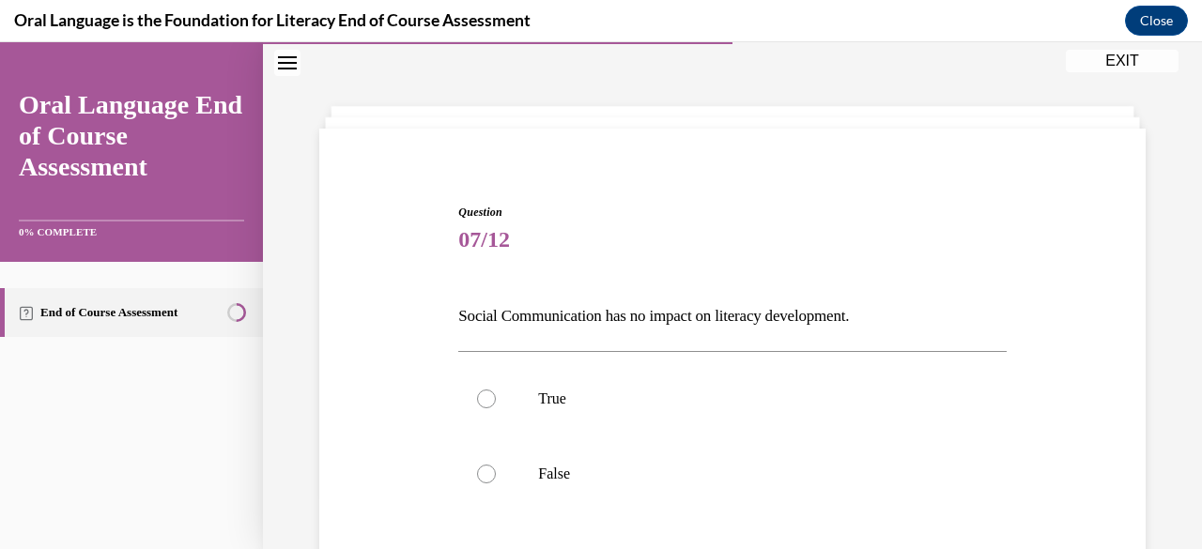
scroll to position [233, 0]
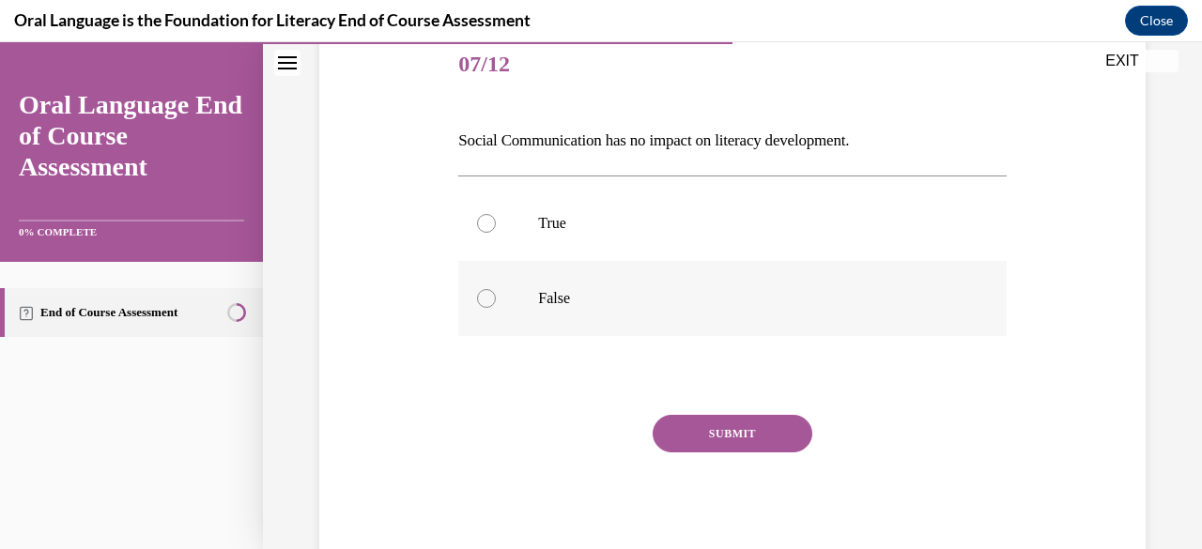
click at [490, 301] on div at bounding box center [486, 298] width 19 height 19
click at [490, 301] on input "False" at bounding box center [486, 298] width 19 height 19
radio input "true"
click at [715, 433] on button "SUBMIT" at bounding box center [733, 434] width 160 height 38
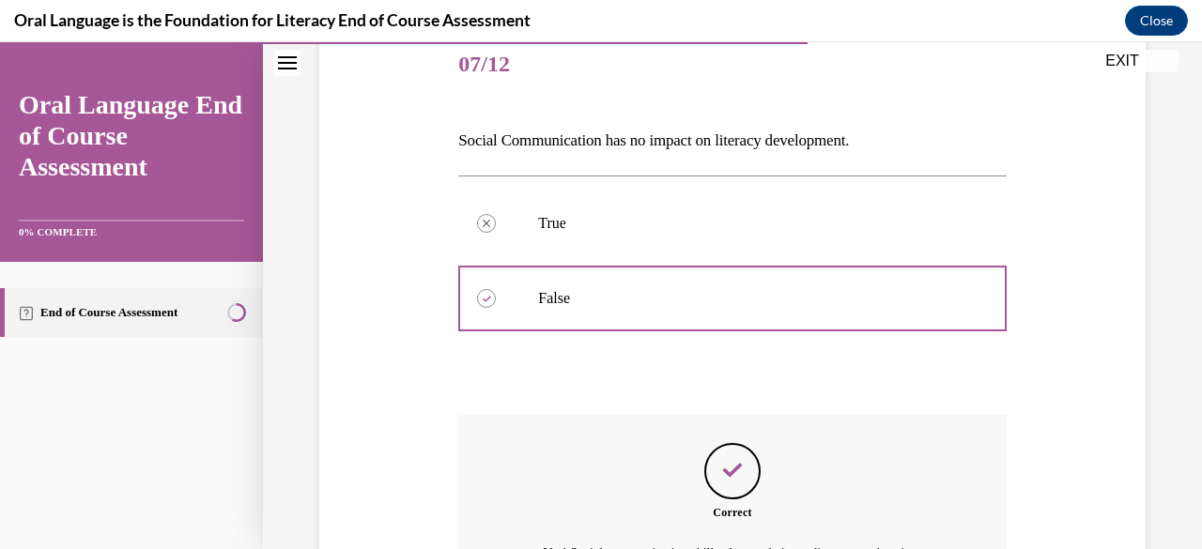
scroll to position [486, 0]
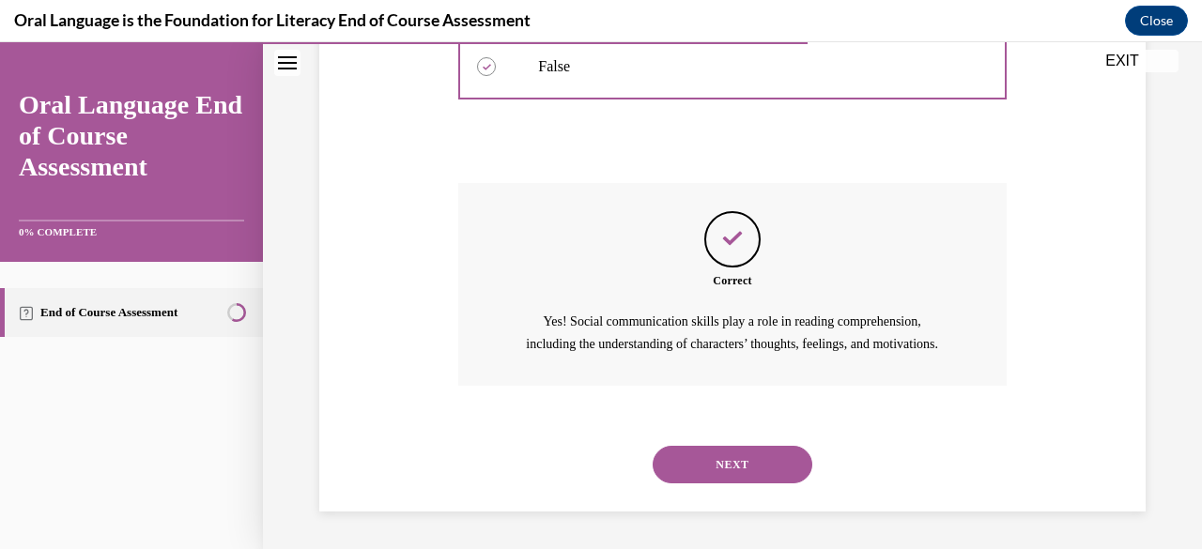
click at [715, 456] on button "NEXT" at bounding box center [733, 465] width 160 height 38
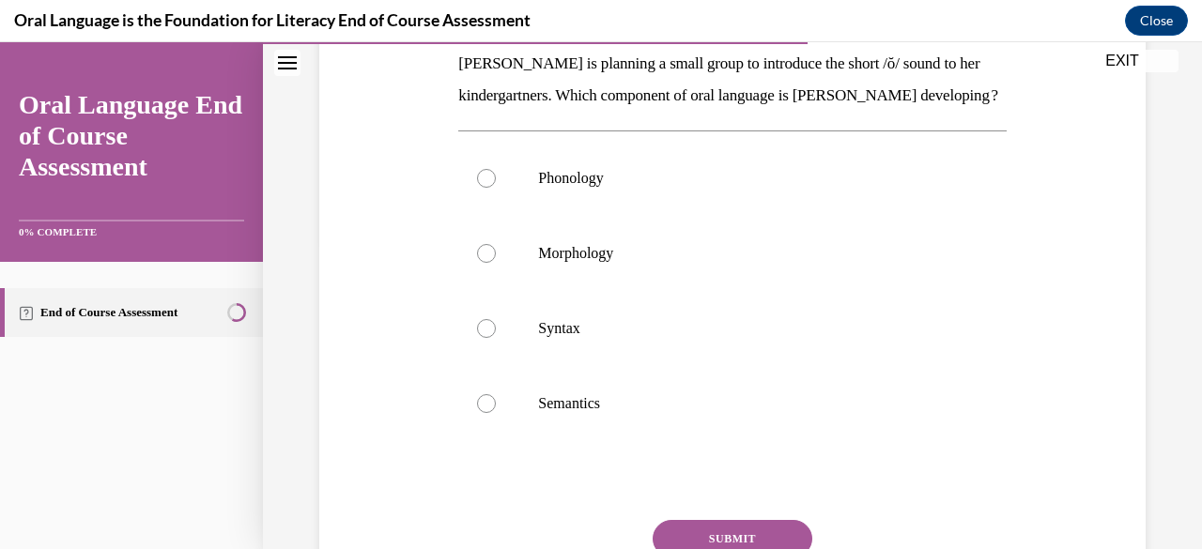
scroll to position [311, 0]
click at [483, 187] on div at bounding box center [486, 177] width 19 height 19
click at [483, 187] on input "Phonology" at bounding box center [486, 177] width 19 height 19
radio input "true"
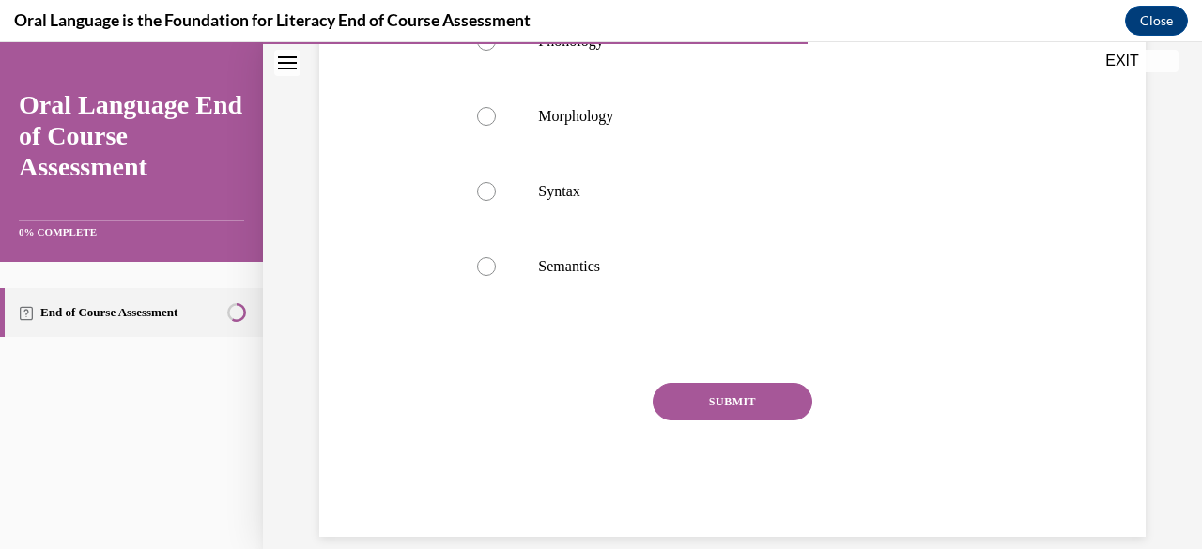
click at [734, 421] on button "SUBMIT" at bounding box center [733, 402] width 160 height 38
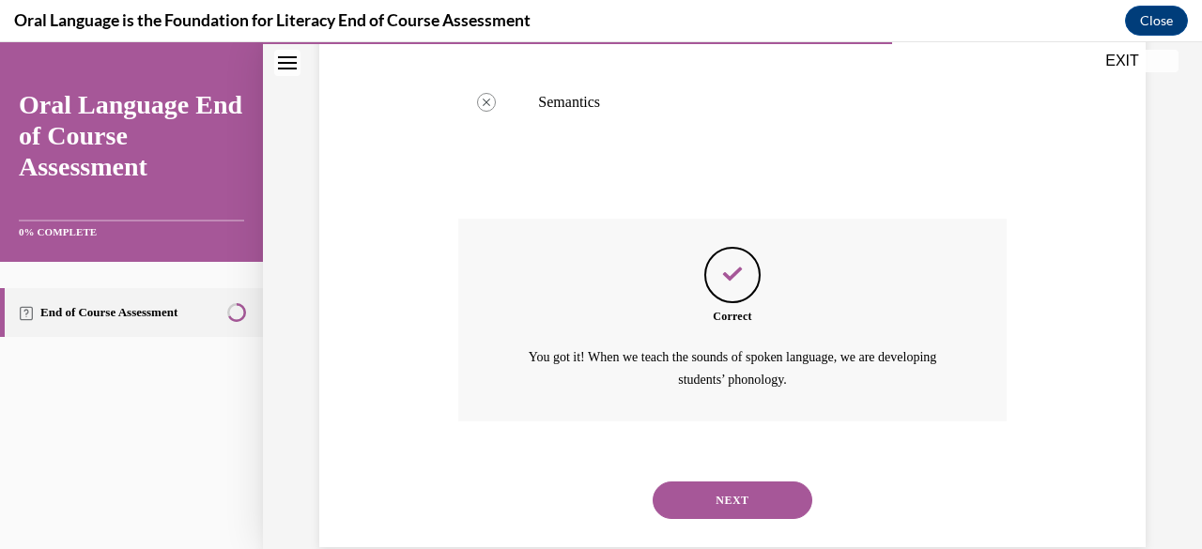
scroll to position [677, 0]
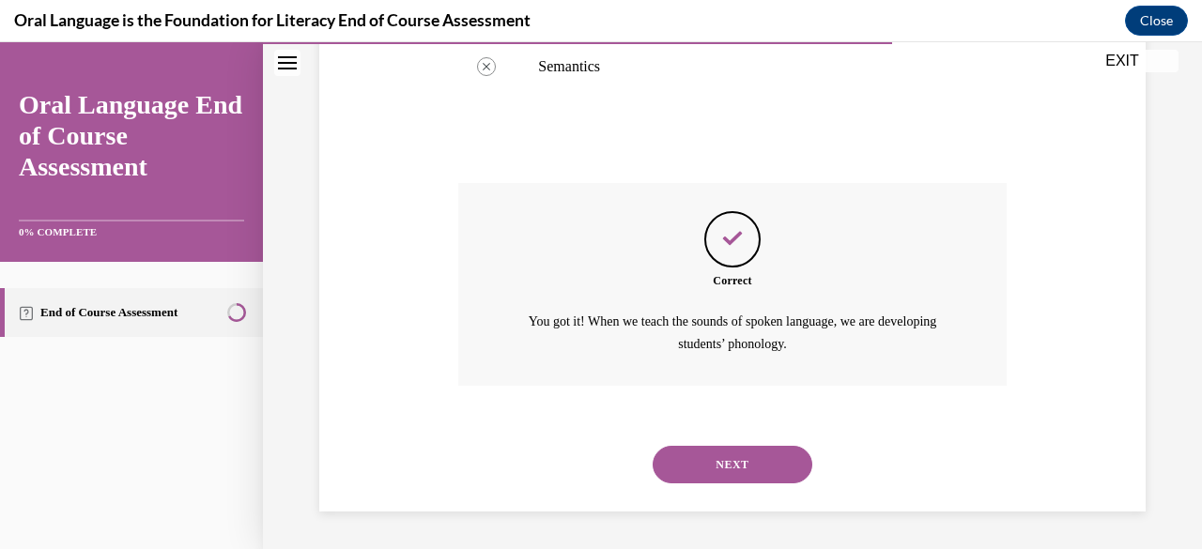
click at [734, 467] on button "NEXT" at bounding box center [733, 465] width 160 height 38
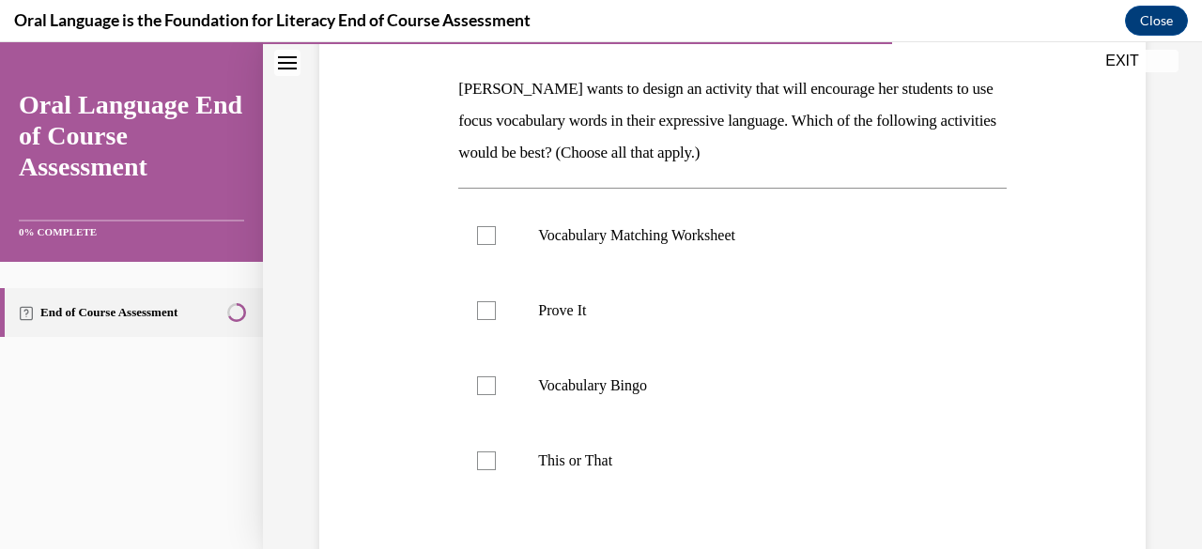
scroll to position [286, 0]
click at [486, 464] on div at bounding box center [486, 460] width 19 height 19
click at [486, 464] on input "This or That" at bounding box center [486, 460] width 19 height 19
checkbox input "true"
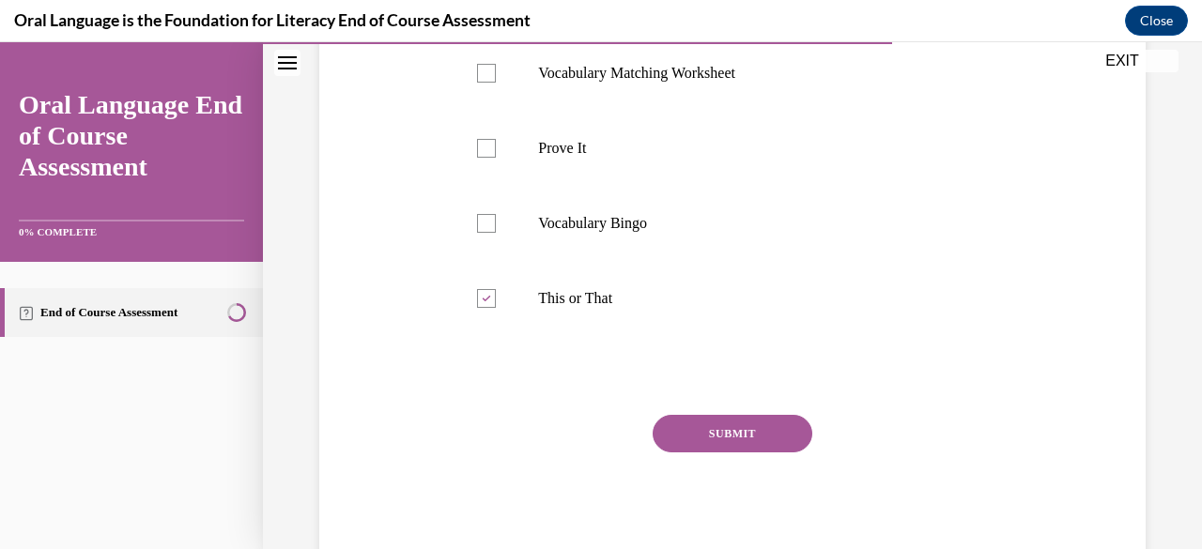
click at [718, 435] on button "SUBMIT" at bounding box center [733, 434] width 160 height 38
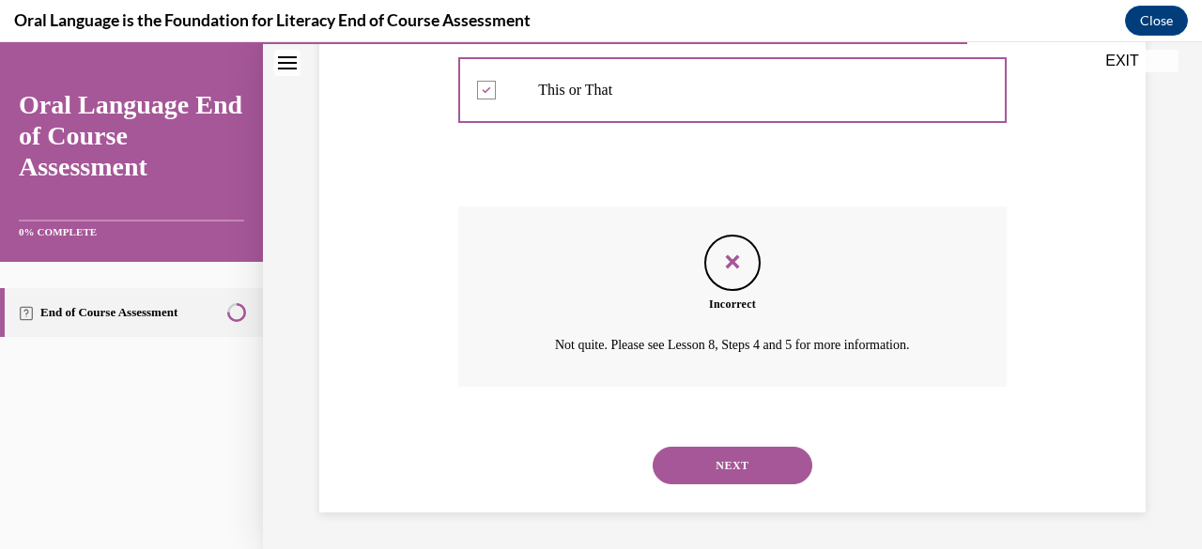
click at [719, 465] on button "NEXT" at bounding box center [733, 466] width 160 height 38
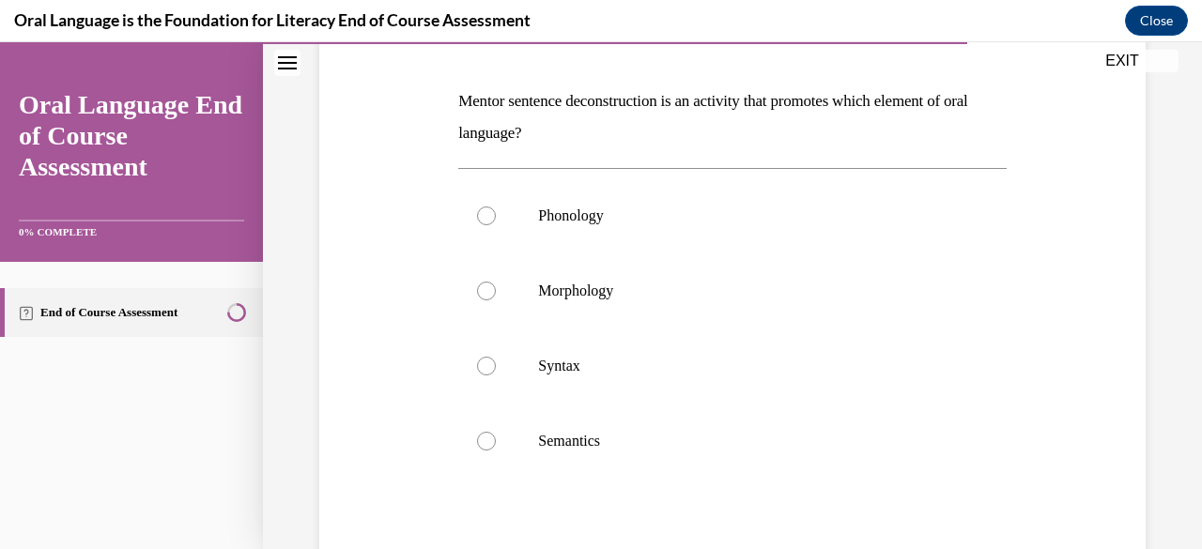
scroll to position [276, 0]
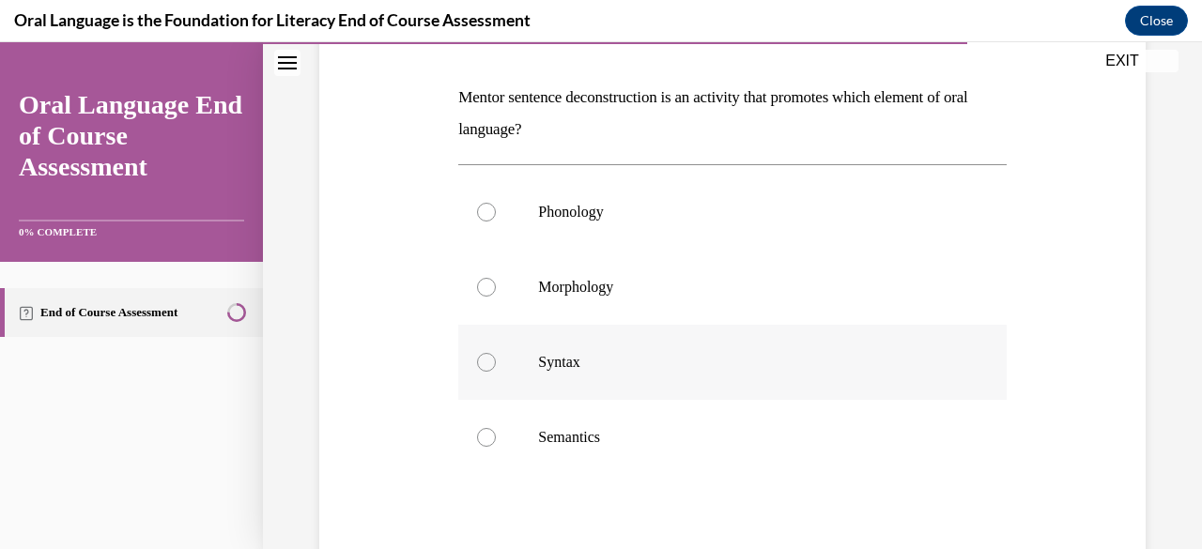
click at [485, 366] on div at bounding box center [486, 362] width 19 height 19
click at [485, 366] on input "Syntax" at bounding box center [486, 362] width 19 height 19
radio input "true"
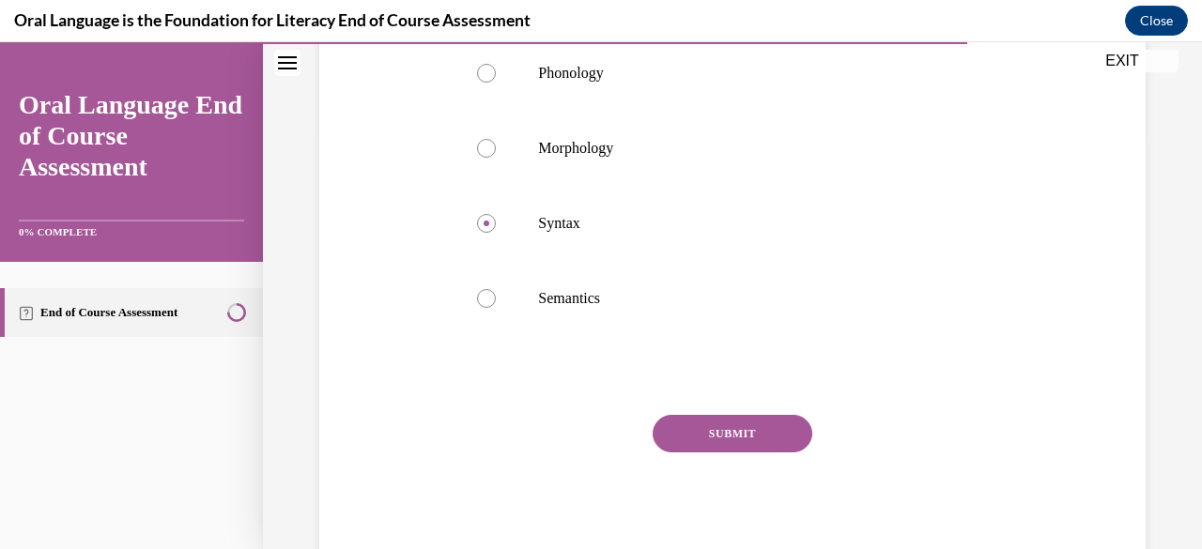
click at [743, 440] on button "SUBMIT" at bounding box center [733, 434] width 160 height 38
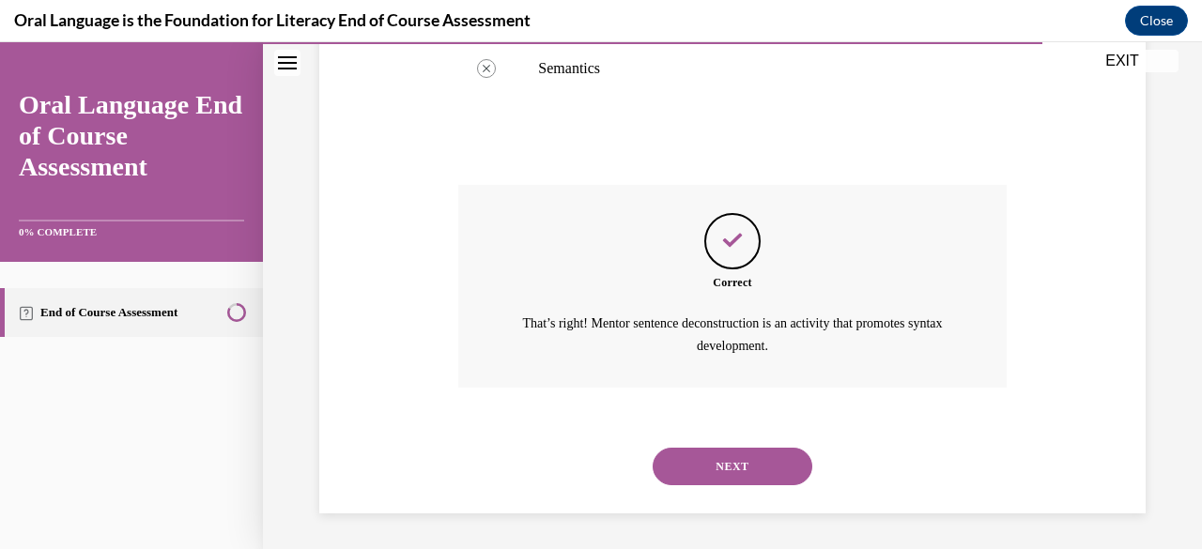
click at [738, 456] on button "NEXT" at bounding box center [733, 467] width 160 height 38
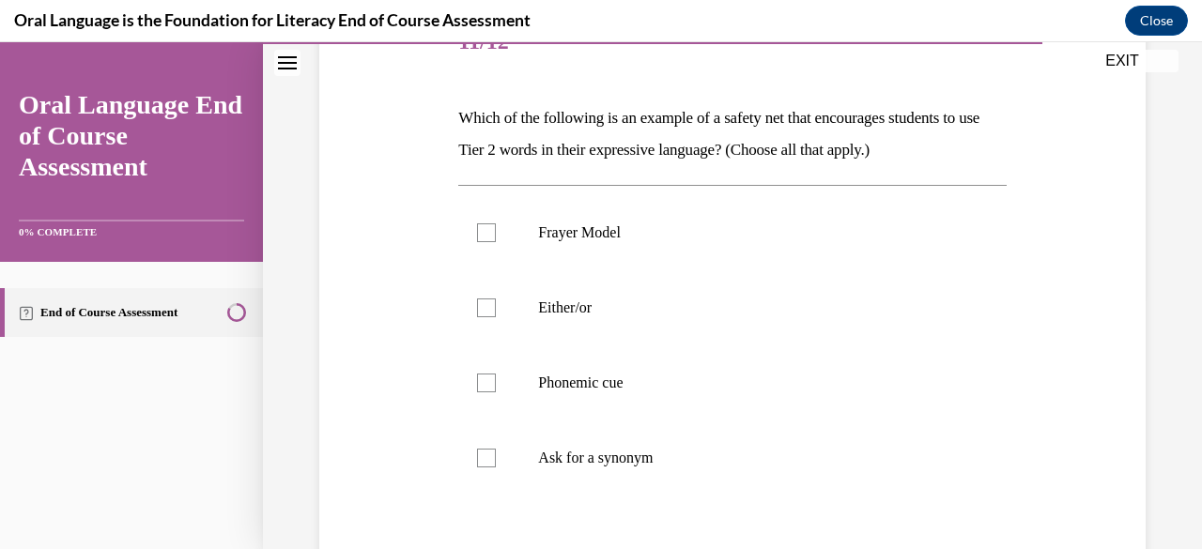
scroll to position [253, 0]
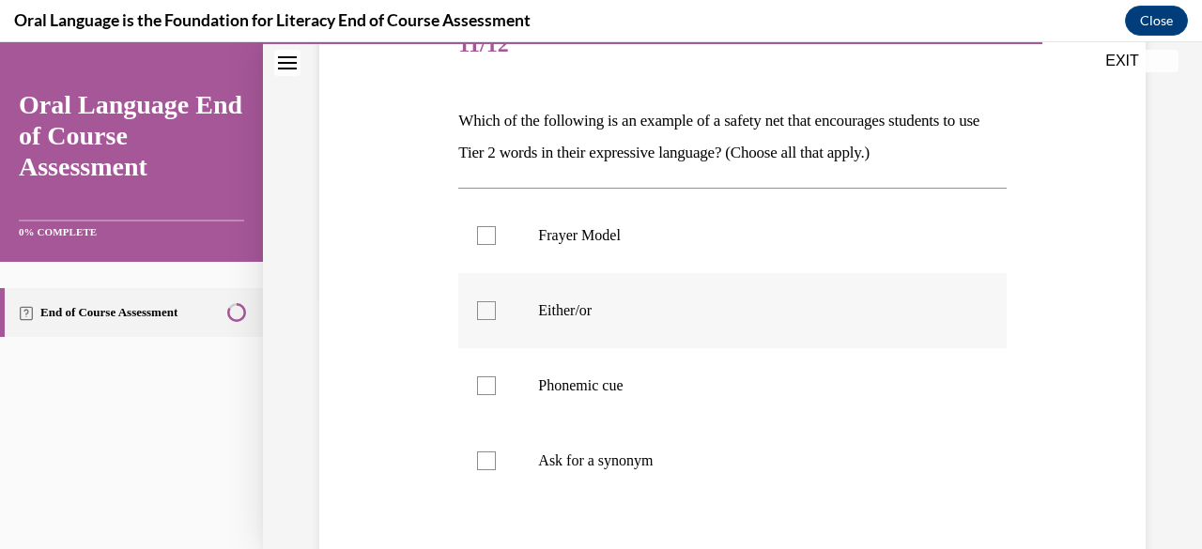
click at [483, 307] on div at bounding box center [486, 310] width 19 height 19
click at [483, 307] on input "Either/or" at bounding box center [486, 310] width 19 height 19
checkbox input "true"
click at [485, 388] on div at bounding box center [486, 386] width 19 height 19
click at [485, 388] on input "Phonemic cue" at bounding box center [486, 386] width 19 height 19
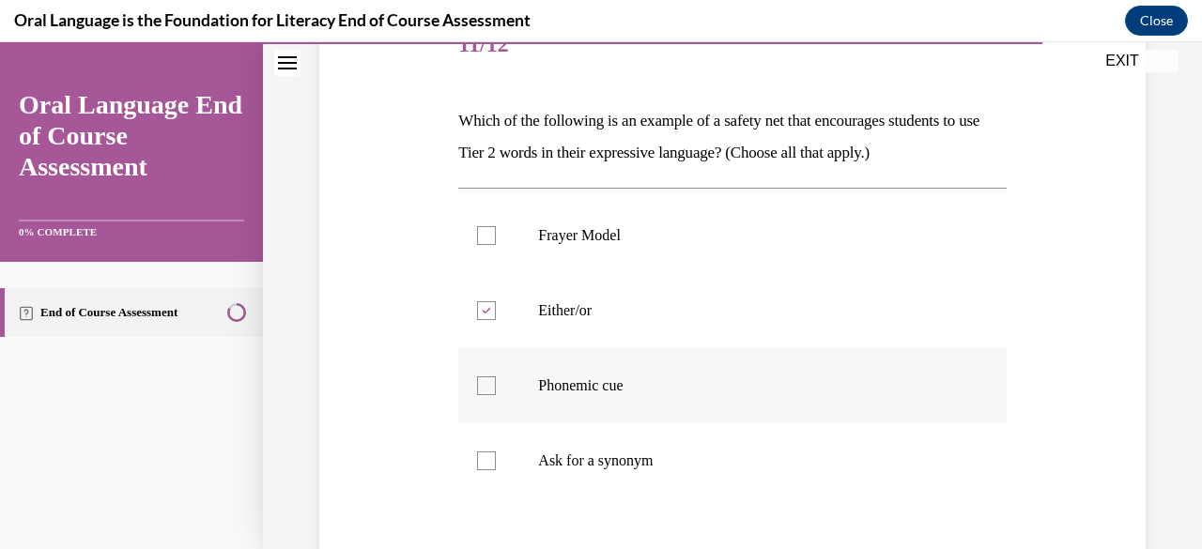
checkbox input "true"
click at [485, 465] on div at bounding box center [486, 461] width 19 height 19
click at [485, 465] on input "Ask for a synonym" at bounding box center [486, 461] width 19 height 19
checkbox input "true"
click at [487, 233] on div at bounding box center [486, 235] width 19 height 19
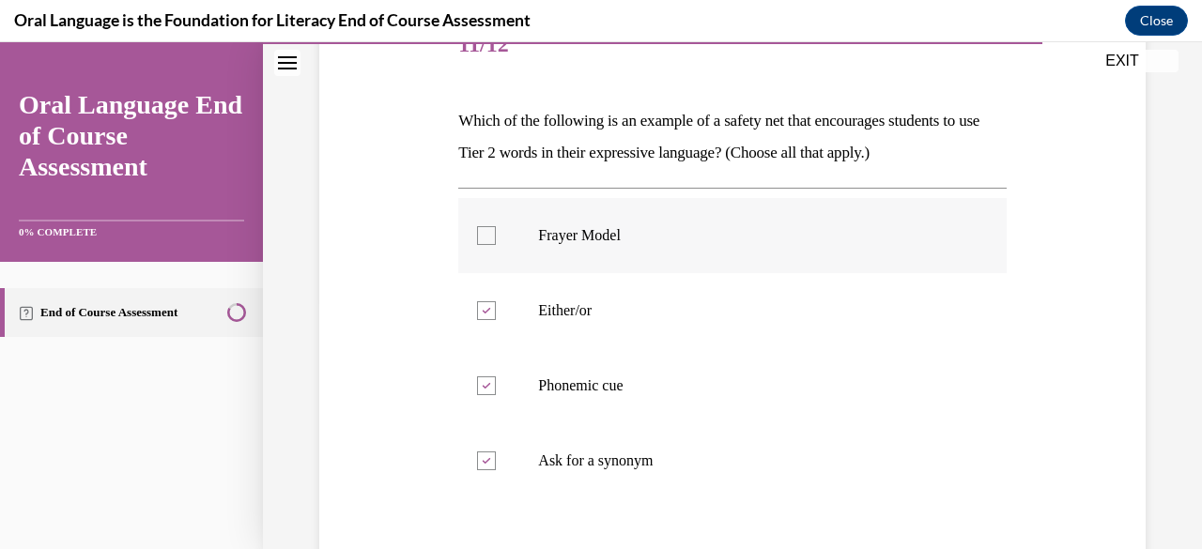
click at [487, 233] on input "Frayer Model" at bounding box center [486, 235] width 19 height 19
checkbox input "true"
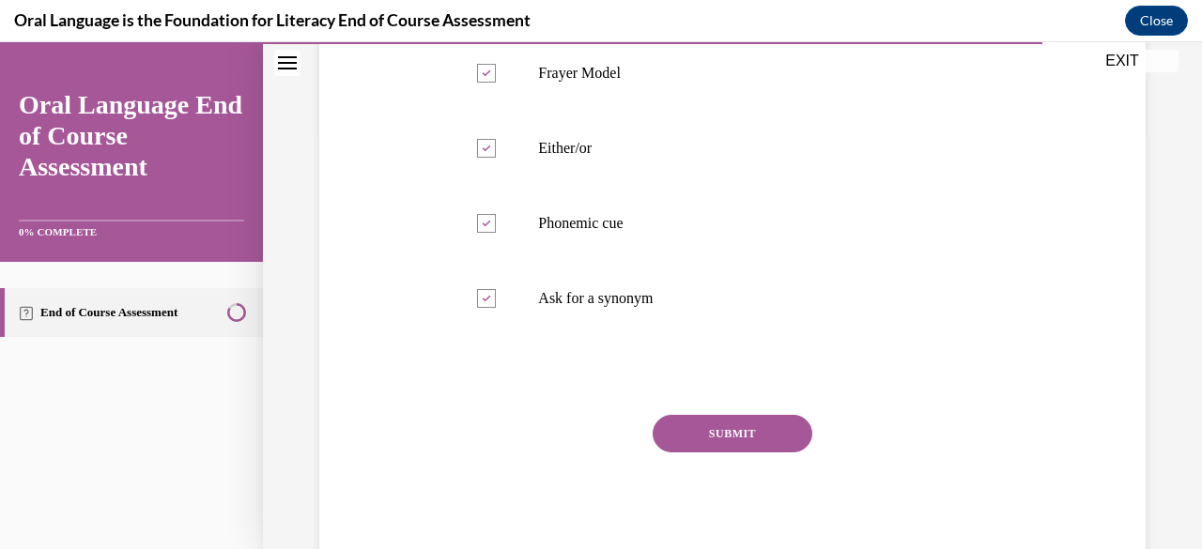
click at [713, 429] on button "SUBMIT" at bounding box center [733, 434] width 160 height 38
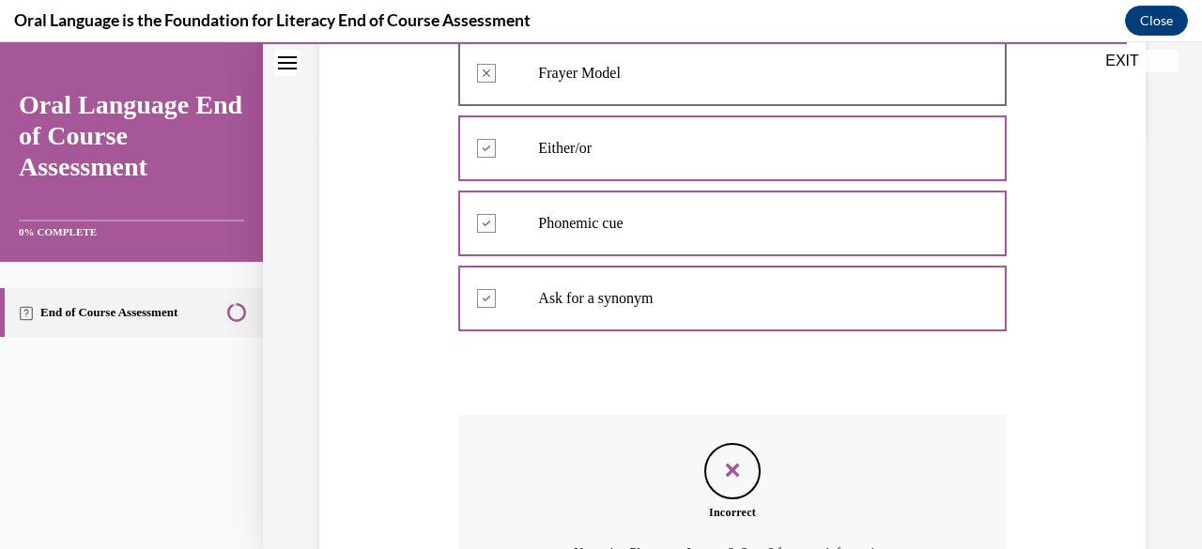
scroll to position [624, 0]
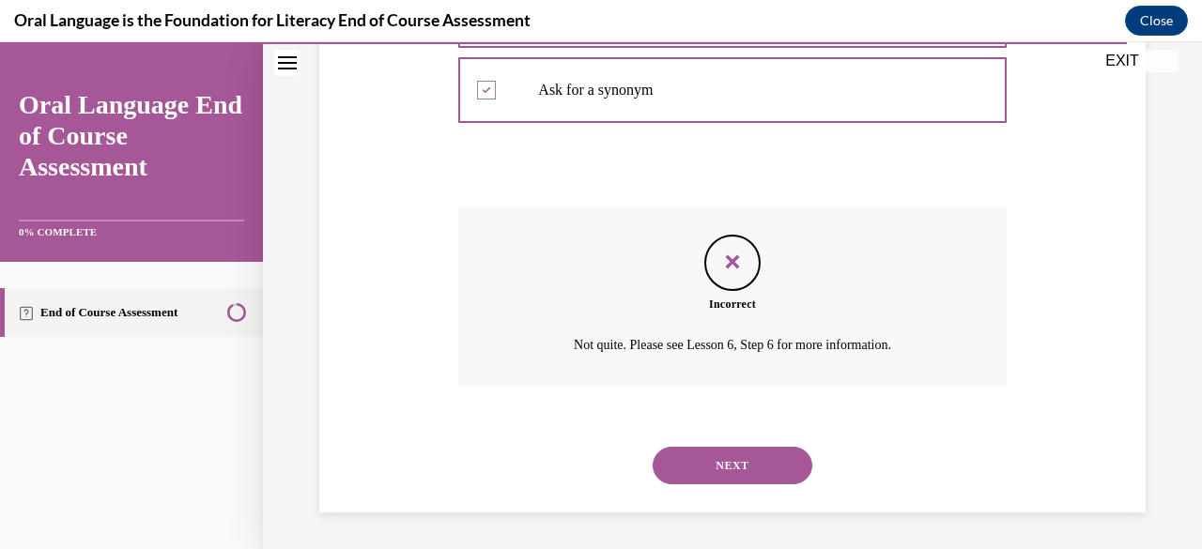
click at [716, 467] on button "NEXT" at bounding box center [733, 466] width 160 height 38
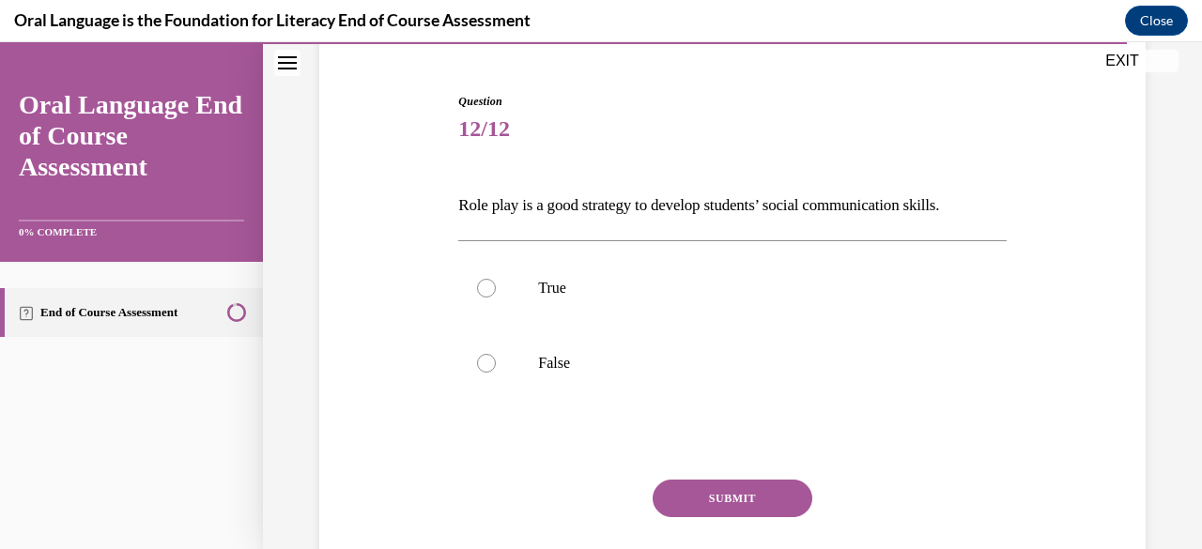
scroll to position [199, 0]
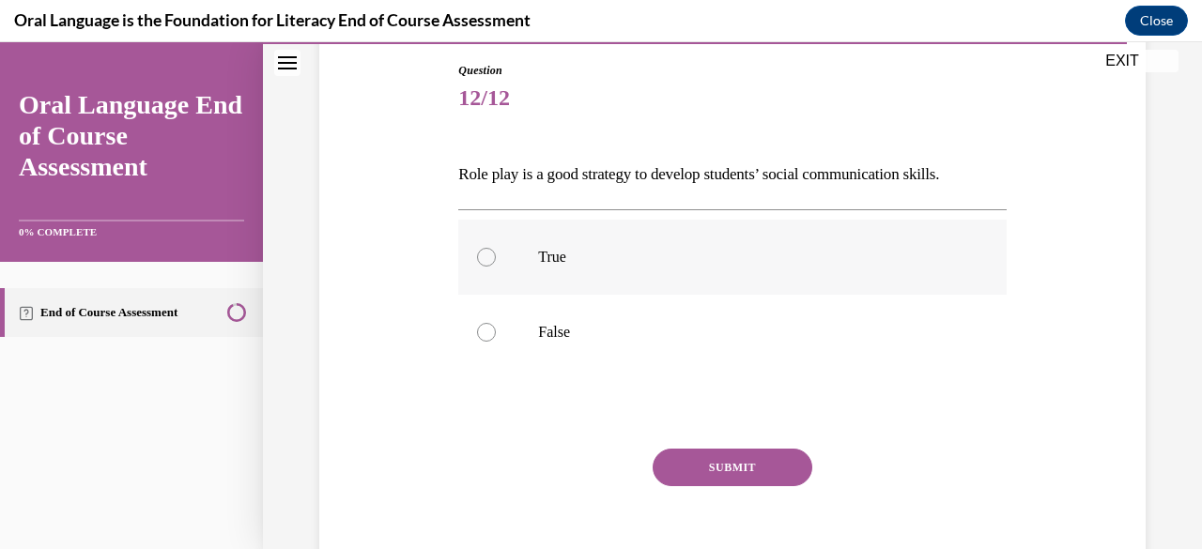
click at [490, 255] on div at bounding box center [486, 257] width 19 height 19
click at [490, 255] on input "True" at bounding box center [486, 257] width 19 height 19
radio input "true"
click at [675, 456] on button "SUBMIT" at bounding box center [733, 468] width 160 height 38
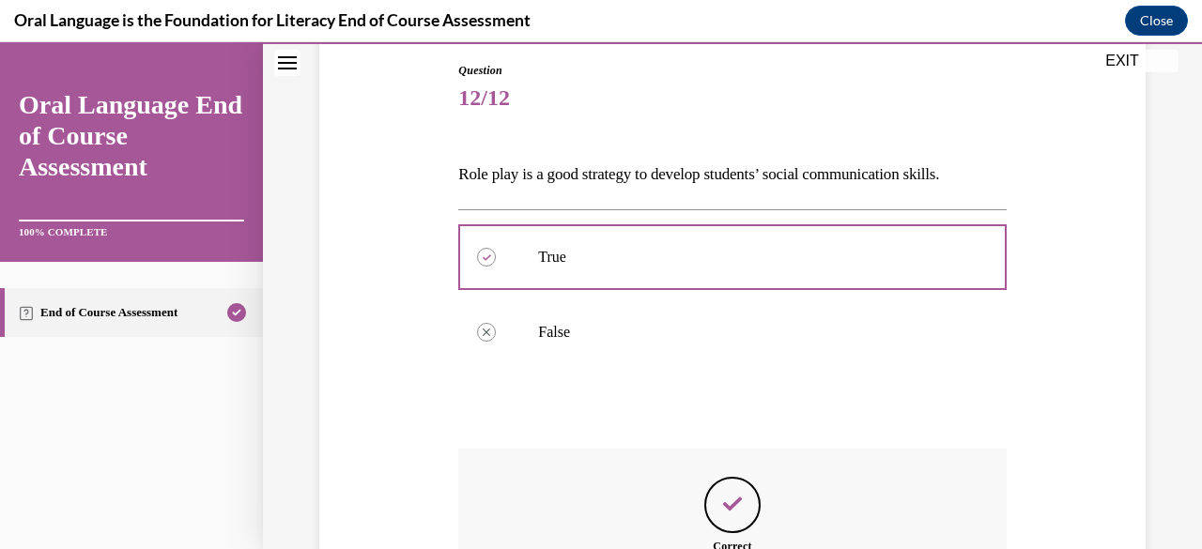
scroll to position [463, 0]
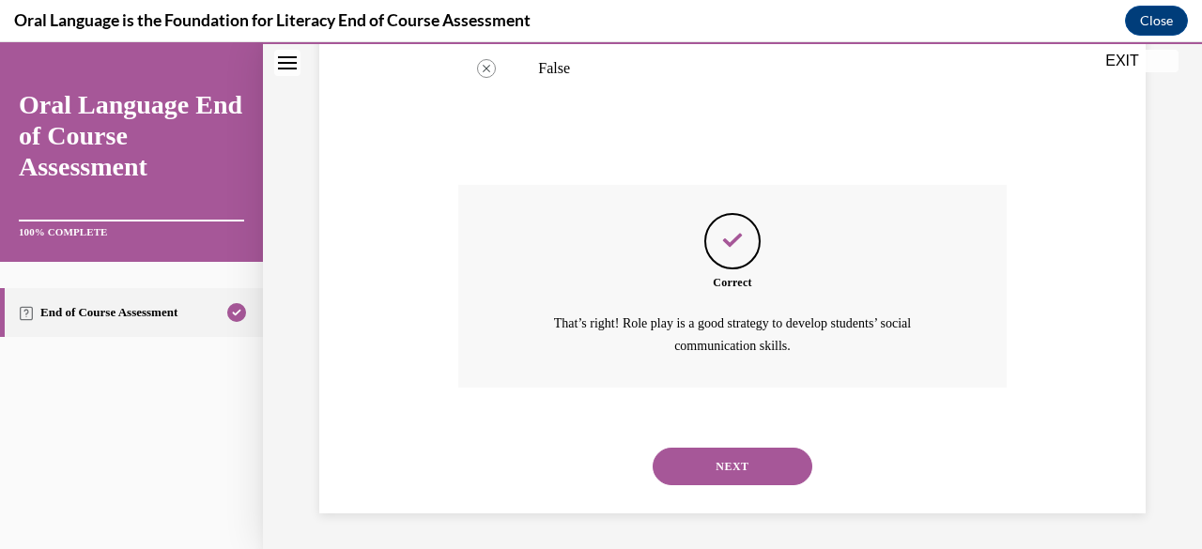
click at [675, 456] on button "NEXT" at bounding box center [733, 467] width 160 height 38
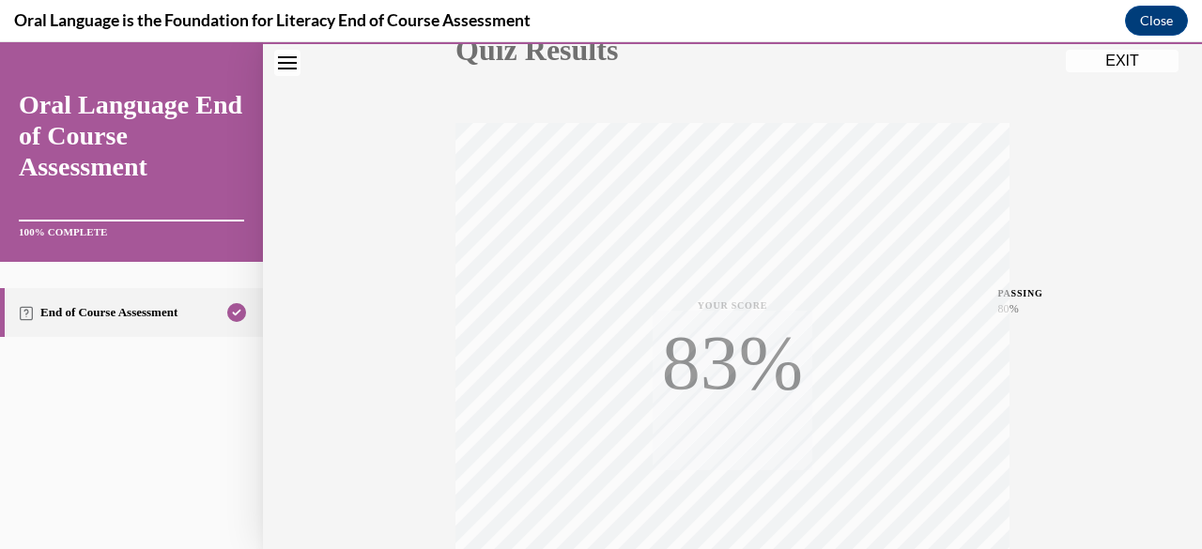
scroll to position [455, 0]
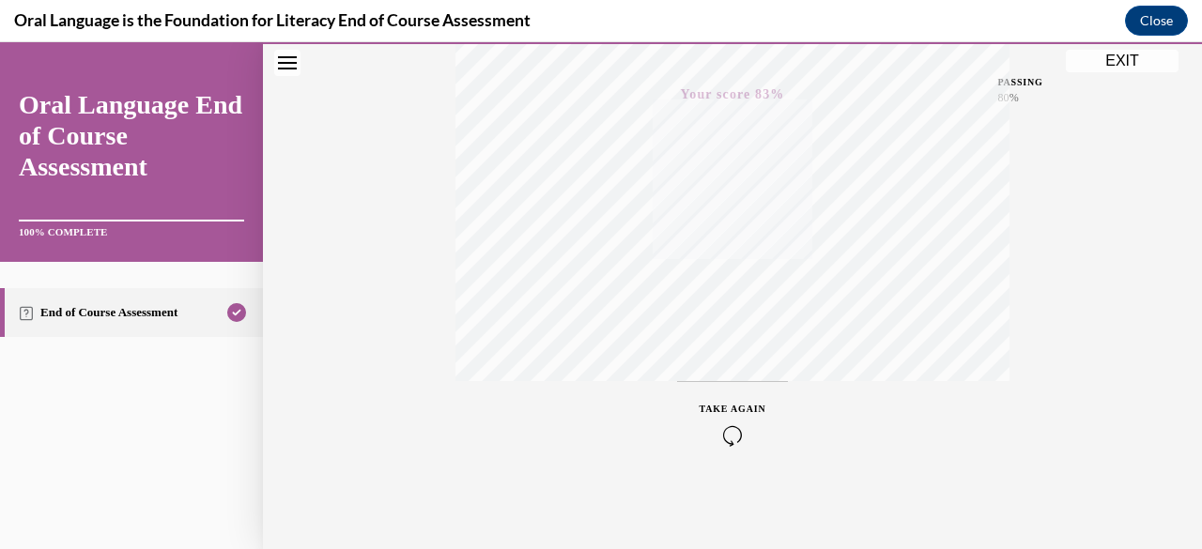
click at [1114, 66] on button "EXIT" at bounding box center [1122, 61] width 113 height 23
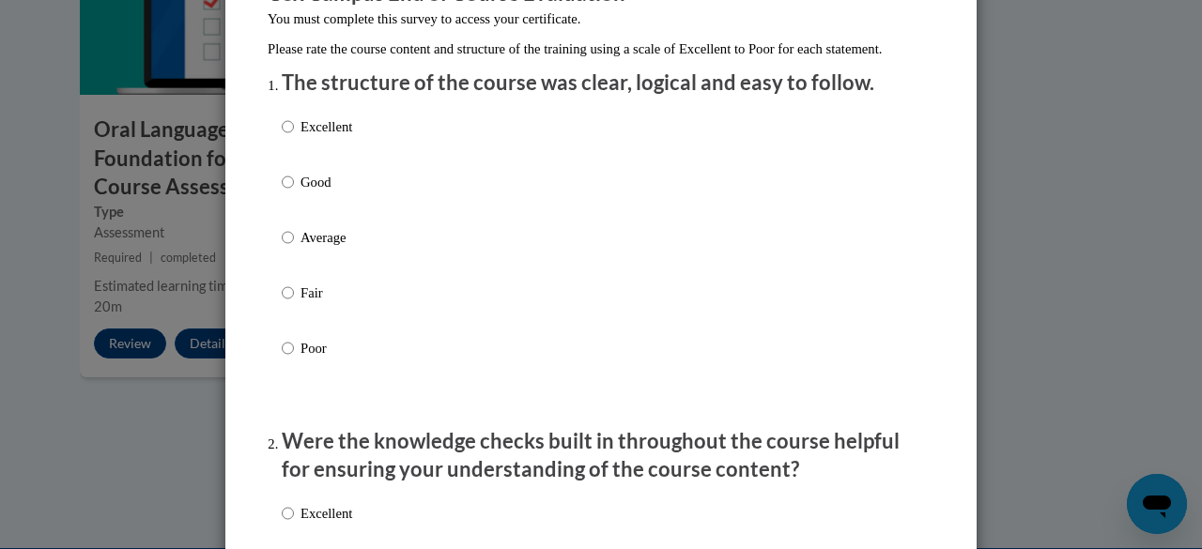
scroll to position [199, 0]
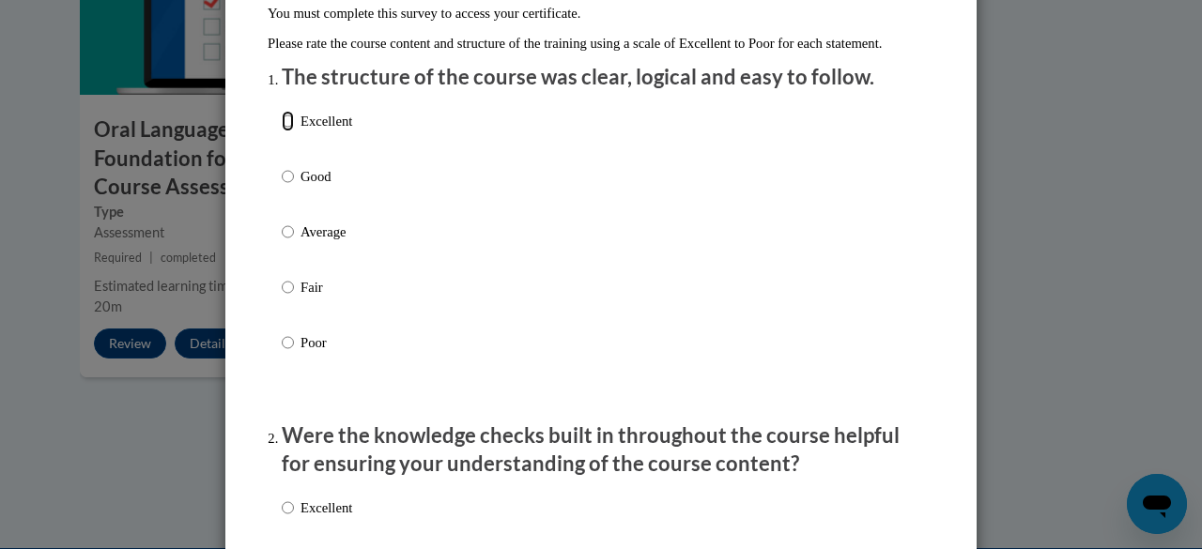
click at [282, 131] on input "Excellent" at bounding box center [288, 121] width 12 height 21
radio input "true"
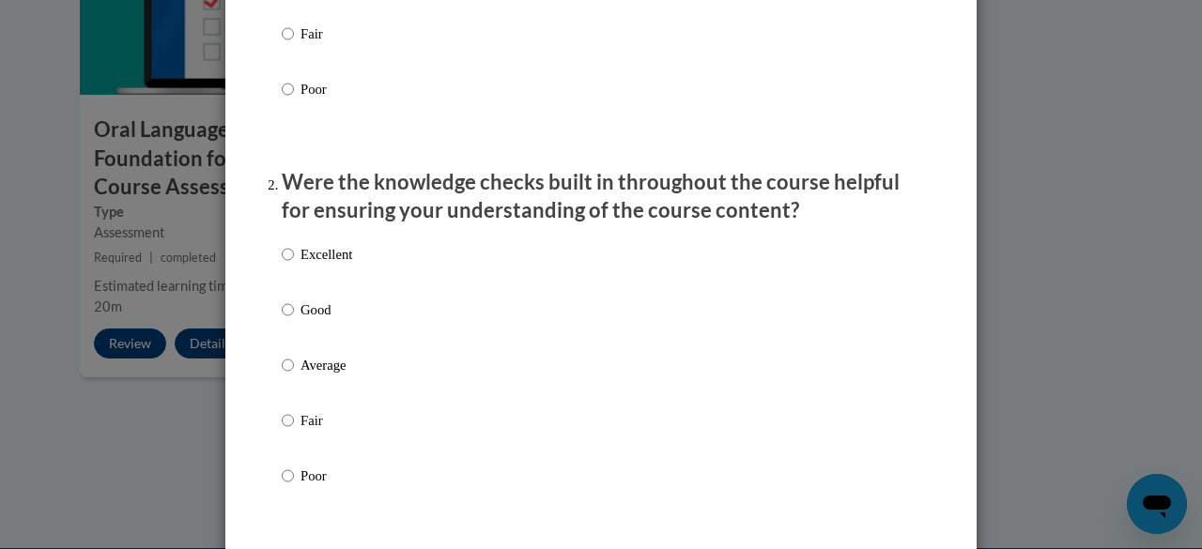
scroll to position [469, 0]
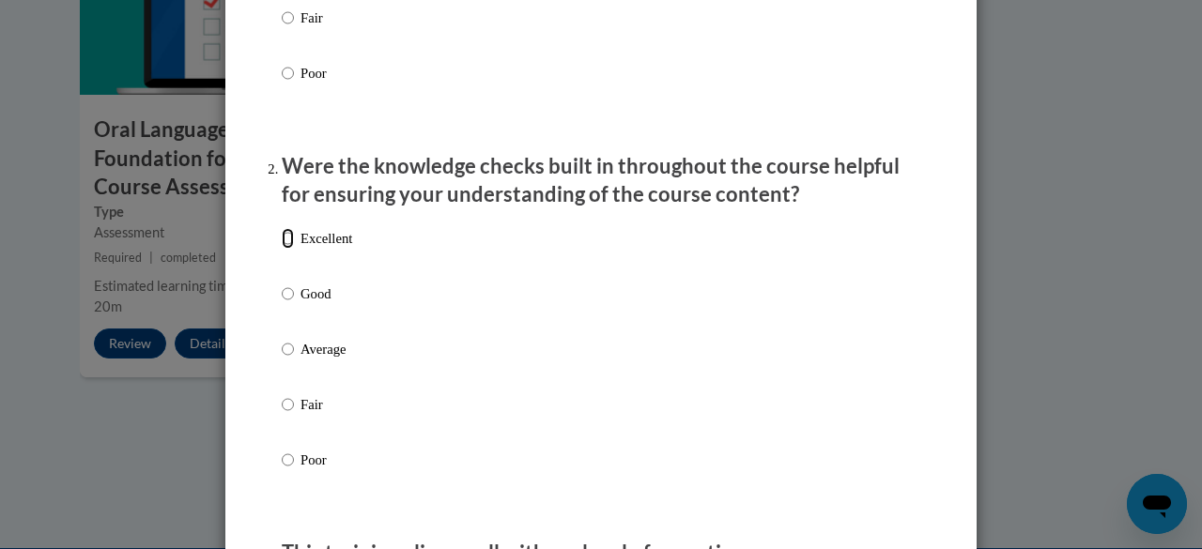
click at [282, 249] on input "Excellent" at bounding box center [288, 238] width 12 height 21
radio input "true"
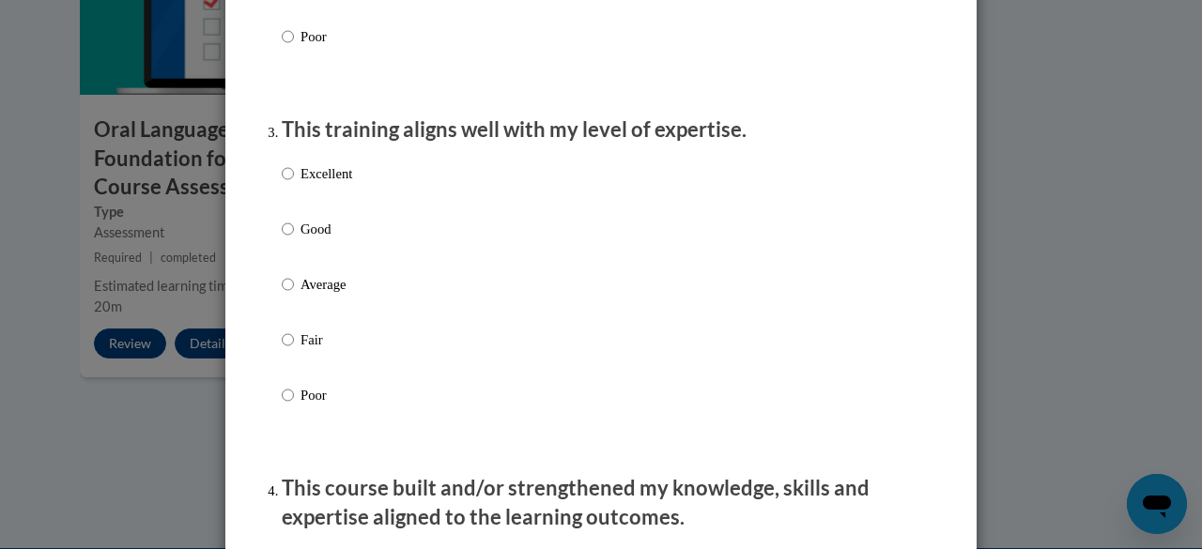
scroll to position [876, 0]
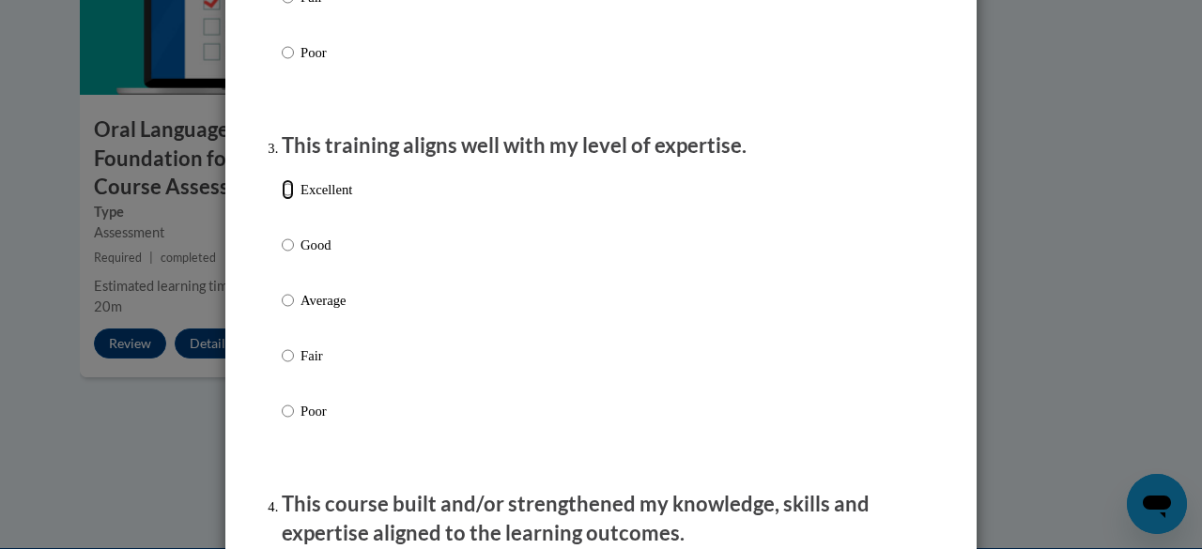
click at [282, 200] on input "Excellent" at bounding box center [288, 189] width 12 height 21
radio input "true"
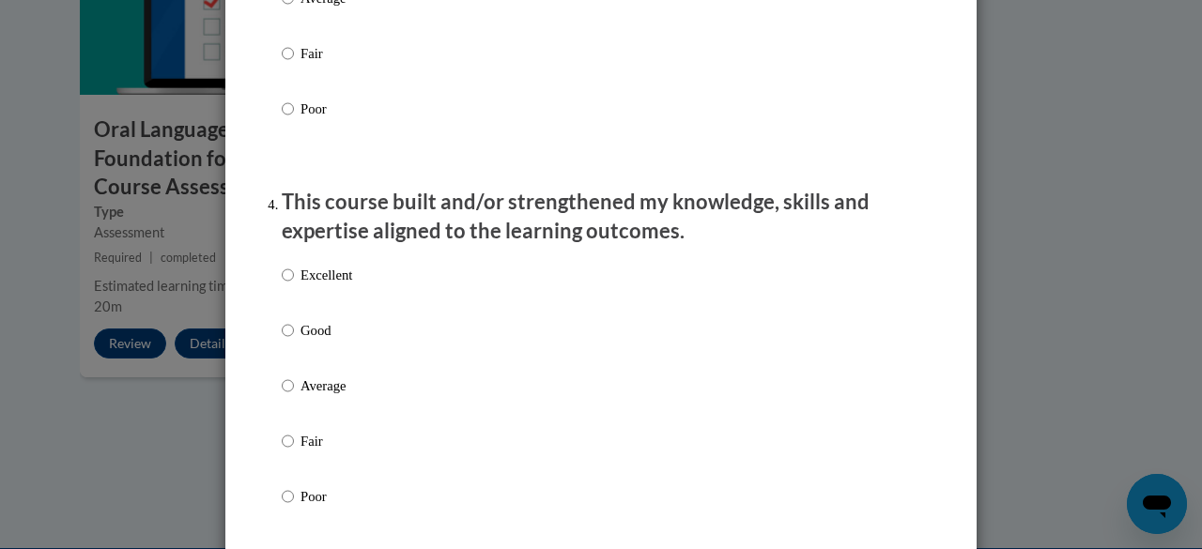
scroll to position [1261, 0]
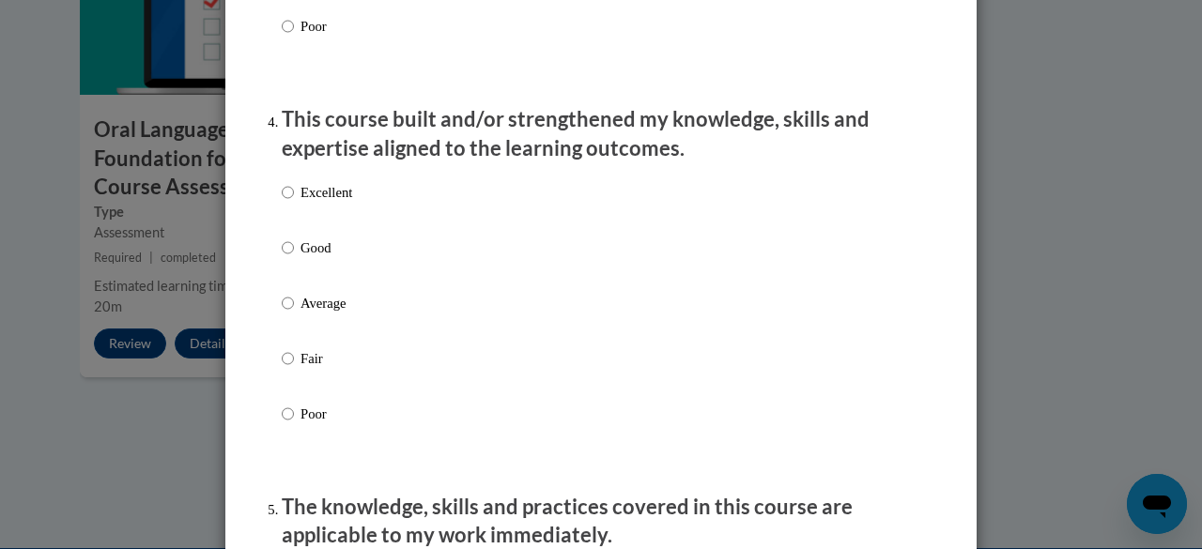
click at [287, 209] on label "Excellent" at bounding box center [317, 207] width 70 height 51
click at [287, 203] on input "Excellent" at bounding box center [288, 192] width 12 height 21
radio input "true"
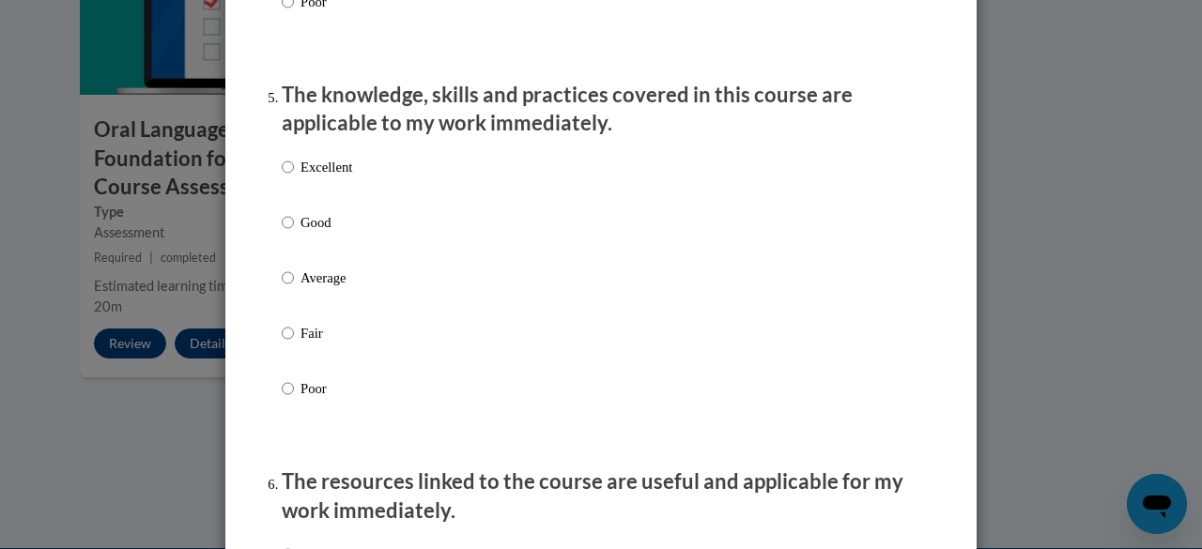
scroll to position [1675, 0]
click at [282, 177] on input "Excellent" at bounding box center [288, 166] width 12 height 21
radio input "true"
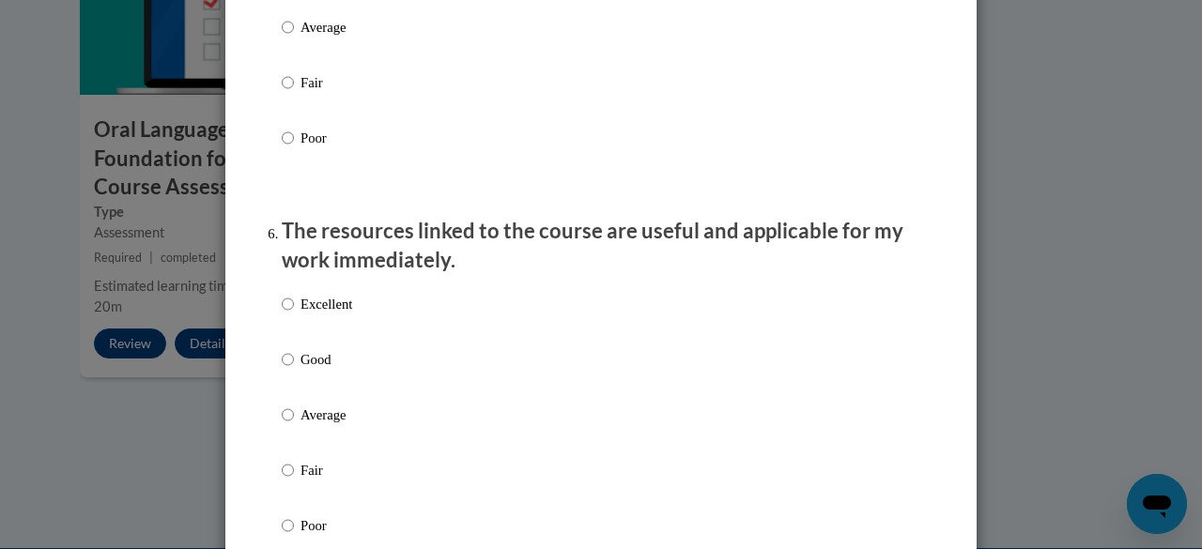
scroll to position [2063, 0]
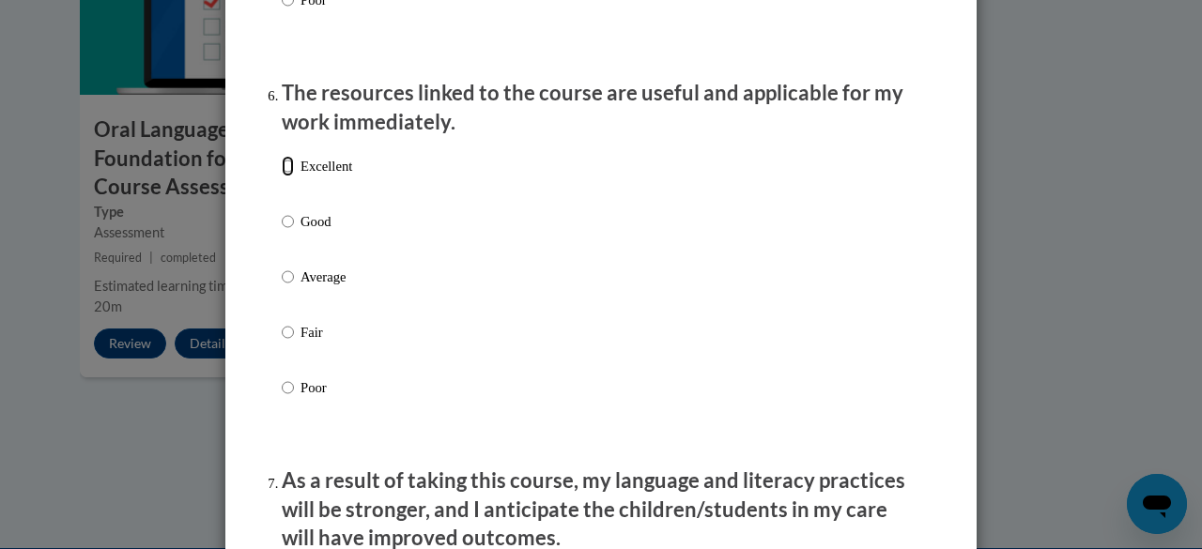
click at [282, 177] on input "Excellent" at bounding box center [288, 166] width 12 height 21
radio input "true"
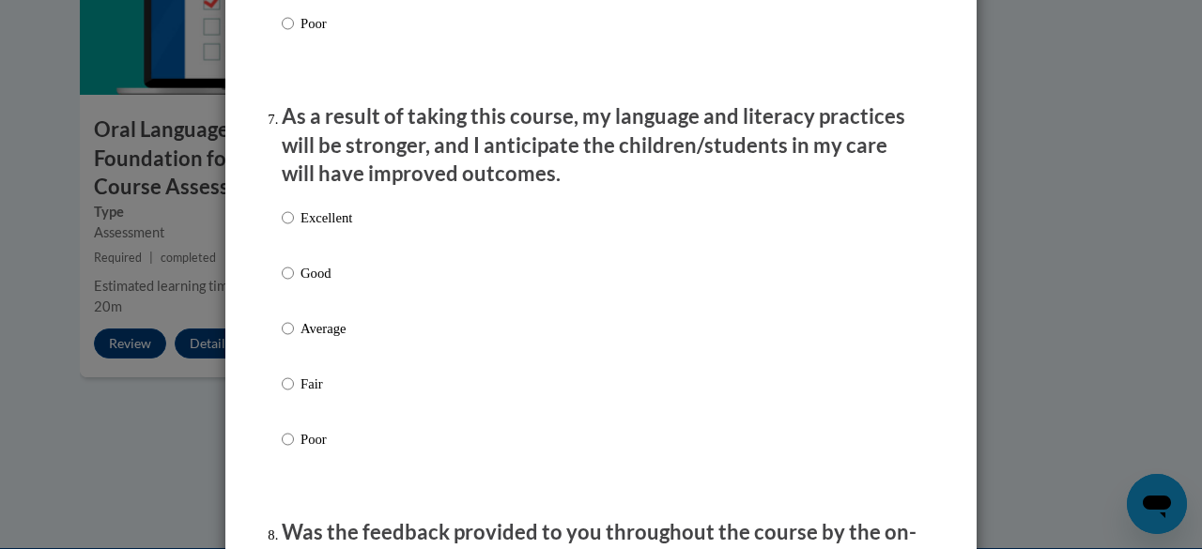
scroll to position [2437, 0]
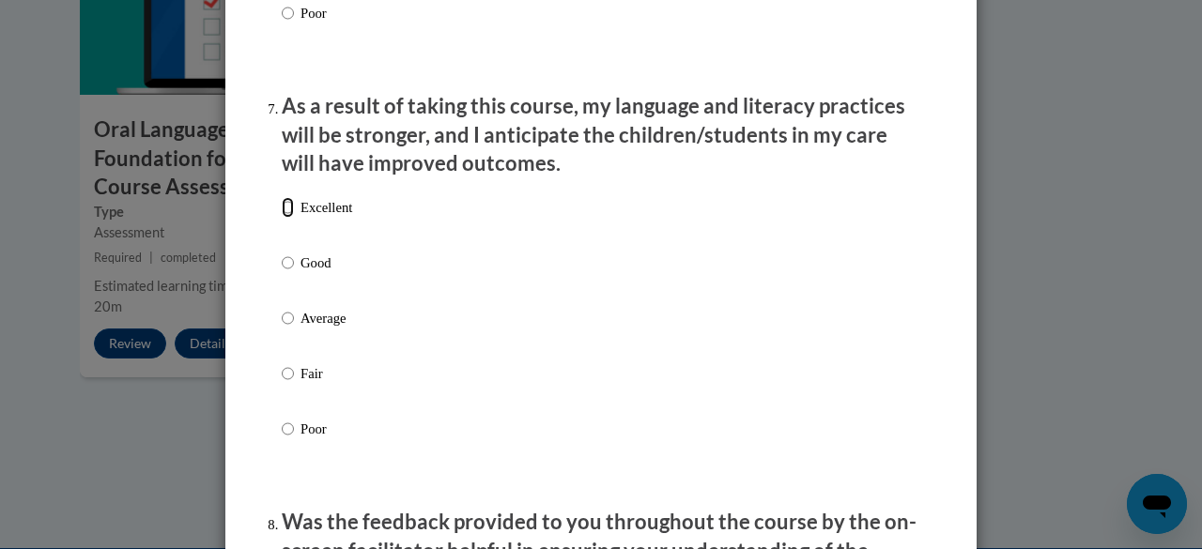
click at [284, 218] on input "Excellent" at bounding box center [288, 207] width 12 height 21
radio input "true"
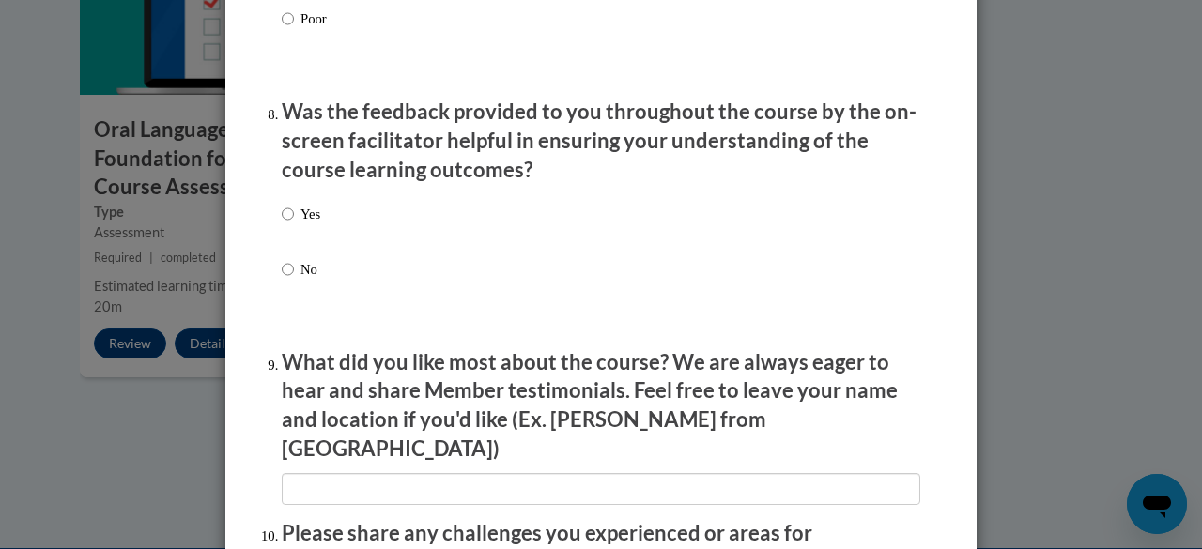
scroll to position [2849, 0]
click at [282, 224] on input "Yes" at bounding box center [288, 213] width 12 height 21
radio input "true"
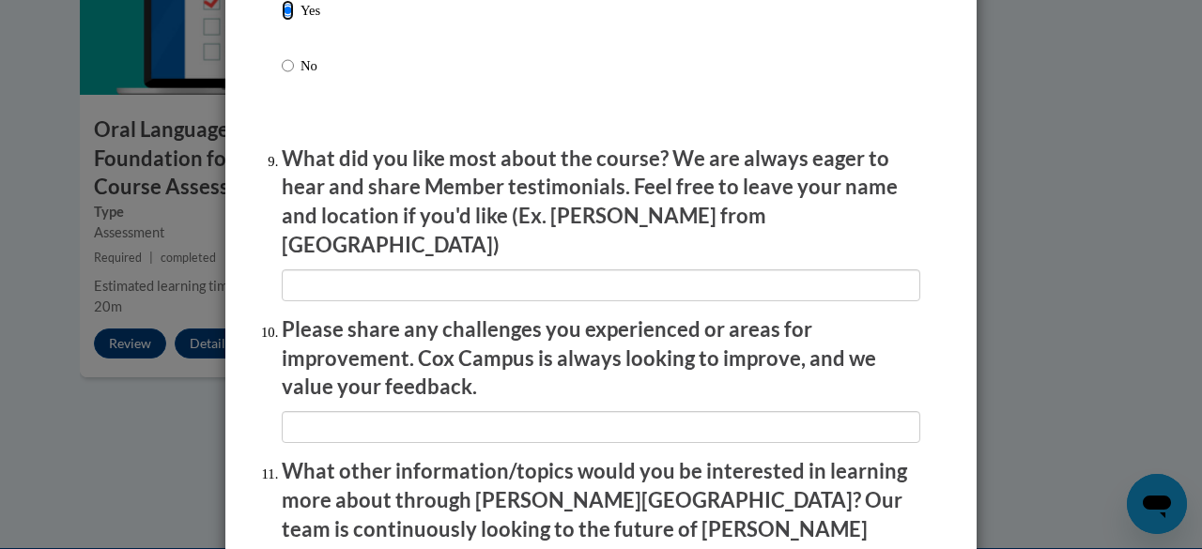
scroll to position [3053, 0]
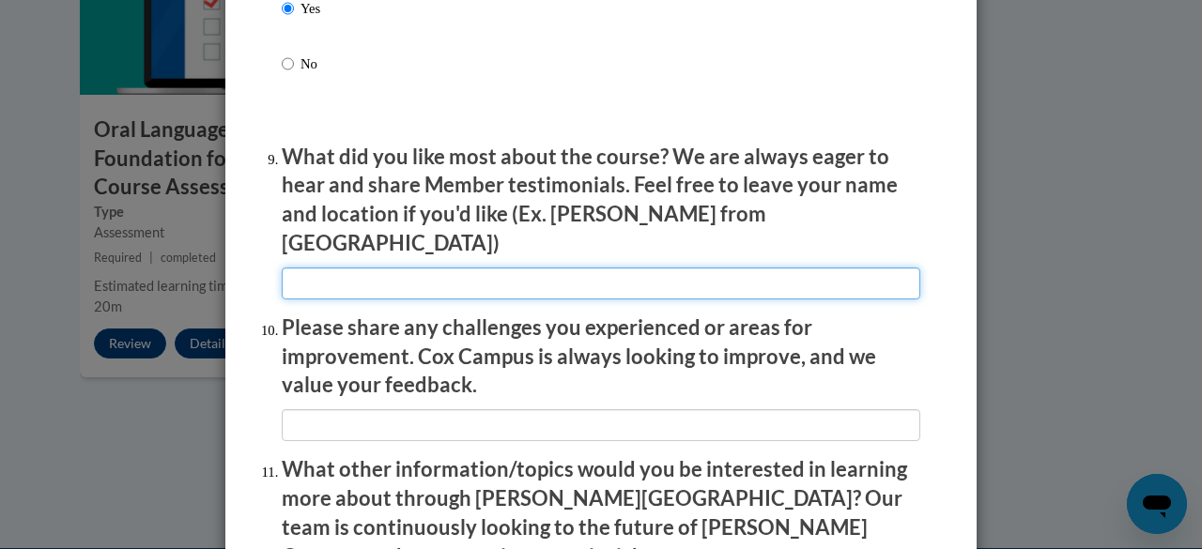
click at [422, 271] on input "textbox" at bounding box center [601, 284] width 639 height 32
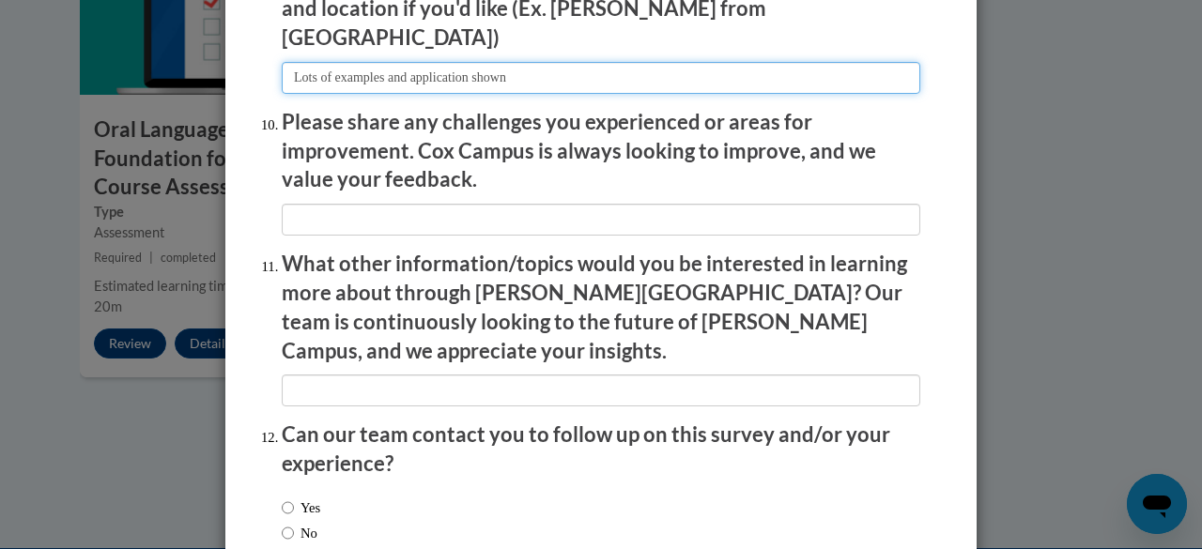
scroll to position [3260, 0]
type input "Lots of examples and application shown"
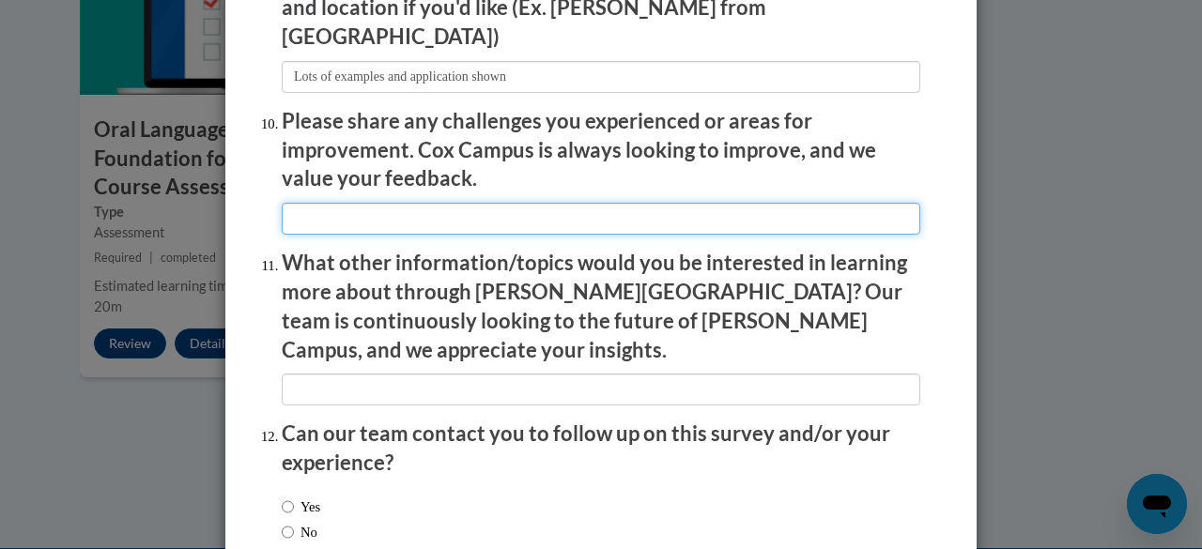
click at [398, 203] on input "textbox" at bounding box center [601, 219] width 639 height 32
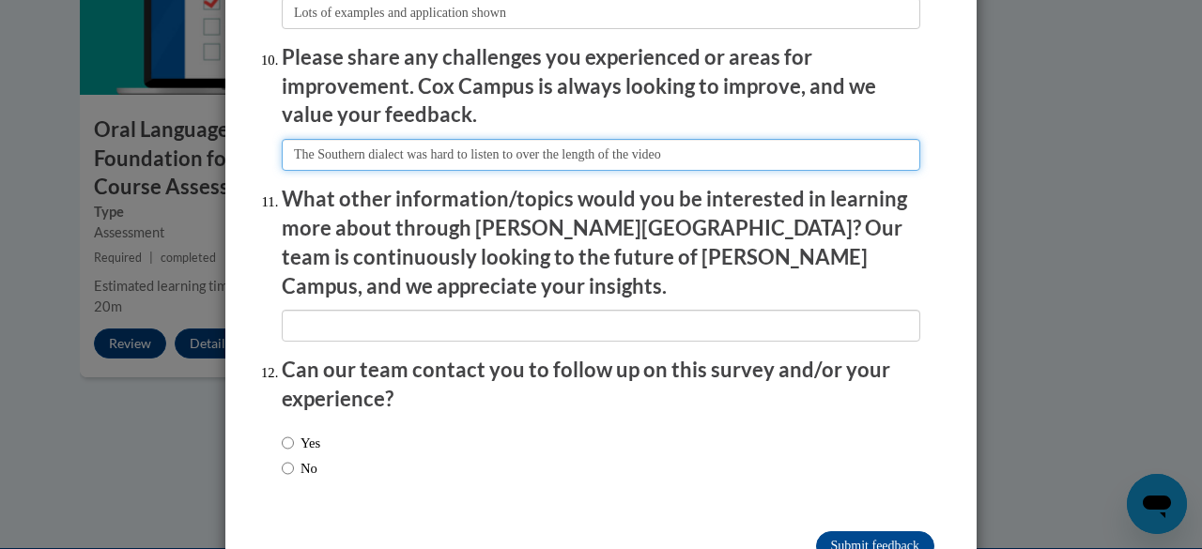
scroll to position [3356, 0]
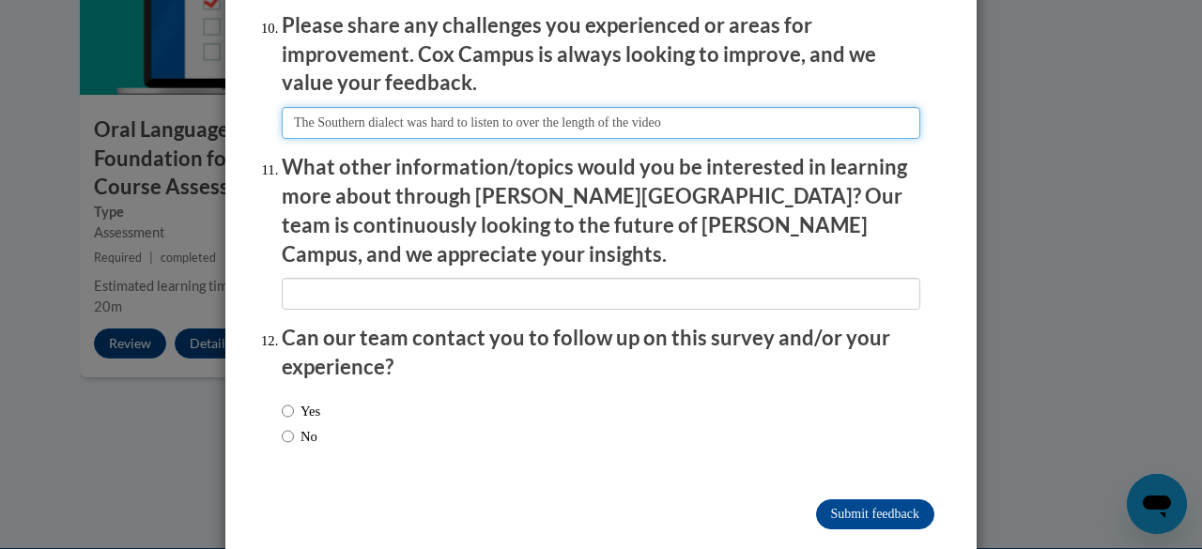
type input "The Southern dialect was hard to listen to over the length of the video"
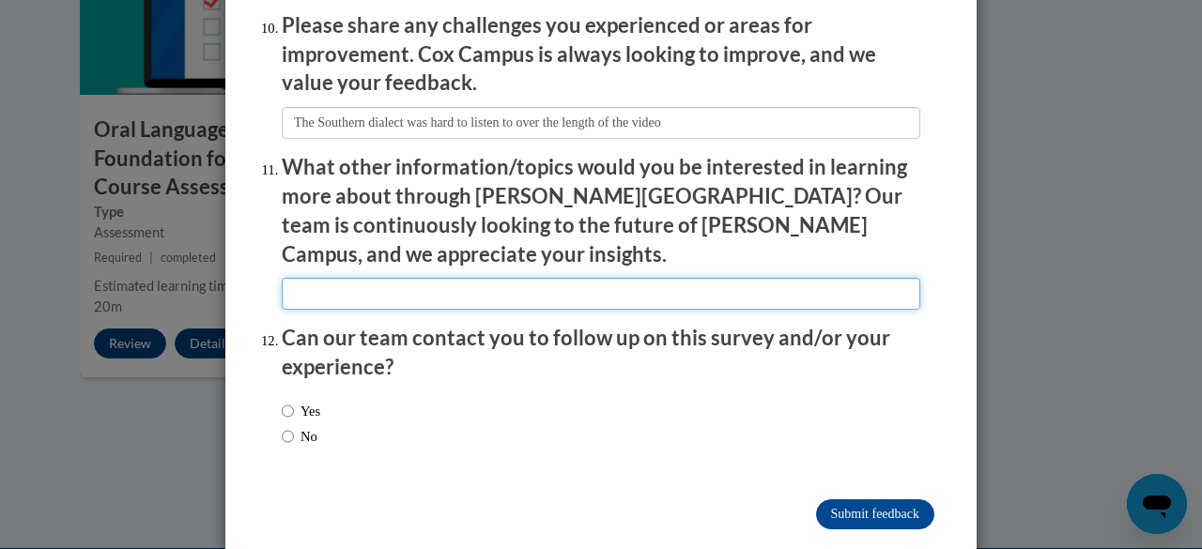
click at [310, 278] on input "textbox" at bounding box center [601, 294] width 639 height 32
type input "Specific phonics lessons"
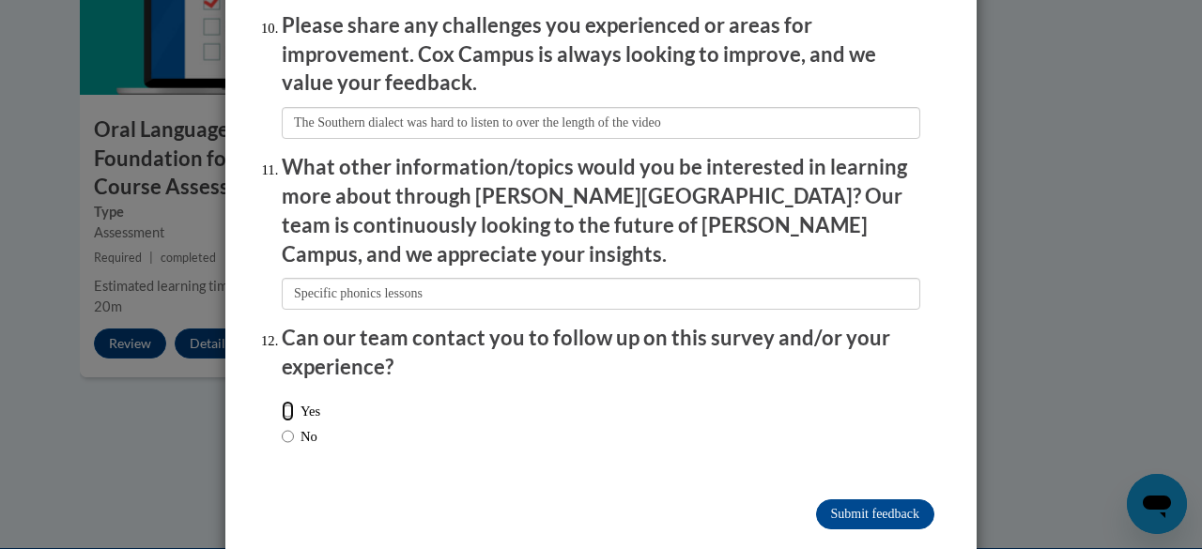
click at [282, 401] on input "Yes" at bounding box center [288, 411] width 12 height 21
radio input "true"
click at [848, 500] on input "Submit feedback" at bounding box center [875, 515] width 118 height 30
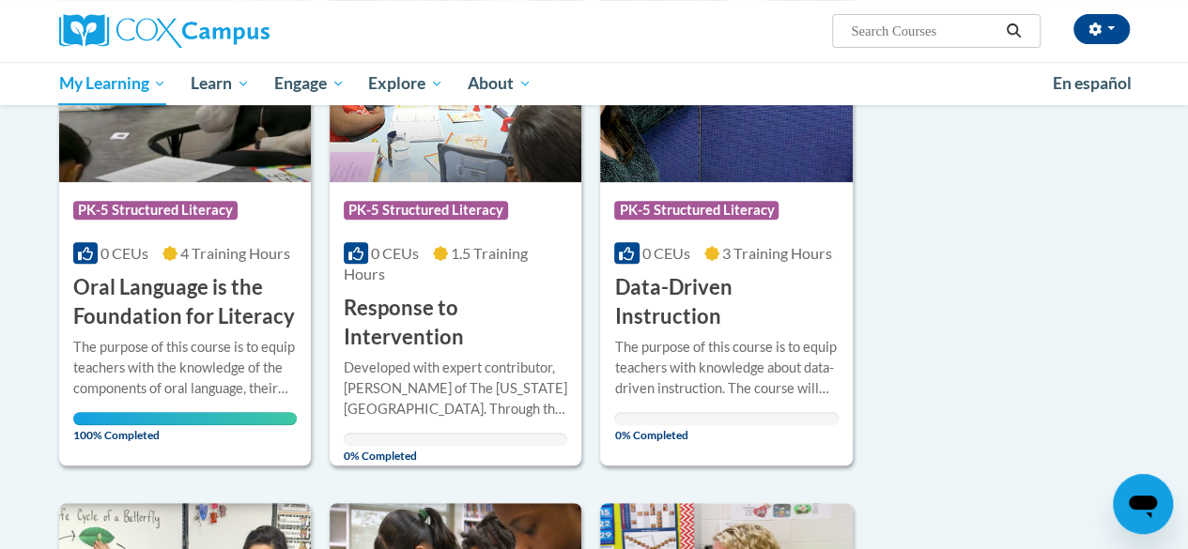
scroll to position [350, 0]
